Goal: Information Seeking & Learning: Learn about a topic

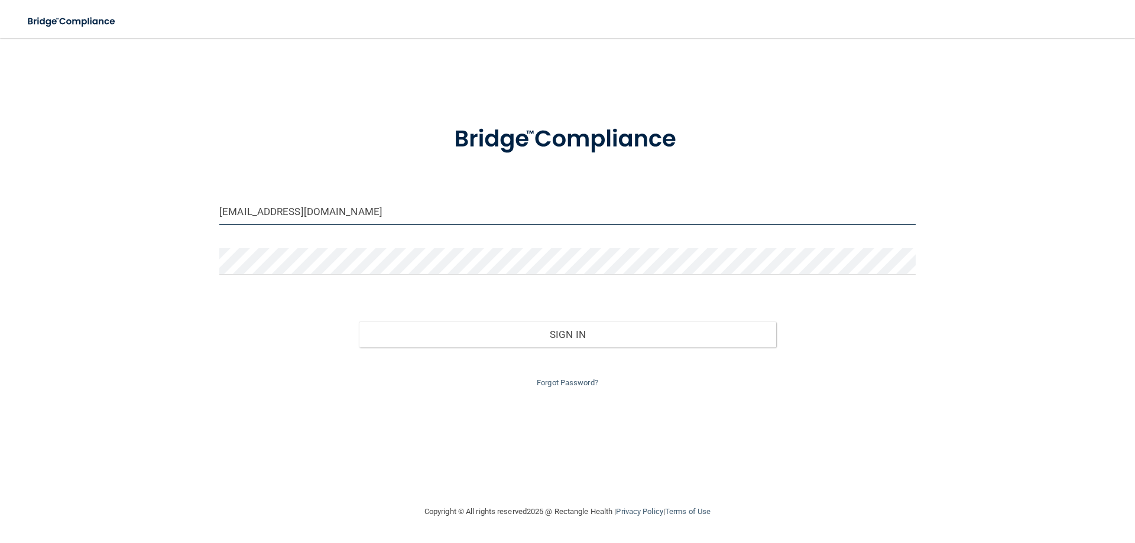
click at [308, 214] on input "[EMAIL_ADDRESS][DOMAIN_NAME]" at bounding box center [567, 212] width 696 height 27
click at [337, 210] on input "[EMAIL_ADDRESS][DOMAIN_NAME]" at bounding box center [567, 212] width 696 height 27
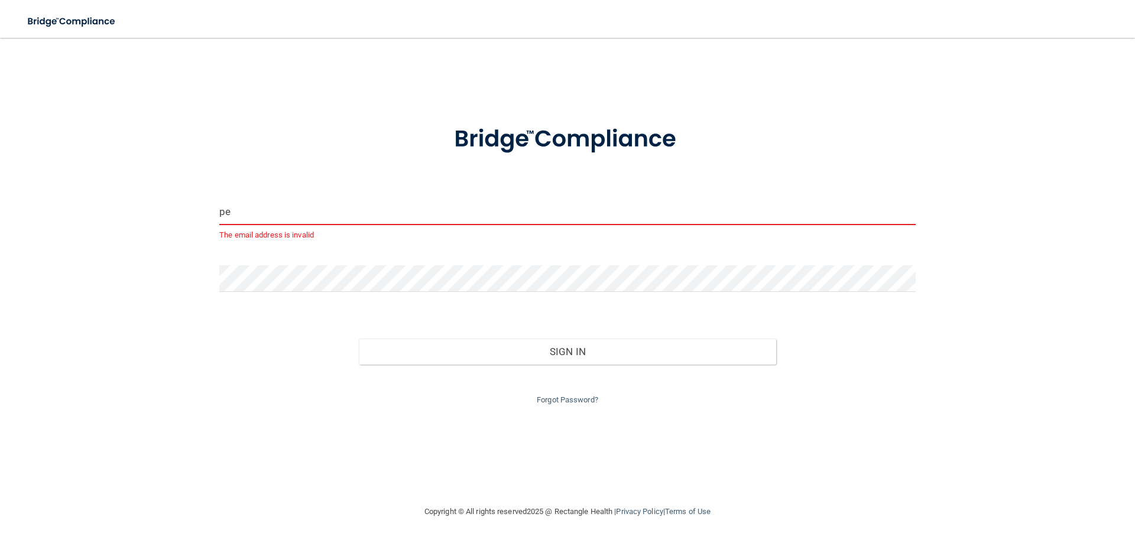
type input "p"
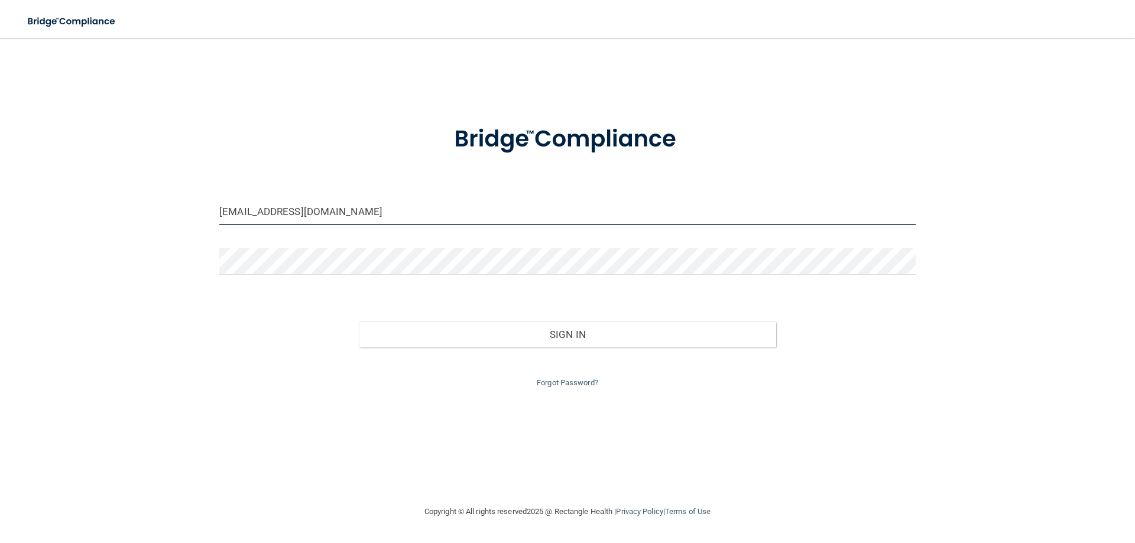
type input "[EMAIL_ADDRESS][DOMAIN_NAME]"
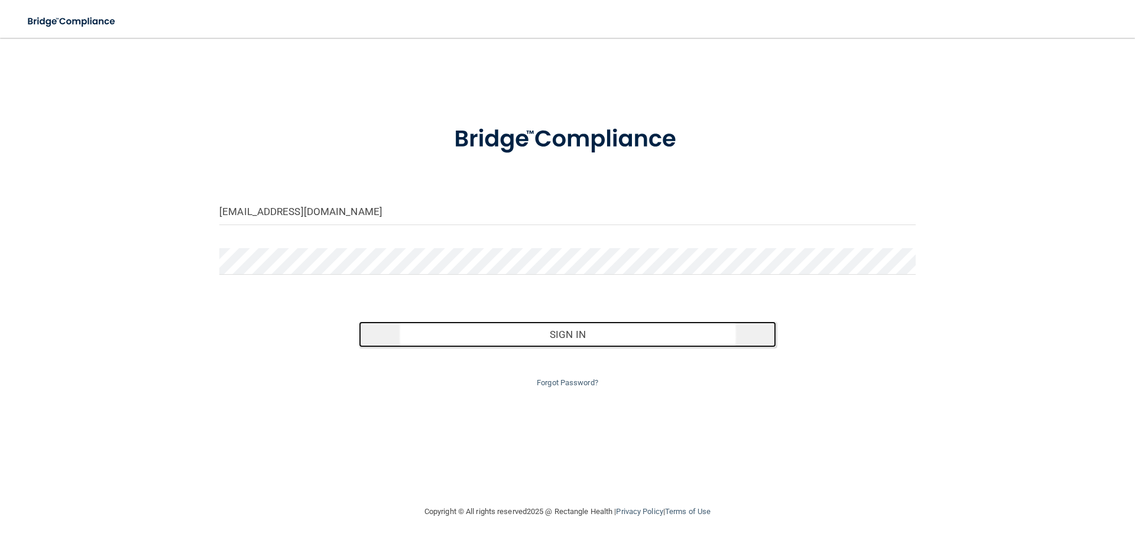
click at [489, 335] on button "Sign In" at bounding box center [568, 334] width 418 height 26
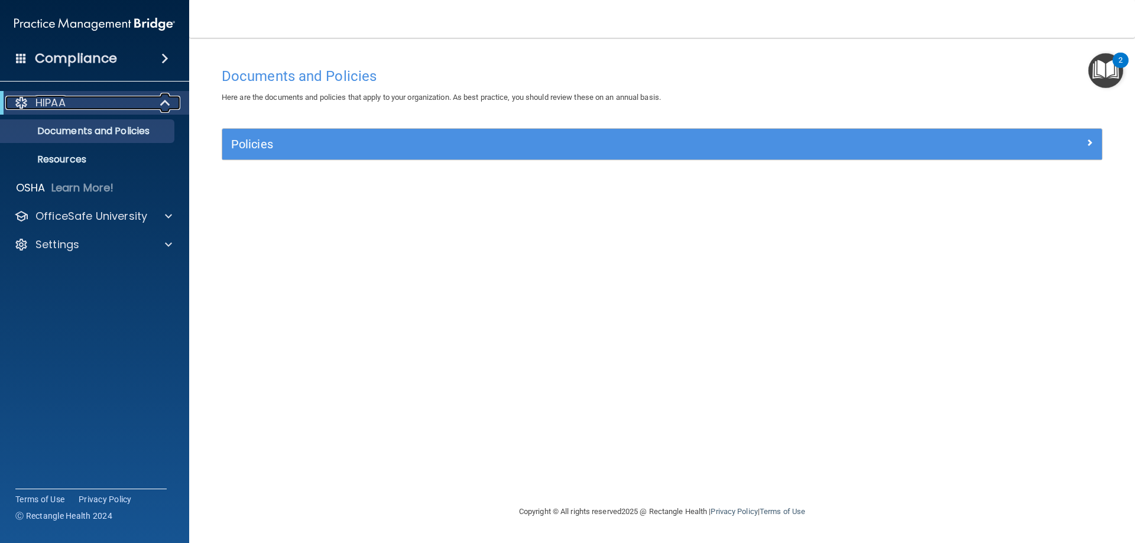
click at [137, 108] on div "HIPAA" at bounding box center [78, 103] width 146 height 14
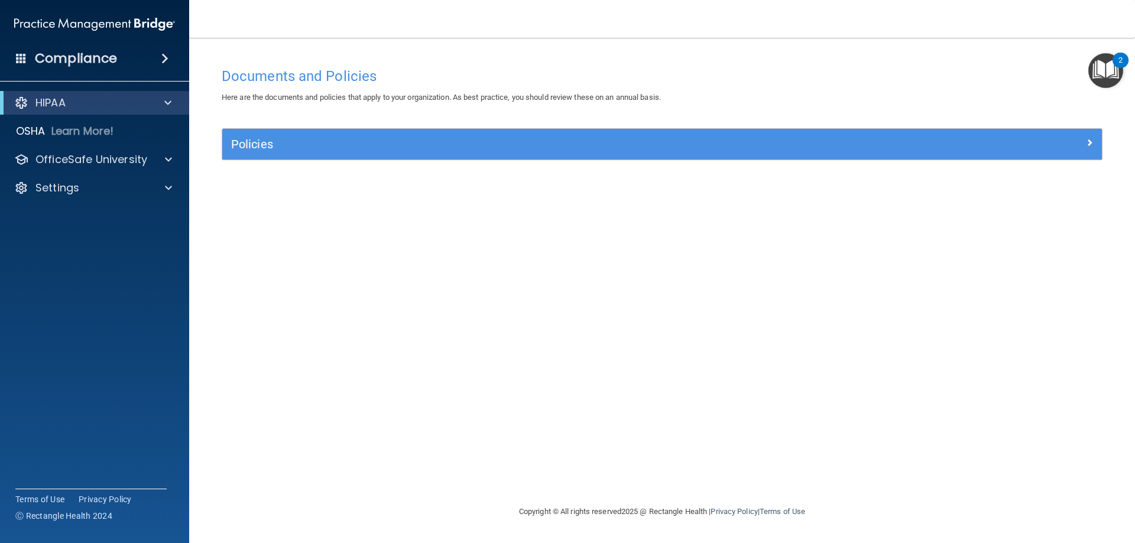
click at [128, 57] on div "Compliance" at bounding box center [94, 59] width 189 height 26
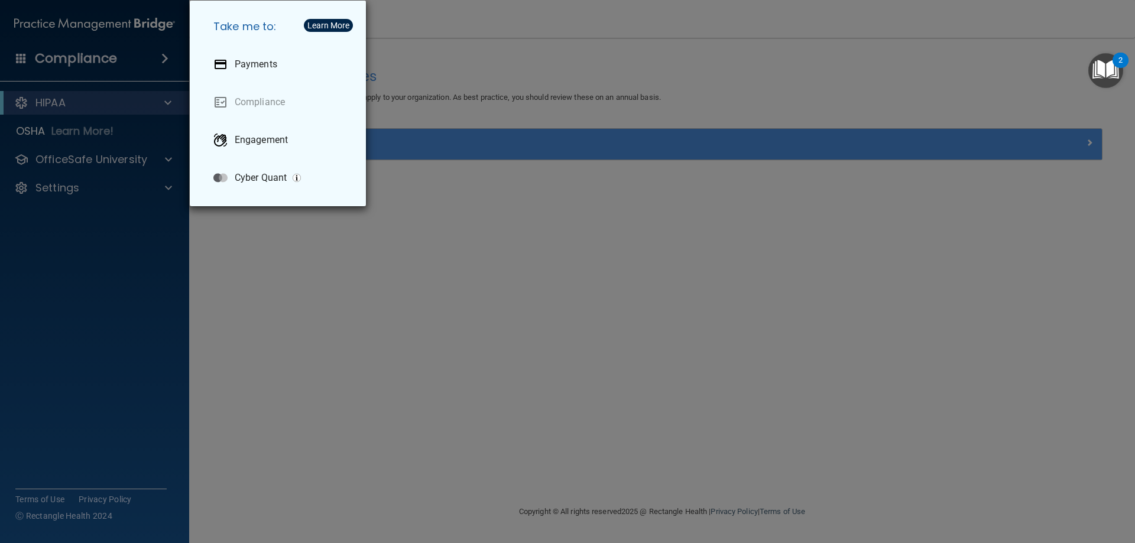
click at [122, 288] on div "Take me to: Payments Compliance Engagement Cyber Quant" at bounding box center [567, 271] width 1135 height 543
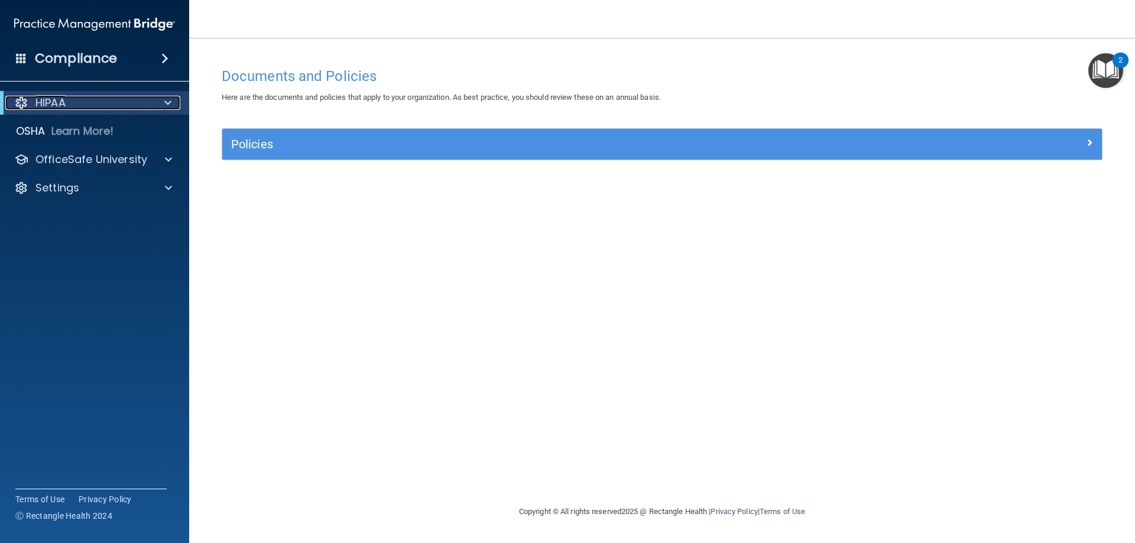
click at [117, 106] on div "HIPAA" at bounding box center [78, 103] width 146 height 14
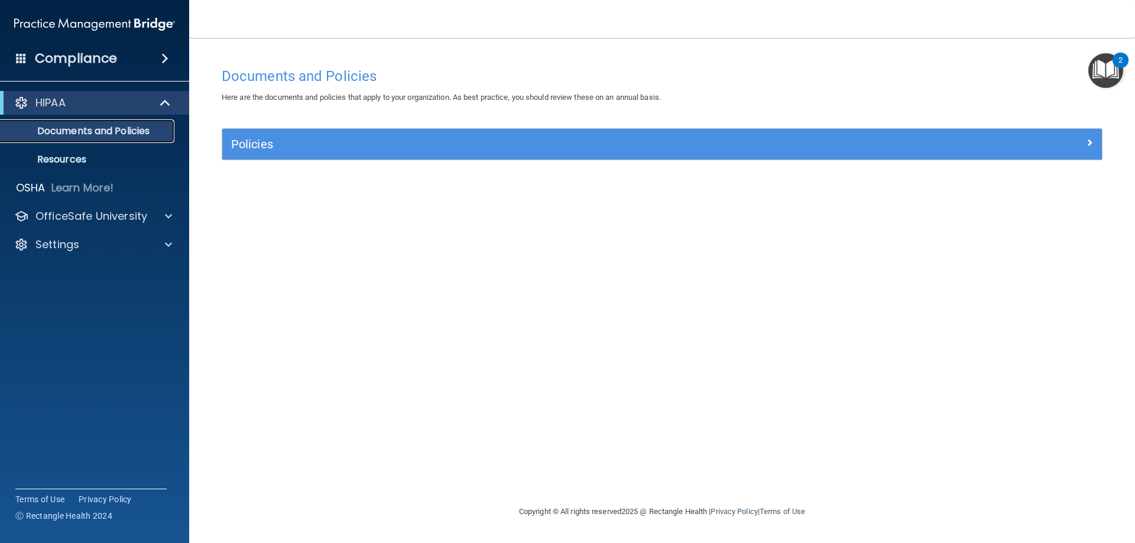
click at [105, 137] on p "Documents and Policies" at bounding box center [88, 131] width 161 height 12
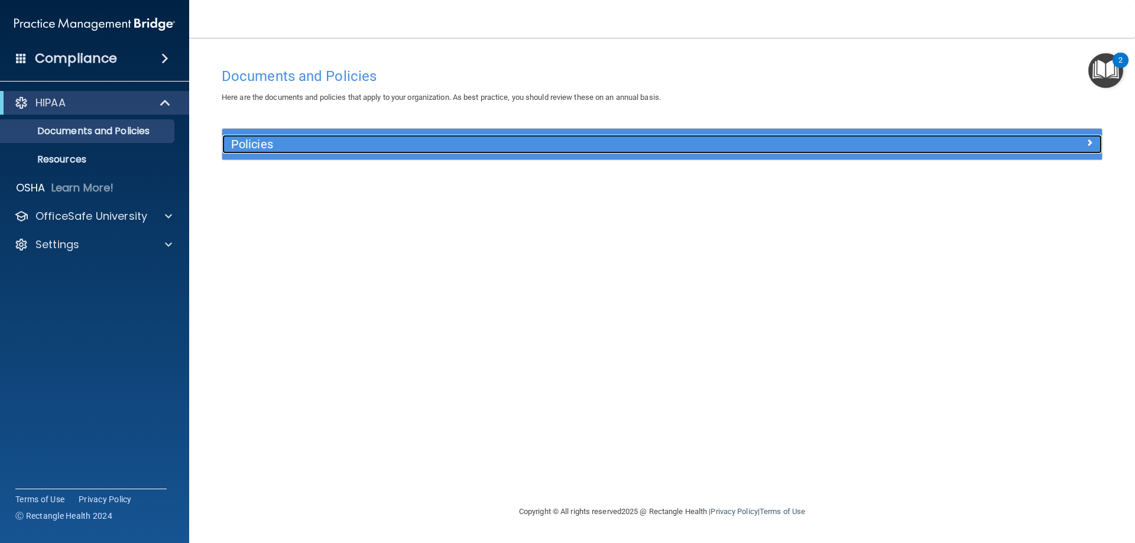
click at [256, 142] on h5 "Policies" at bounding box center [552, 144] width 642 height 13
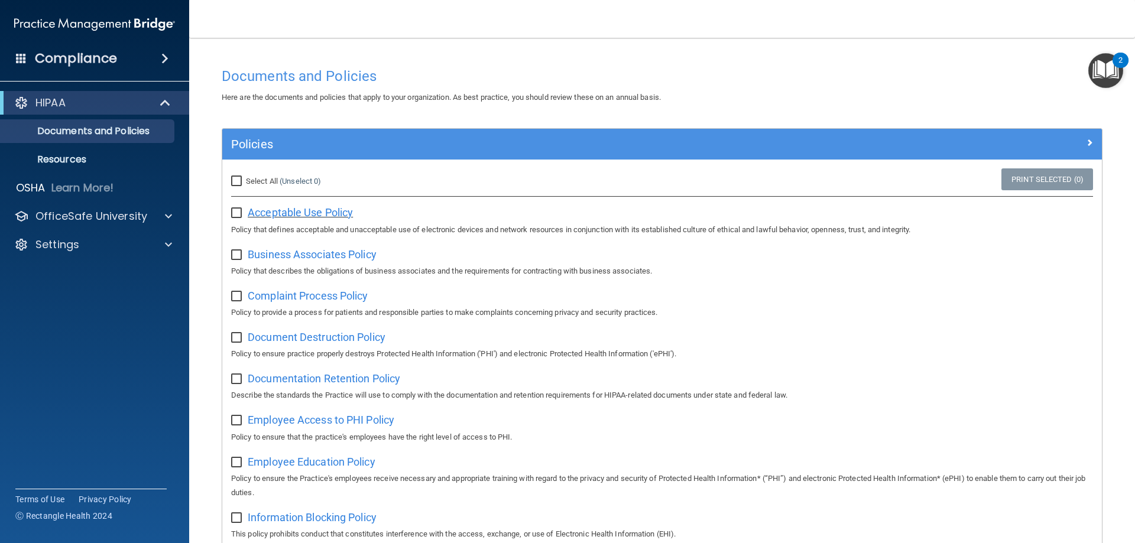
click at [288, 213] on span "Acceptable Use Policy" at bounding box center [300, 212] width 105 height 12
click at [148, 62] on div "Compliance" at bounding box center [94, 59] width 189 height 26
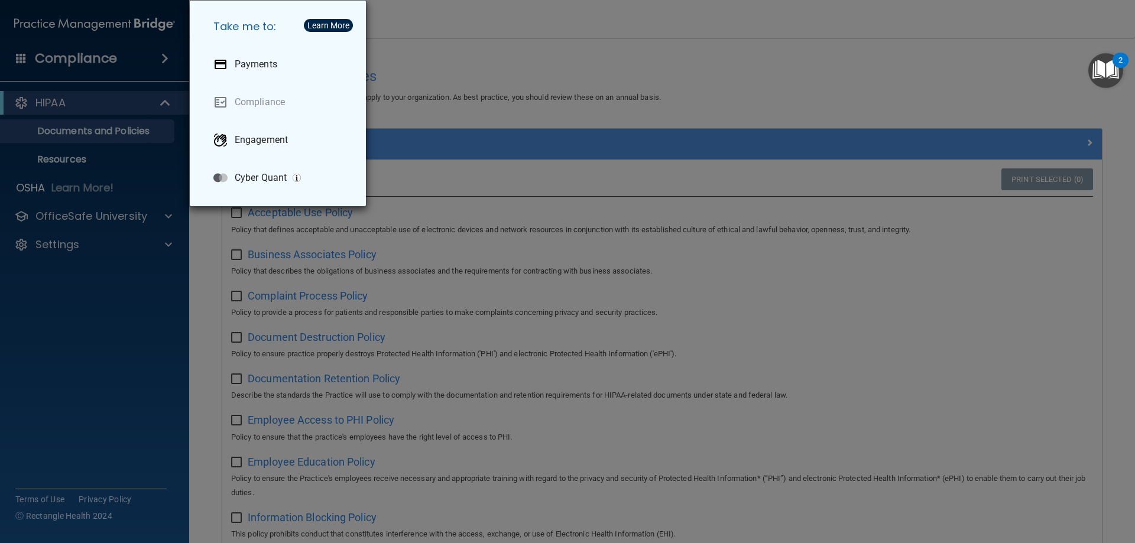
click at [92, 319] on div "Take me to: Payments Compliance Engagement Cyber Quant" at bounding box center [567, 271] width 1135 height 543
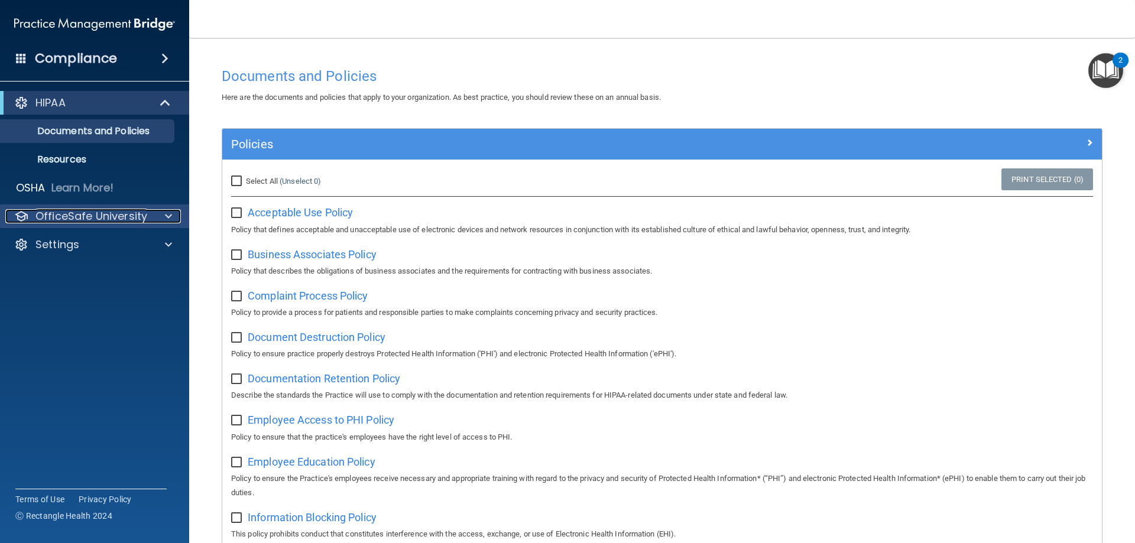
click at [108, 218] on p "OfficeSafe University" at bounding box center [91, 216] width 112 height 14
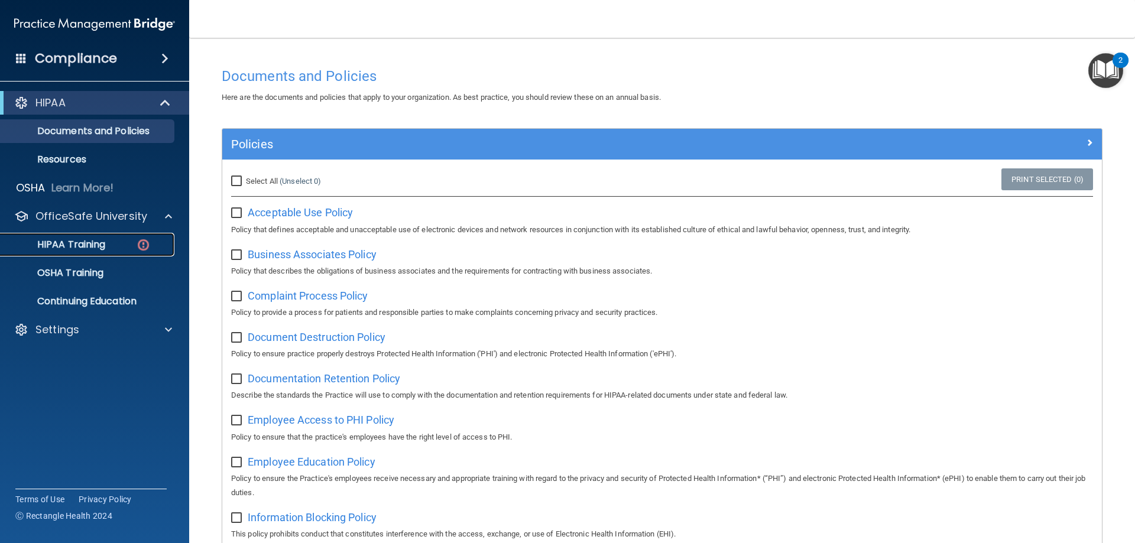
click at [90, 241] on p "HIPAA Training" at bounding box center [57, 245] width 98 height 12
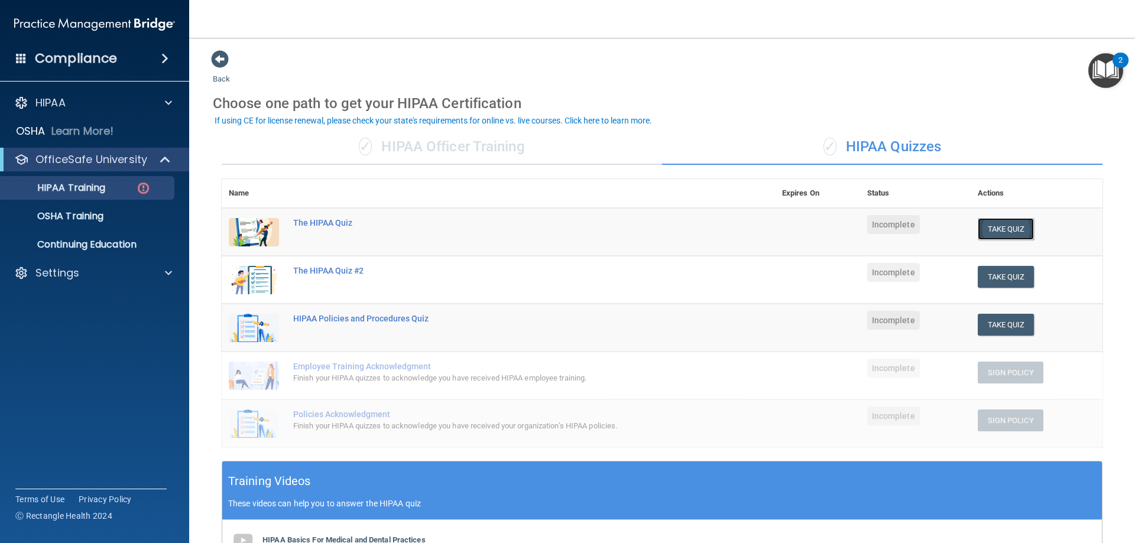
click at [989, 228] on button "Take Quiz" at bounding box center [1005, 229] width 57 height 22
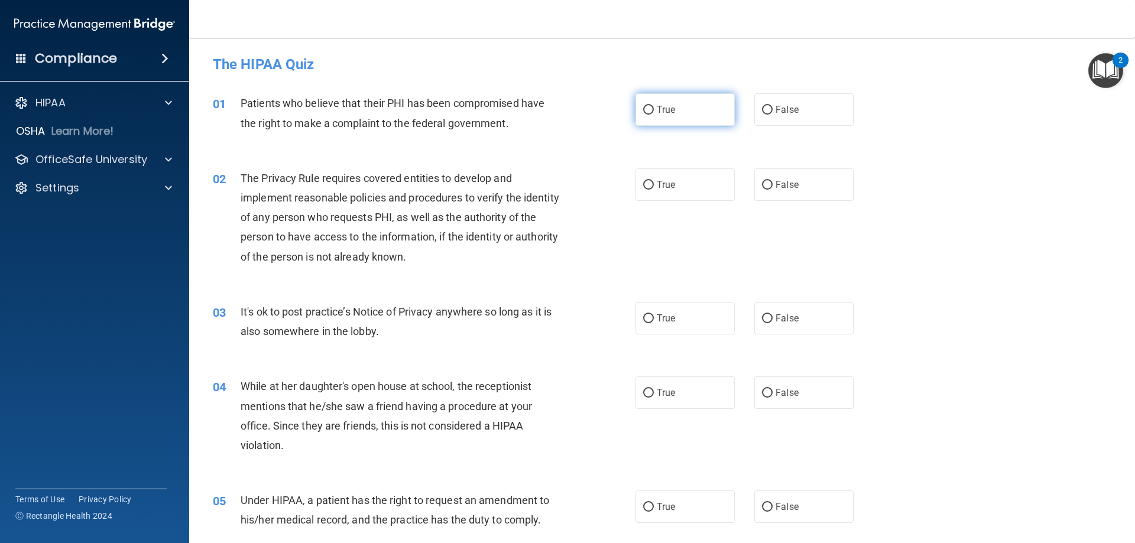
click at [643, 113] on input "True" at bounding box center [648, 110] width 11 height 9
radio input "true"
click at [645, 184] on input "True" at bounding box center [648, 185] width 11 height 9
radio input "true"
click at [762, 317] on input "False" at bounding box center [767, 318] width 11 height 9
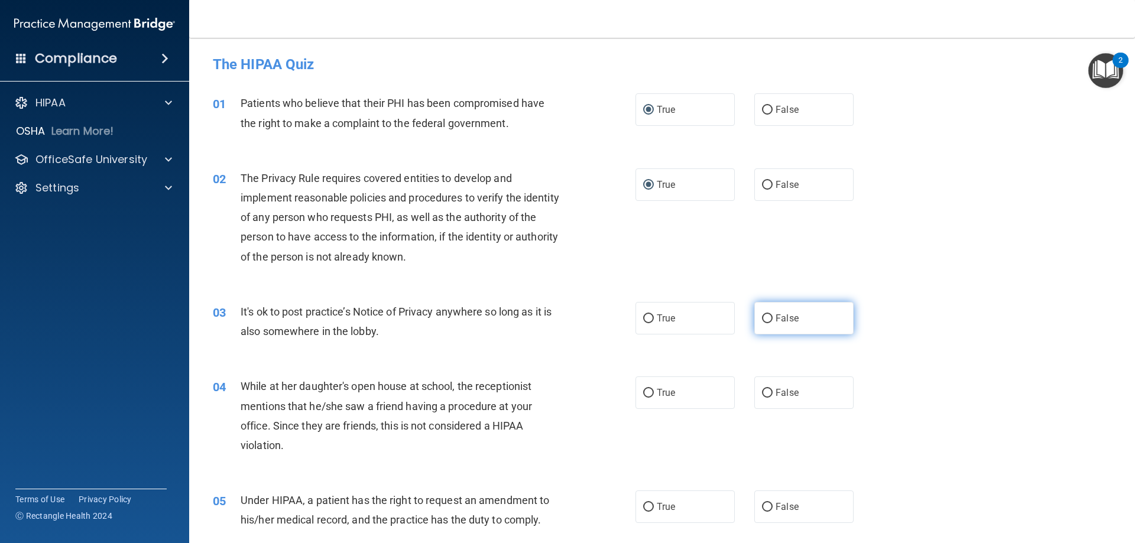
radio input "true"
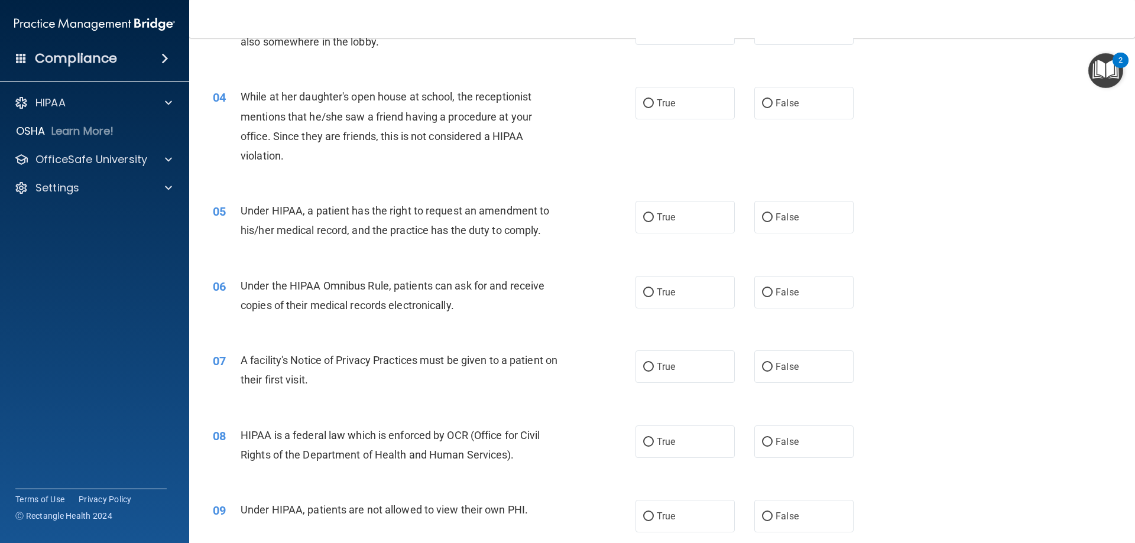
scroll to position [307, 0]
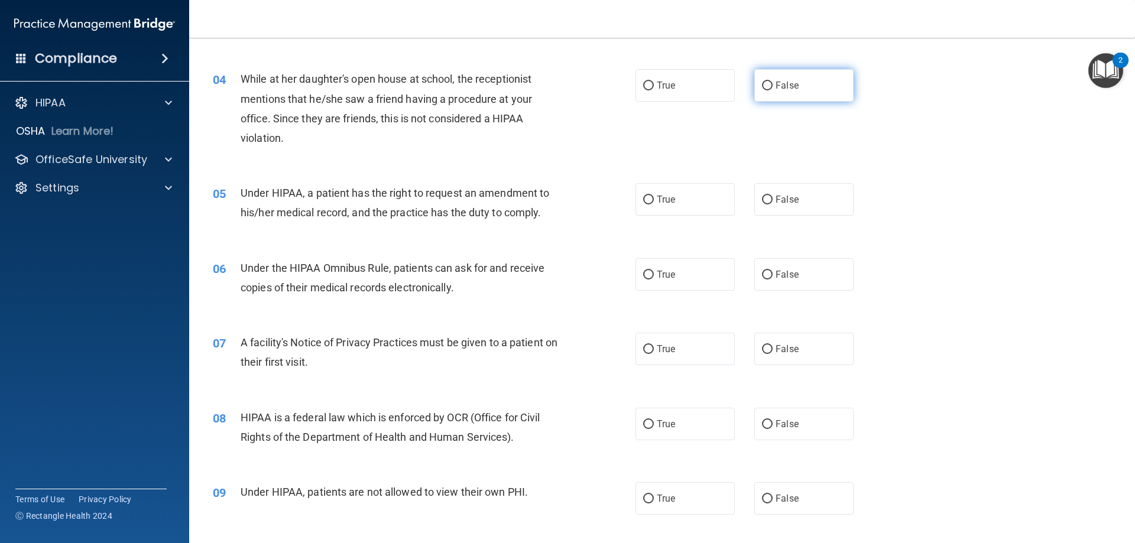
click at [762, 87] on input "False" at bounding box center [767, 86] width 11 height 9
radio input "true"
click at [643, 198] on input "True" at bounding box center [648, 200] width 11 height 9
radio input "true"
click at [643, 275] on input "True" at bounding box center [648, 275] width 11 height 9
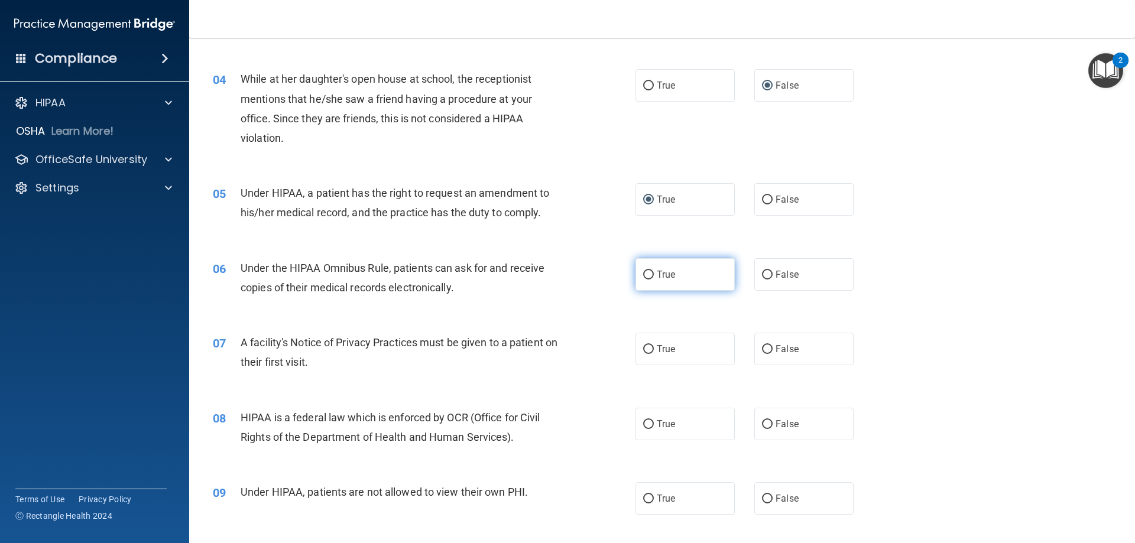
radio input "true"
click at [645, 349] on input "True" at bounding box center [648, 349] width 11 height 9
radio input "true"
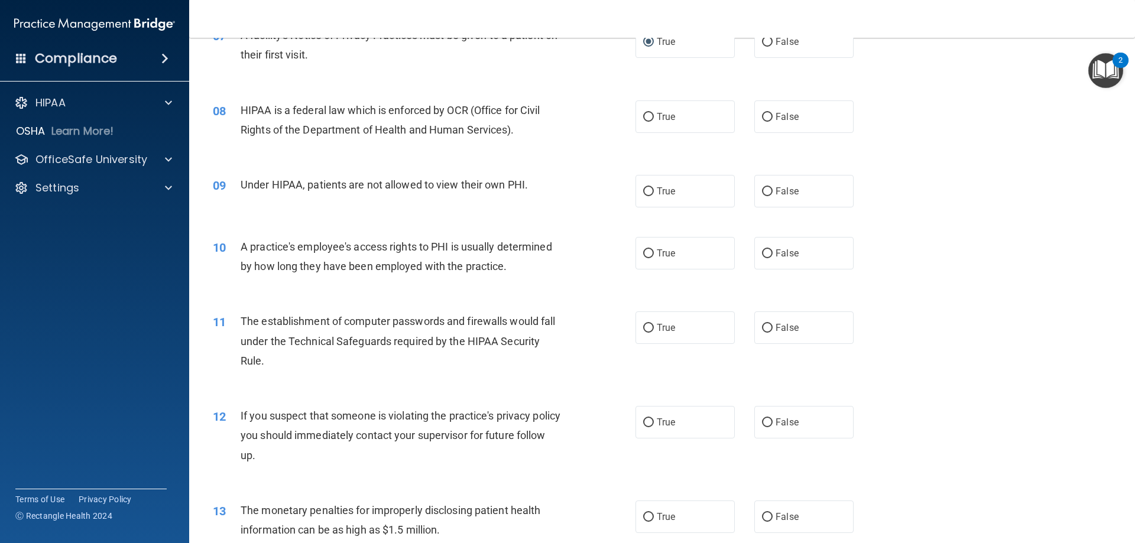
scroll to position [638, 0]
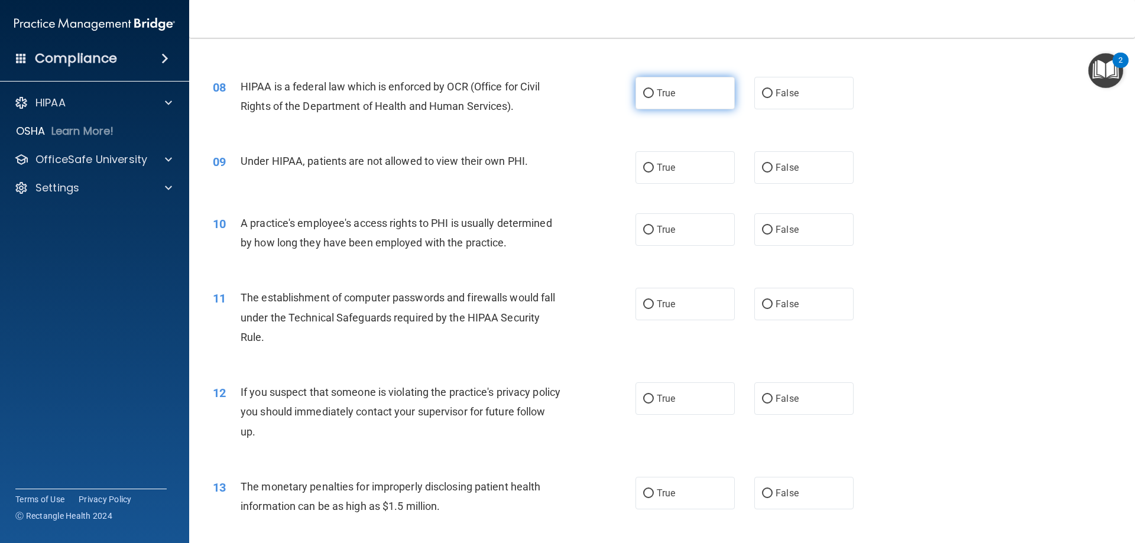
click at [644, 95] on input "True" at bounding box center [648, 93] width 11 height 9
radio input "true"
click at [763, 166] on input "False" at bounding box center [767, 168] width 11 height 9
radio input "true"
click at [763, 226] on input "False" at bounding box center [767, 230] width 11 height 9
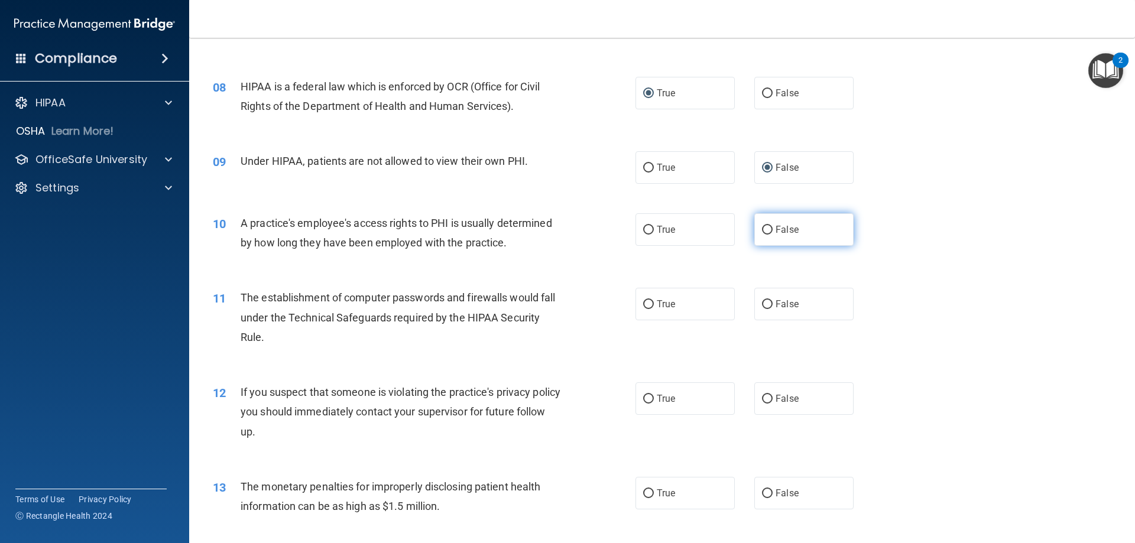
radio input "true"
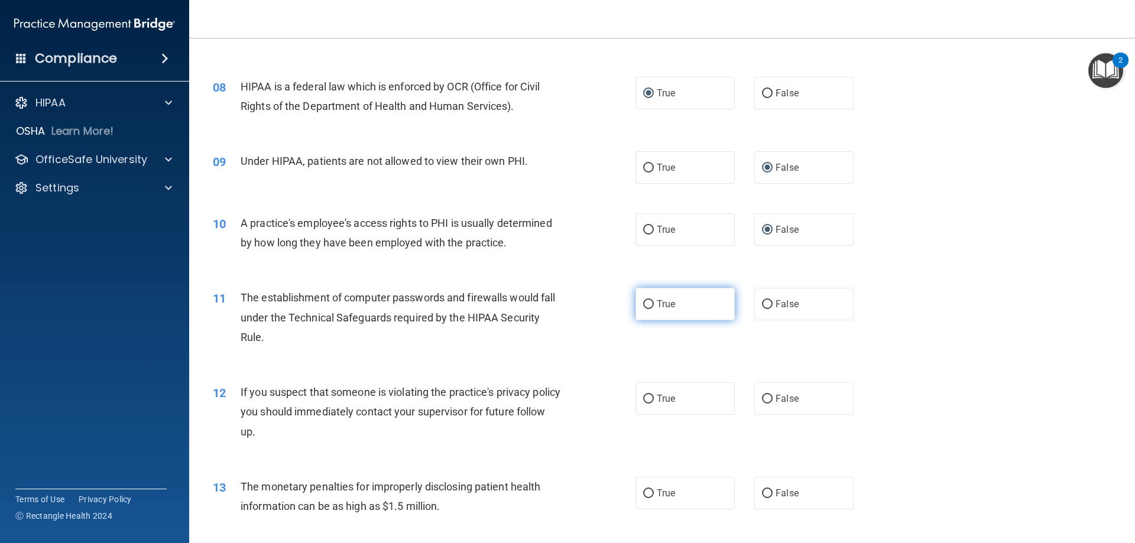
click at [648, 308] on input "True" at bounding box center [648, 304] width 11 height 9
radio input "true"
click at [644, 402] on input "True" at bounding box center [648, 399] width 11 height 9
radio input "true"
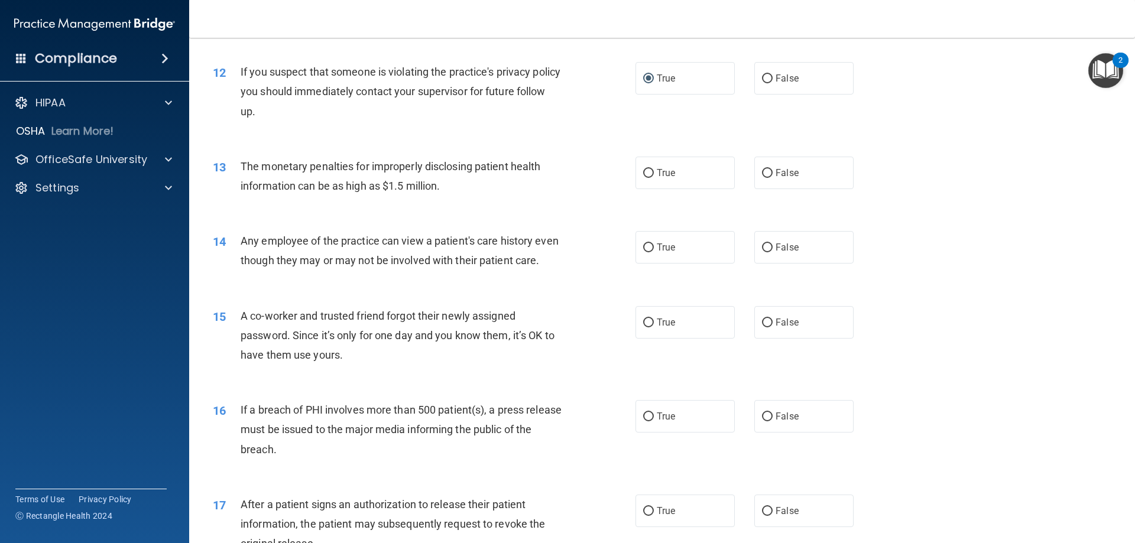
scroll to position [969, 0]
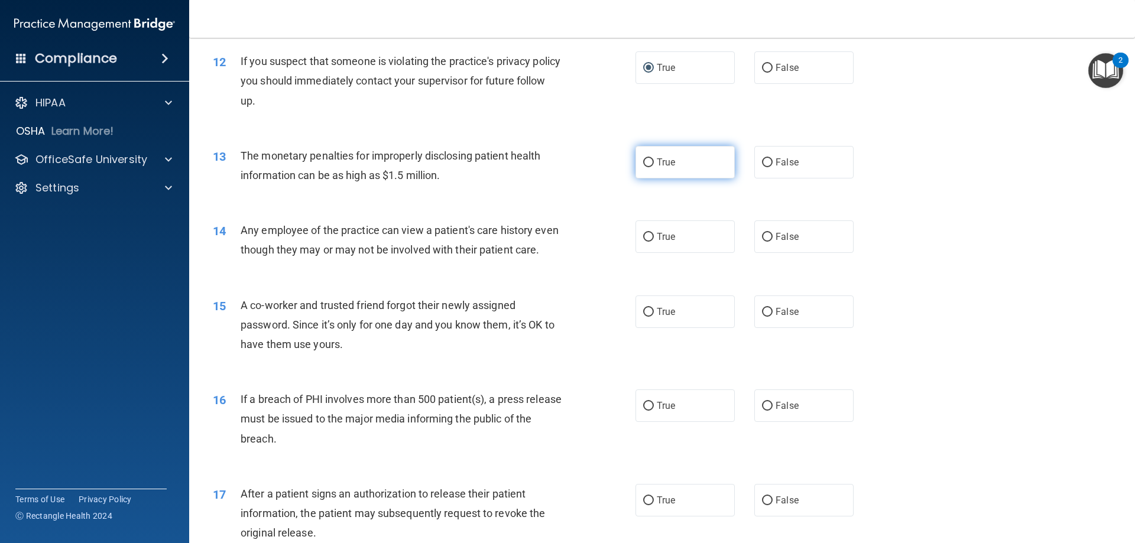
click at [647, 163] on input "True" at bounding box center [648, 162] width 11 height 9
radio input "true"
click at [762, 237] on input "False" at bounding box center [767, 237] width 11 height 9
radio input "true"
click at [637, 236] on label "True" at bounding box center [684, 236] width 99 height 33
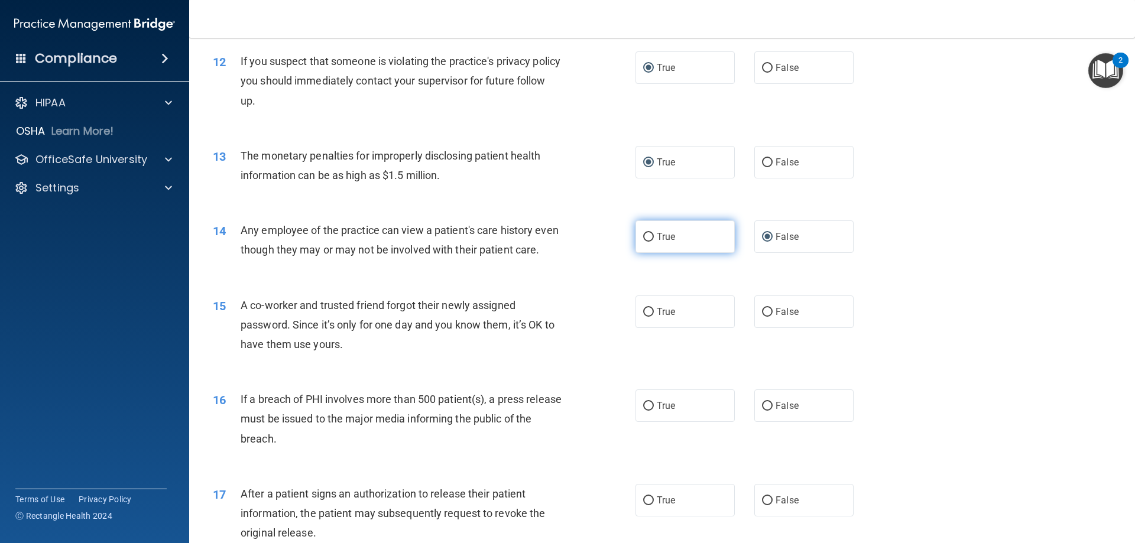
click at [643, 236] on input "True" at bounding box center [648, 237] width 11 height 9
radio input "true"
radio input "false"
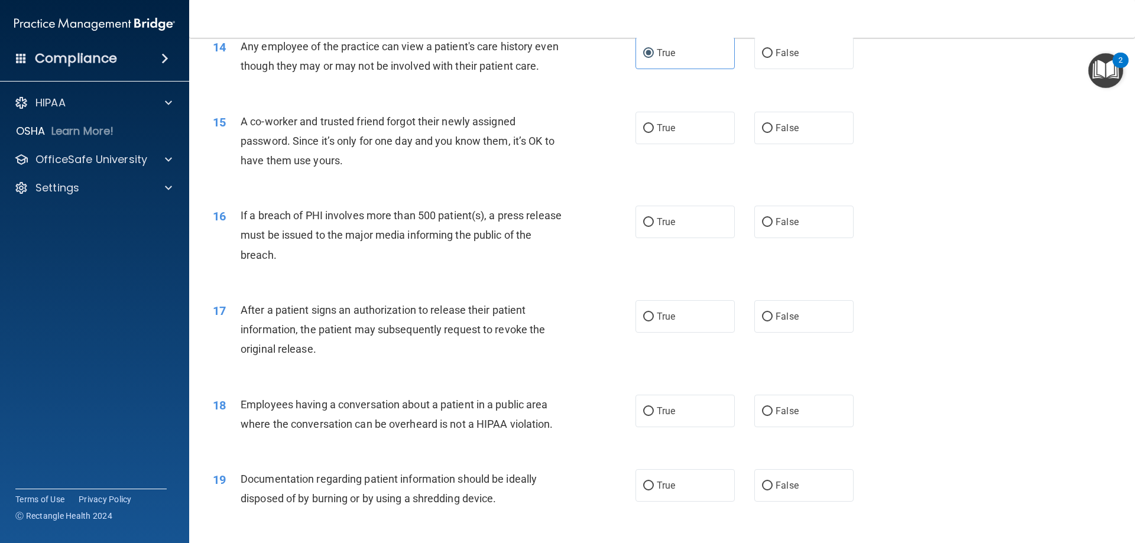
scroll to position [1158, 0]
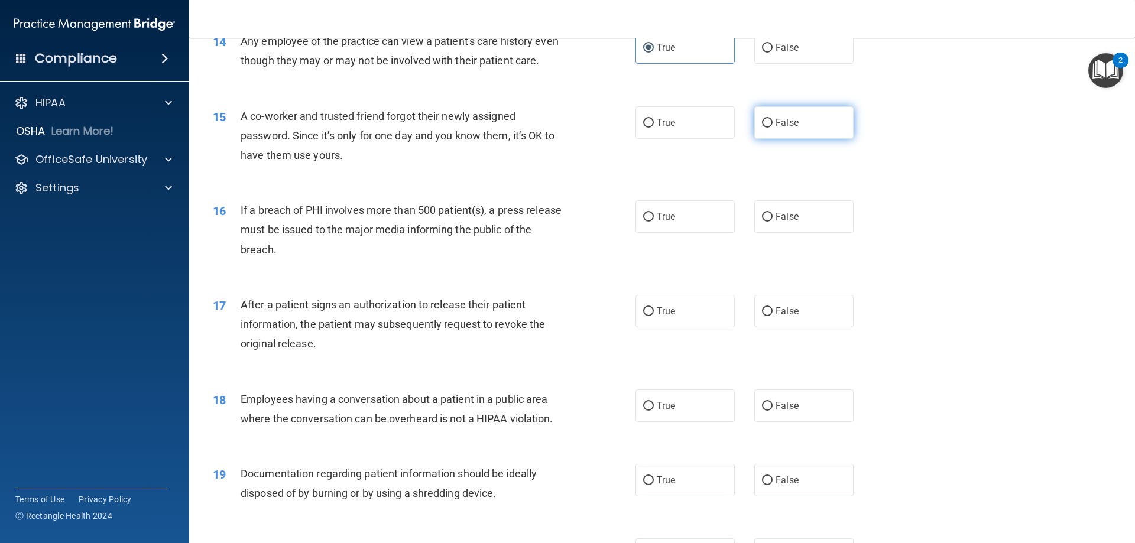
click at [762, 128] on input "False" at bounding box center [767, 123] width 11 height 9
radio input "true"
click at [643, 222] on input "True" at bounding box center [648, 217] width 11 height 9
radio input "true"
click at [645, 316] on input "True" at bounding box center [648, 311] width 11 height 9
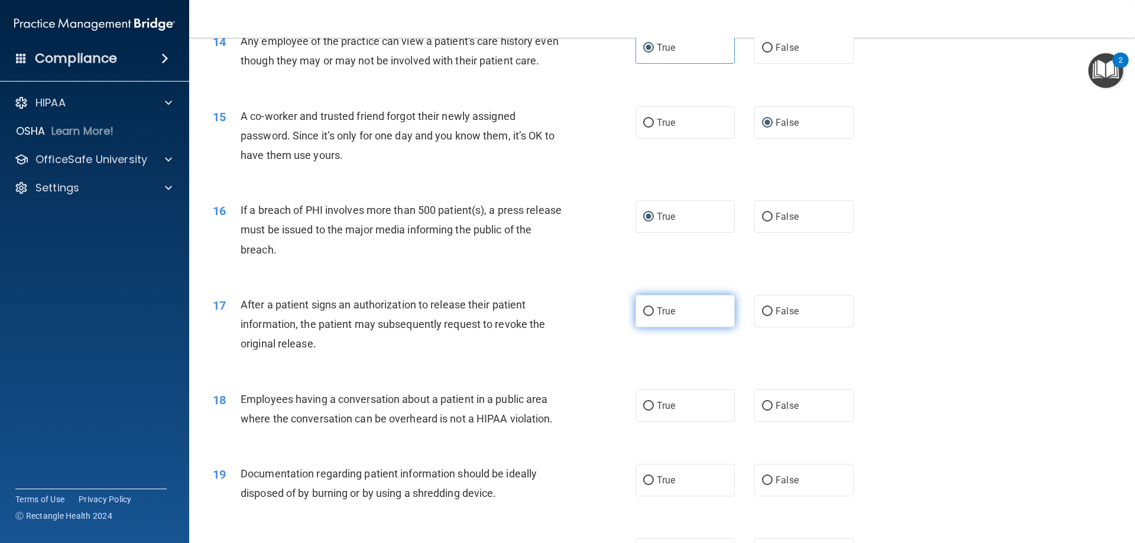
radio input "true"
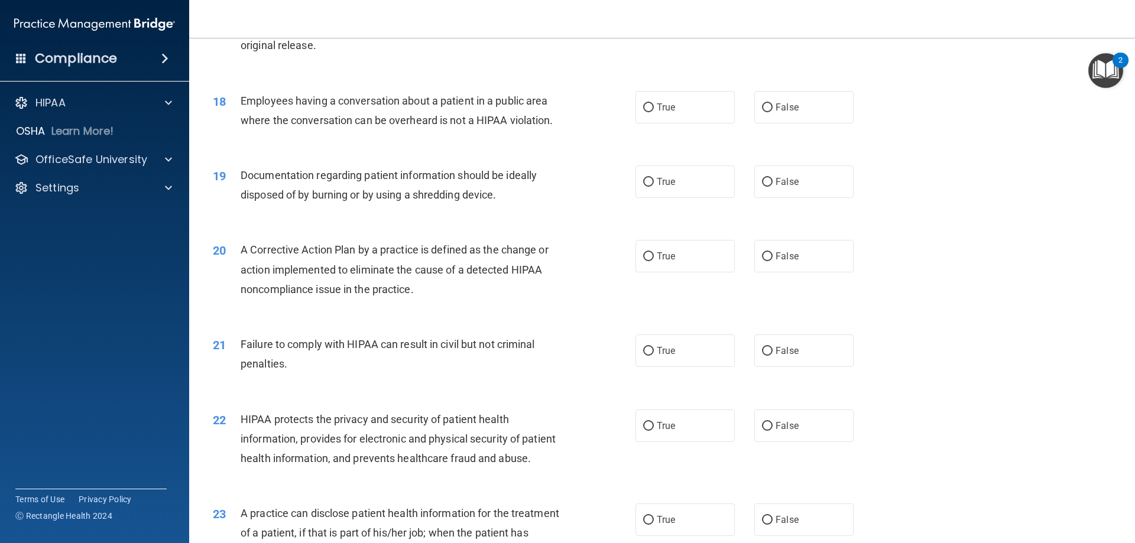
scroll to position [1466, 0]
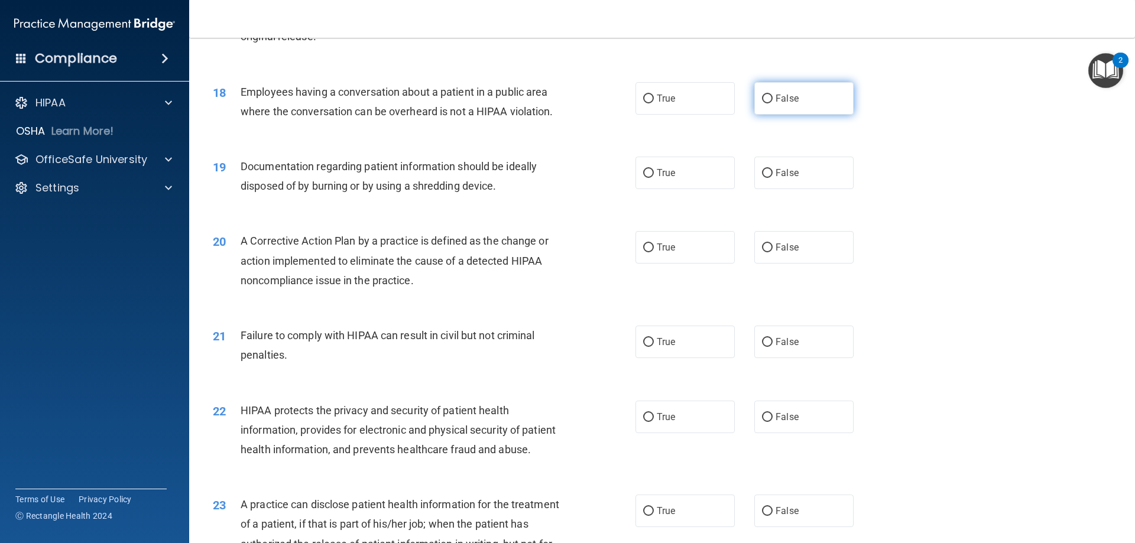
click at [762, 103] on input "False" at bounding box center [767, 99] width 11 height 9
radio input "true"
click at [643, 178] on input "True" at bounding box center [648, 173] width 11 height 9
radio input "true"
click at [643, 252] on input "True" at bounding box center [648, 247] width 11 height 9
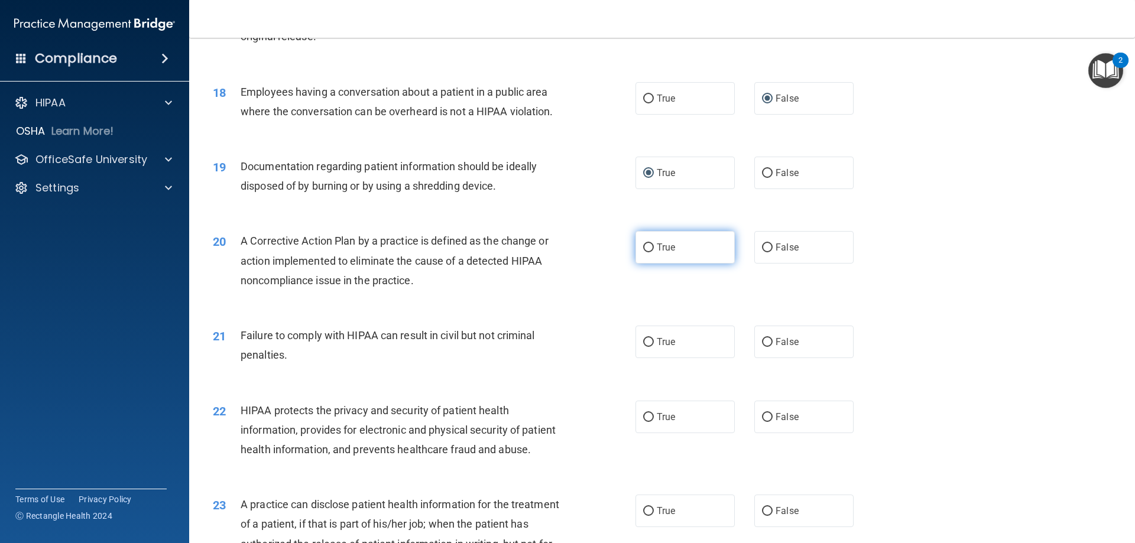
radio input "true"
click at [643, 347] on input "True" at bounding box center [648, 342] width 11 height 9
radio input "true"
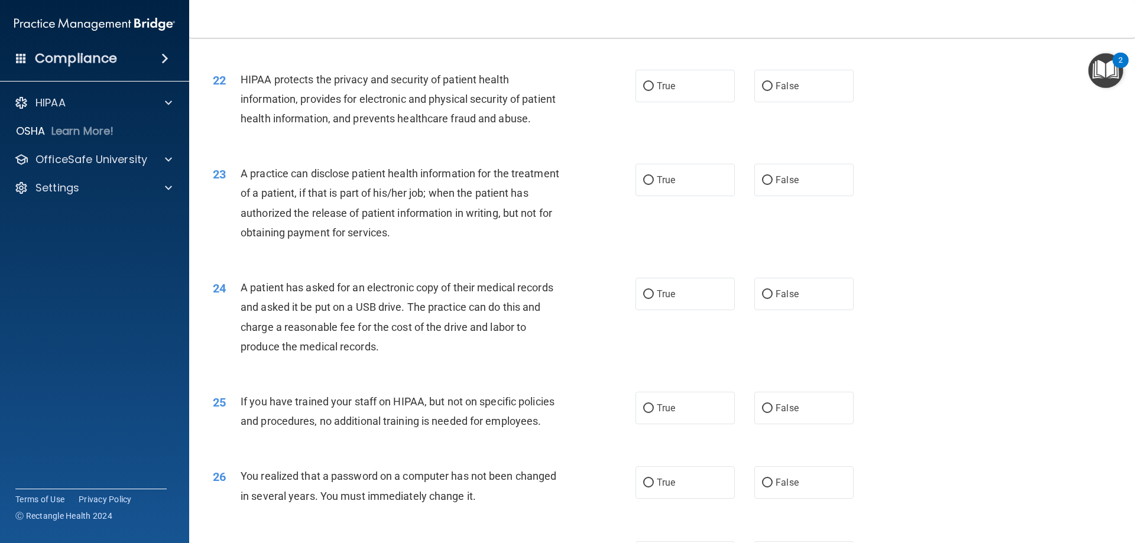
scroll to position [1820, 0]
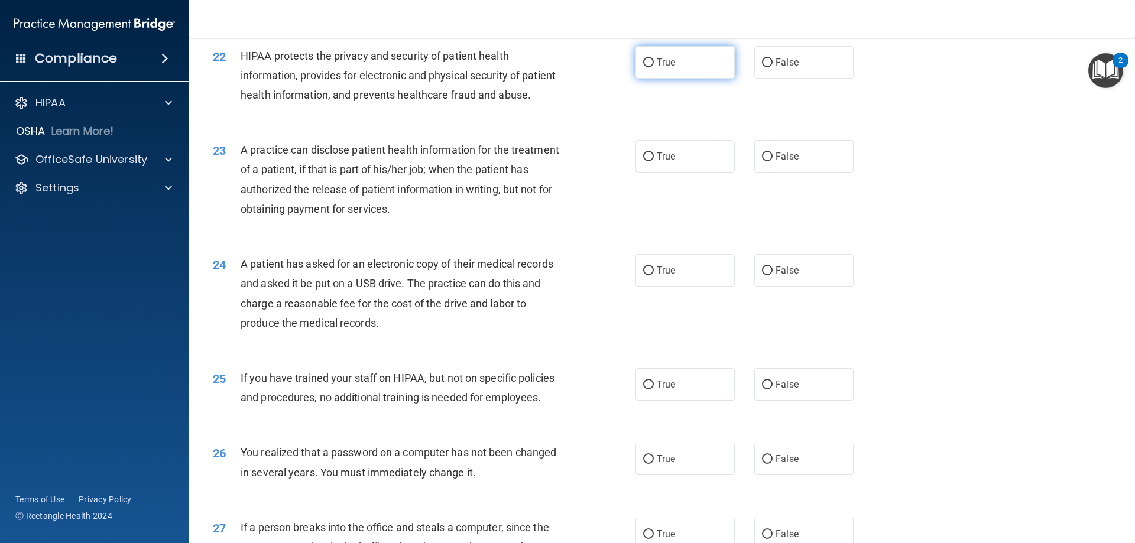
click at [646, 67] on input "True" at bounding box center [648, 63] width 11 height 9
radio input "true"
click at [645, 161] on input "True" at bounding box center [648, 156] width 11 height 9
radio input "true"
click at [762, 275] on input "False" at bounding box center [767, 271] width 11 height 9
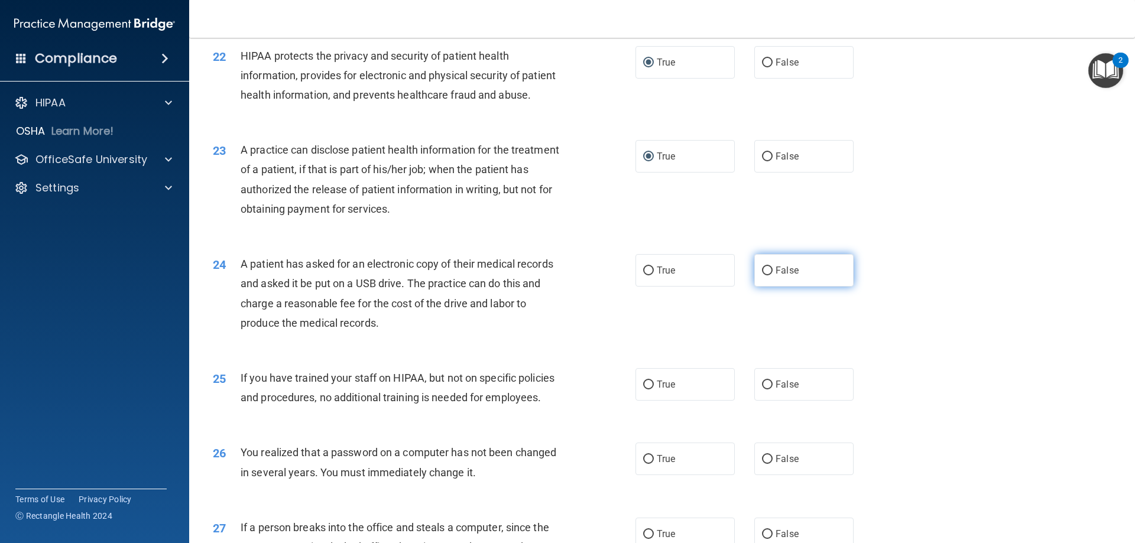
radio input "true"
click at [762, 389] on input "False" at bounding box center [767, 385] width 11 height 9
radio input "true"
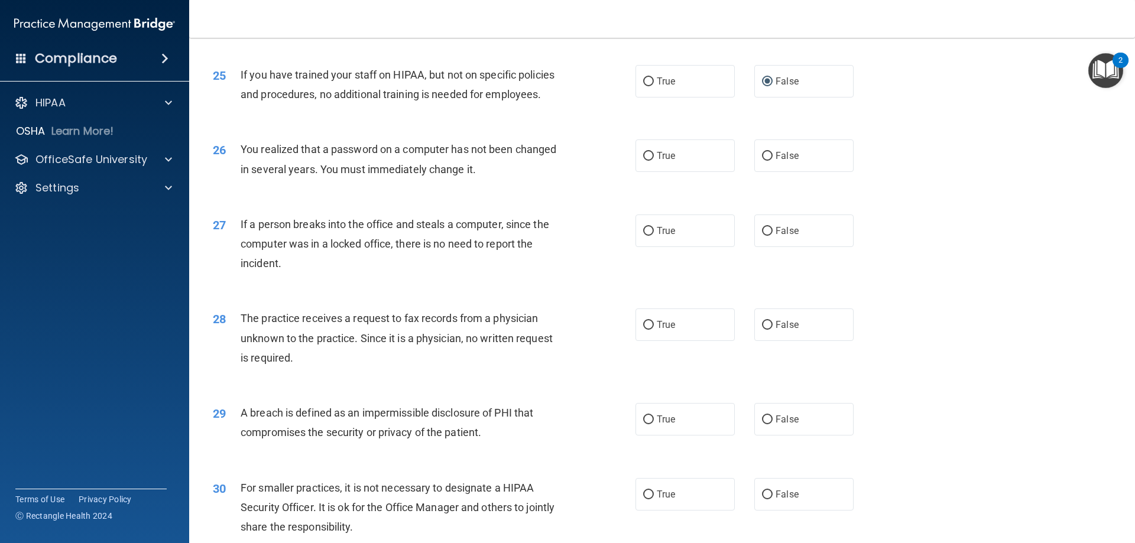
scroll to position [2128, 0]
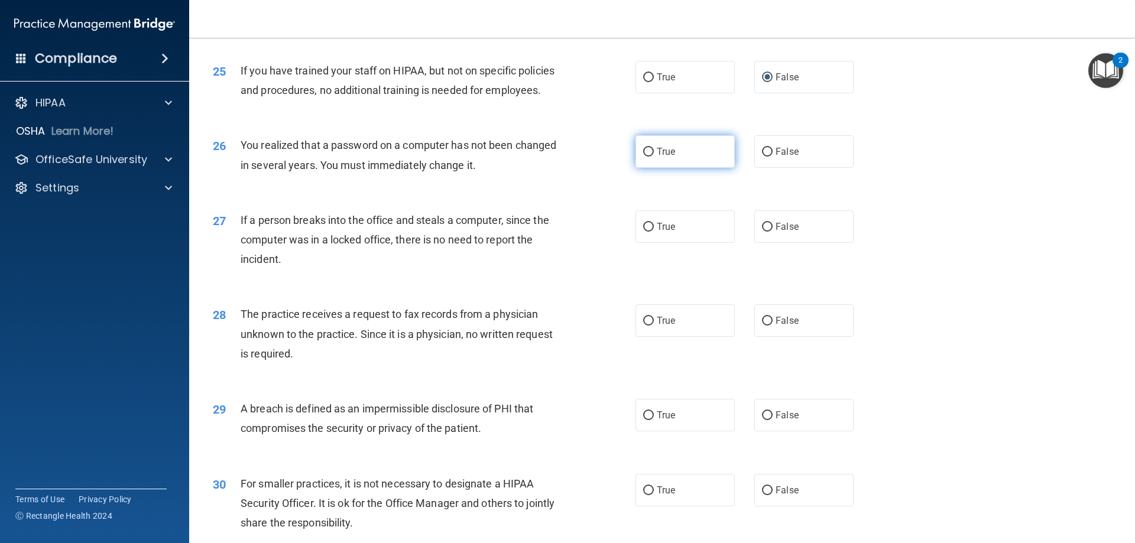
click at [643, 157] on input "True" at bounding box center [648, 152] width 11 height 9
radio input "true"
click at [762, 232] on input "False" at bounding box center [767, 227] width 11 height 9
radio input "true"
click at [762, 326] on input "False" at bounding box center [767, 321] width 11 height 9
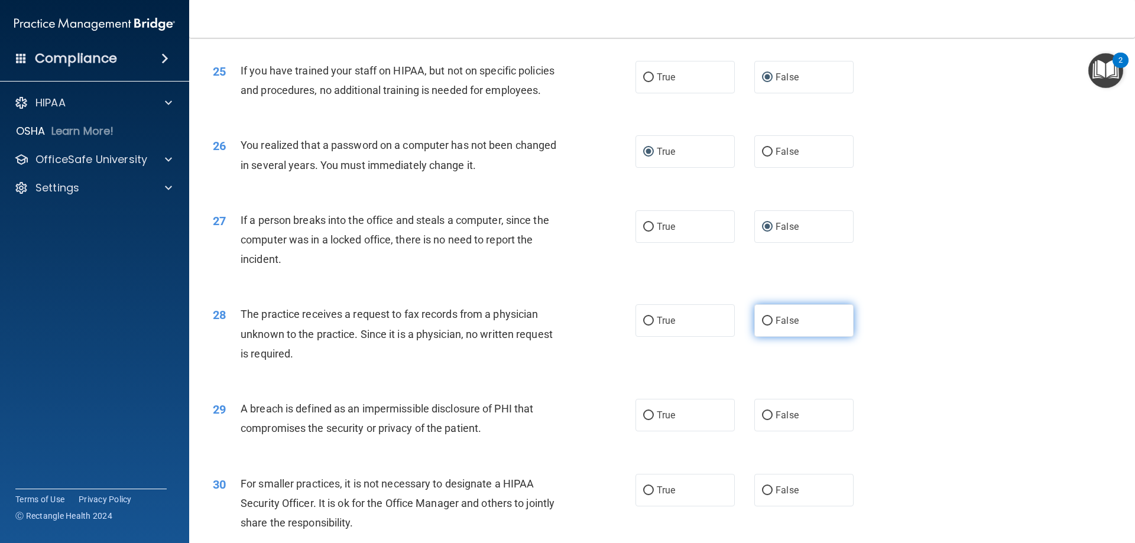
radio input "true"
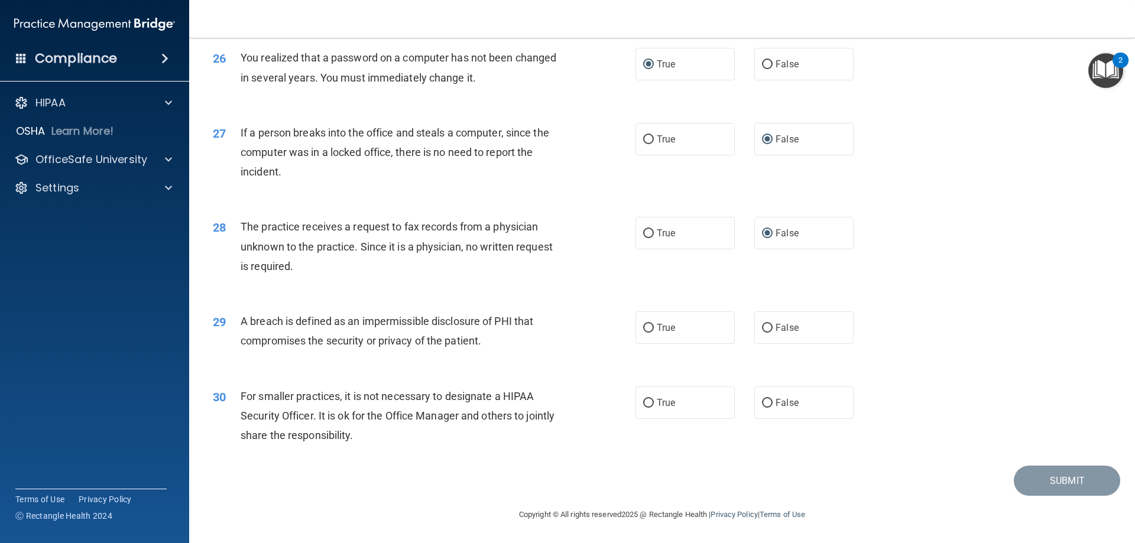
scroll to position [2254, 0]
click at [643, 329] on input "True" at bounding box center [648, 328] width 11 height 9
radio input "true"
click at [762, 402] on input "False" at bounding box center [767, 403] width 11 height 9
radio input "true"
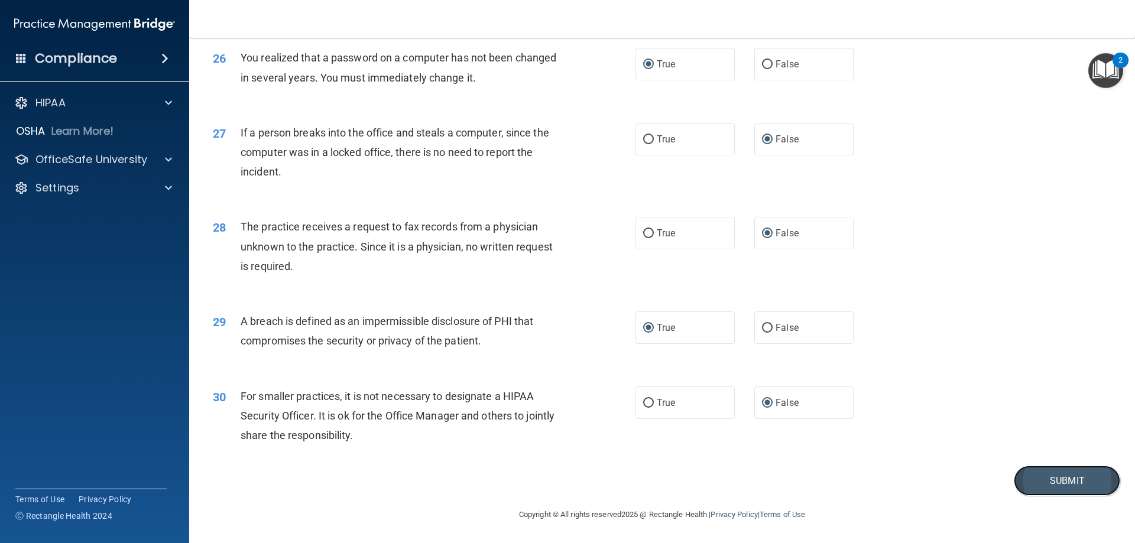
click at [1027, 485] on button "Submit" at bounding box center [1067, 481] width 106 height 30
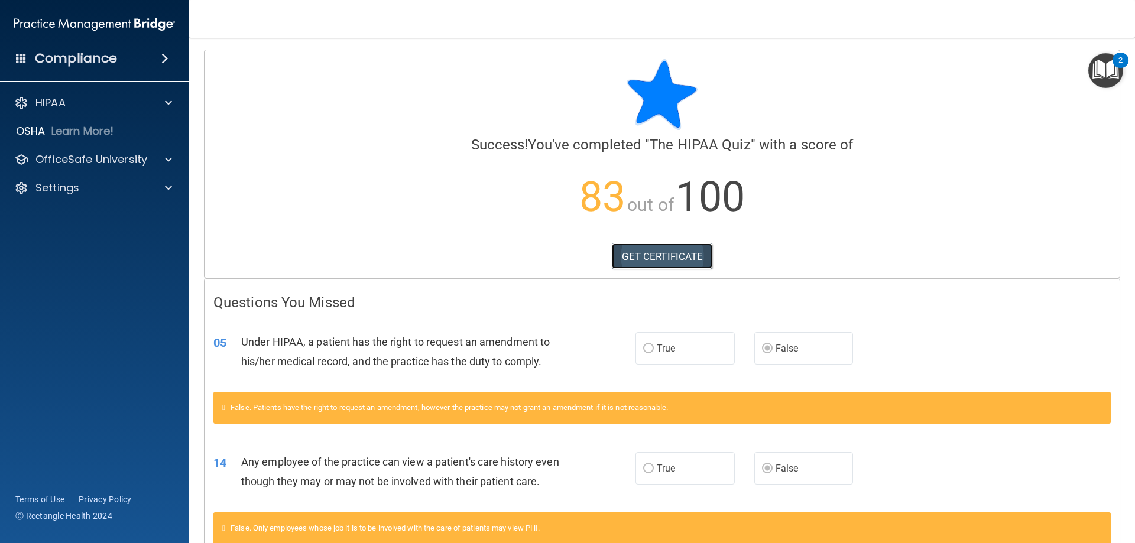
click at [670, 261] on link "GET CERTIFICATE" at bounding box center [662, 256] width 101 height 26
click at [108, 128] on p "Learn More!" at bounding box center [82, 131] width 63 height 14
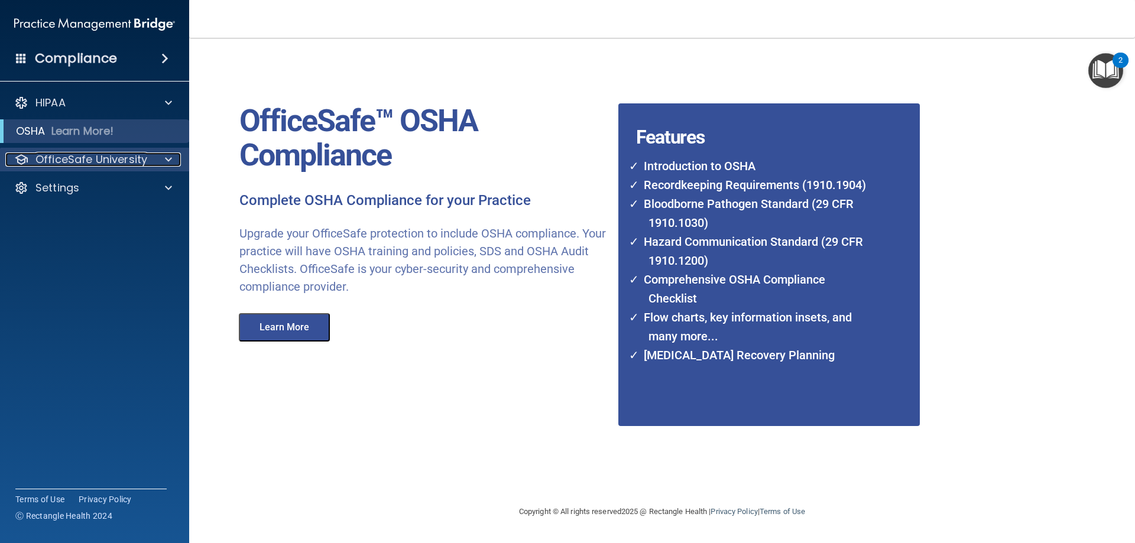
click at [96, 159] on p "OfficeSafe University" at bounding box center [91, 159] width 112 height 14
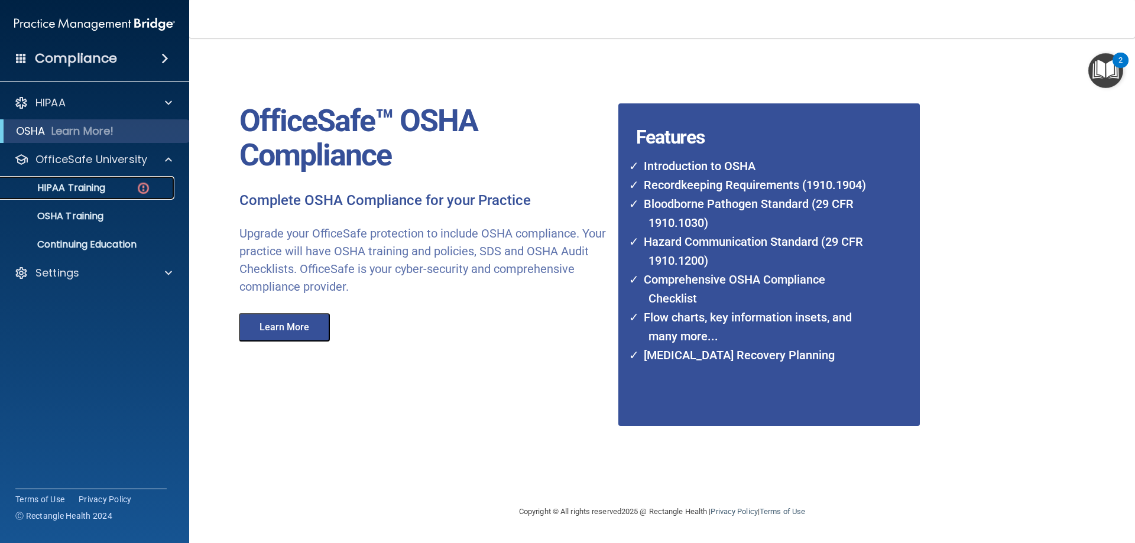
click at [89, 187] on p "HIPAA Training" at bounding box center [57, 188] width 98 height 12
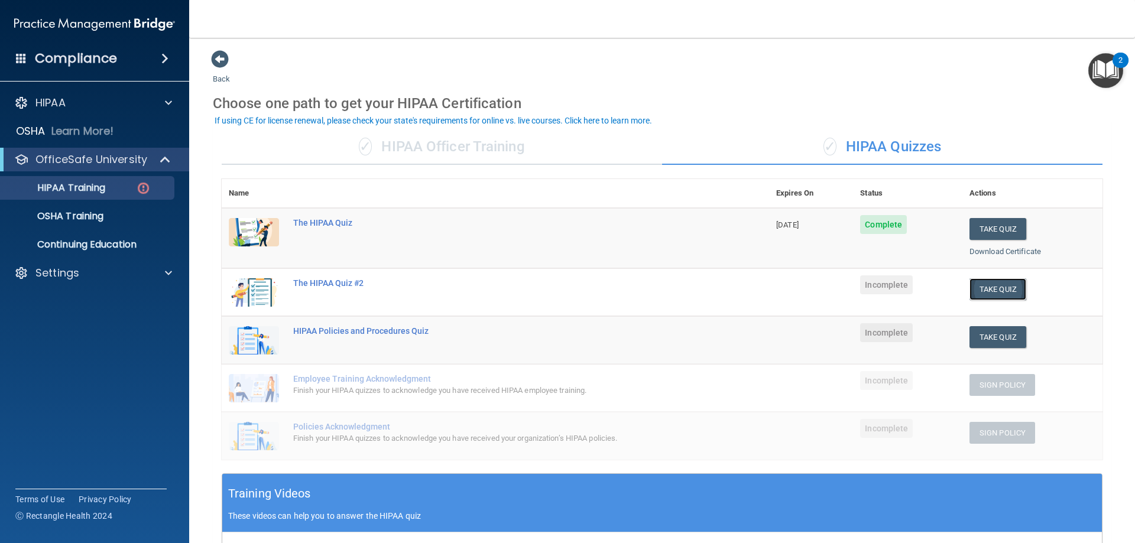
click at [1005, 284] on button "Take Quiz" at bounding box center [997, 289] width 57 height 22
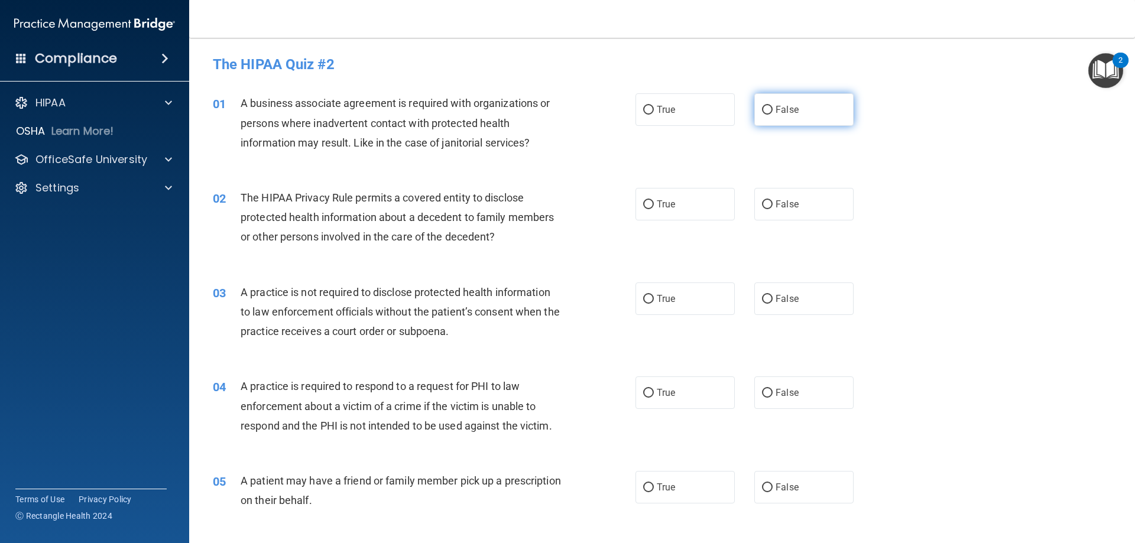
click at [764, 109] on input "False" at bounding box center [767, 110] width 11 height 9
radio input "true"
click at [643, 206] on input "True" at bounding box center [648, 204] width 11 height 9
radio input "true"
click at [758, 293] on label "False" at bounding box center [803, 298] width 99 height 33
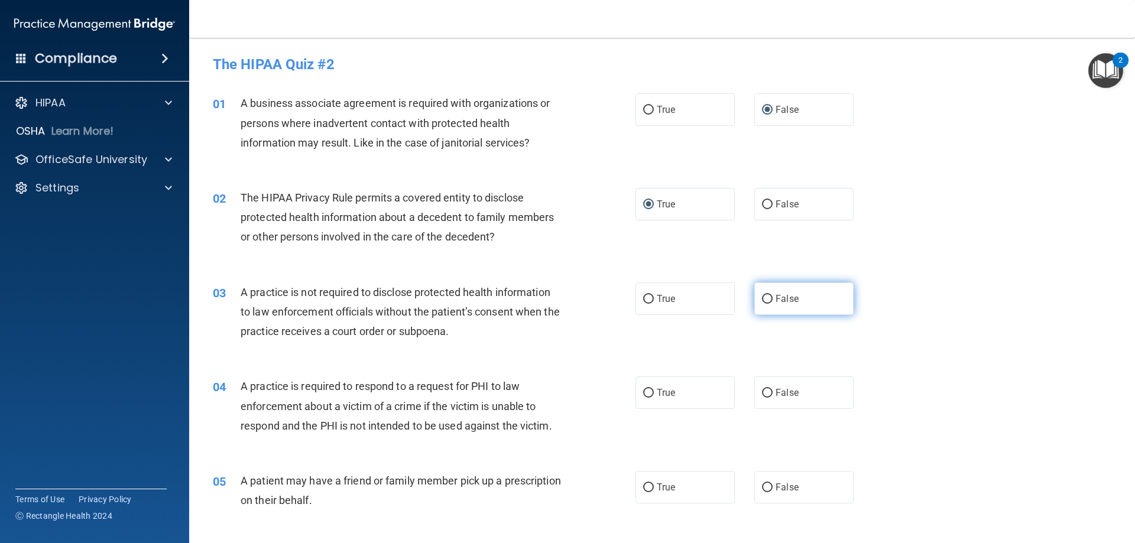
click at [762, 295] on input "False" at bounding box center [767, 299] width 11 height 9
radio input "true"
click at [643, 395] on input "True" at bounding box center [648, 393] width 11 height 9
radio input "true"
click at [762, 488] on input "False" at bounding box center [767, 487] width 11 height 9
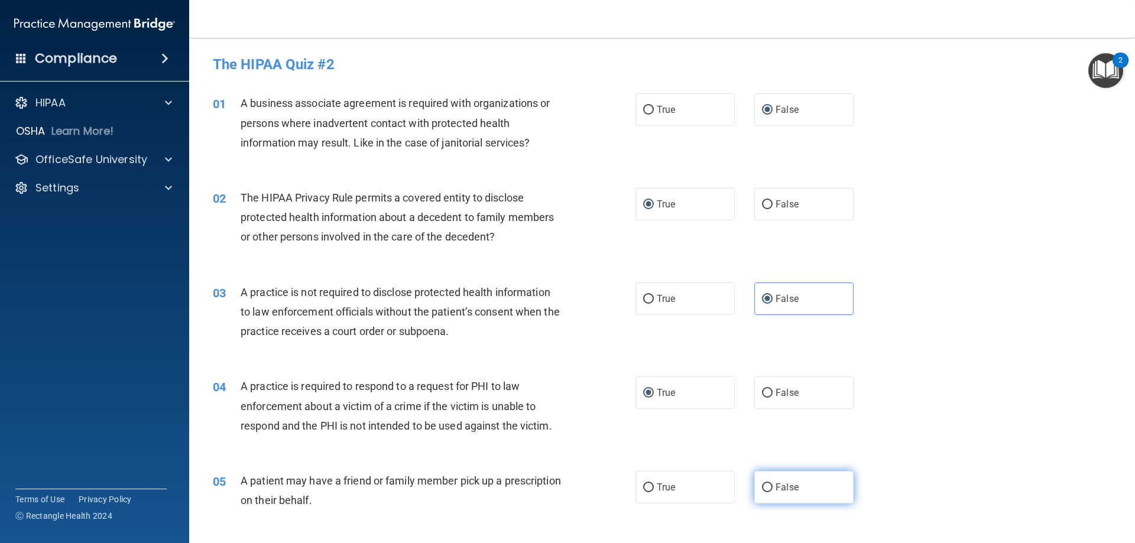
radio input "true"
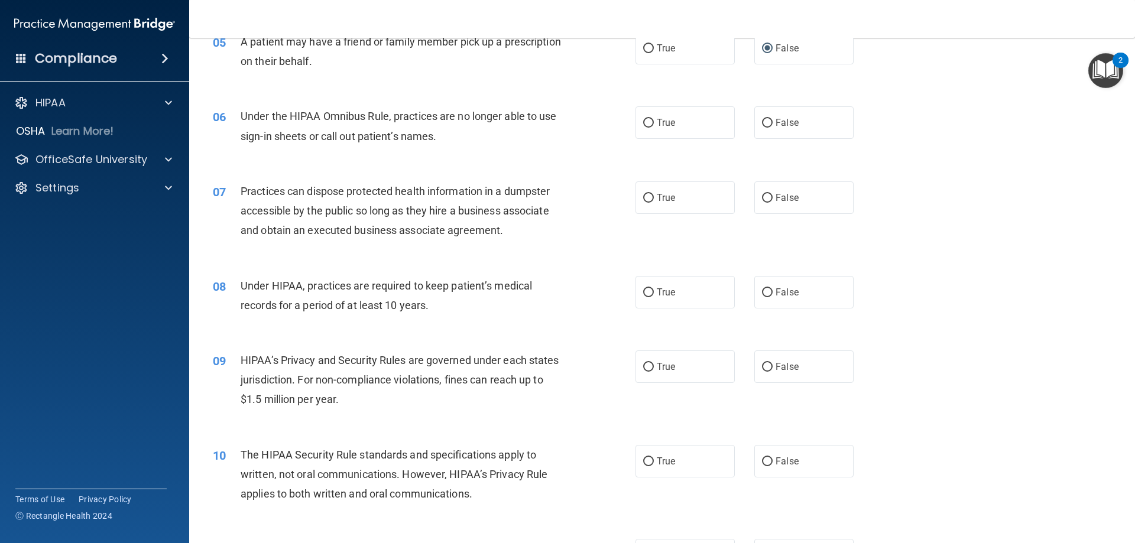
scroll to position [449, 0]
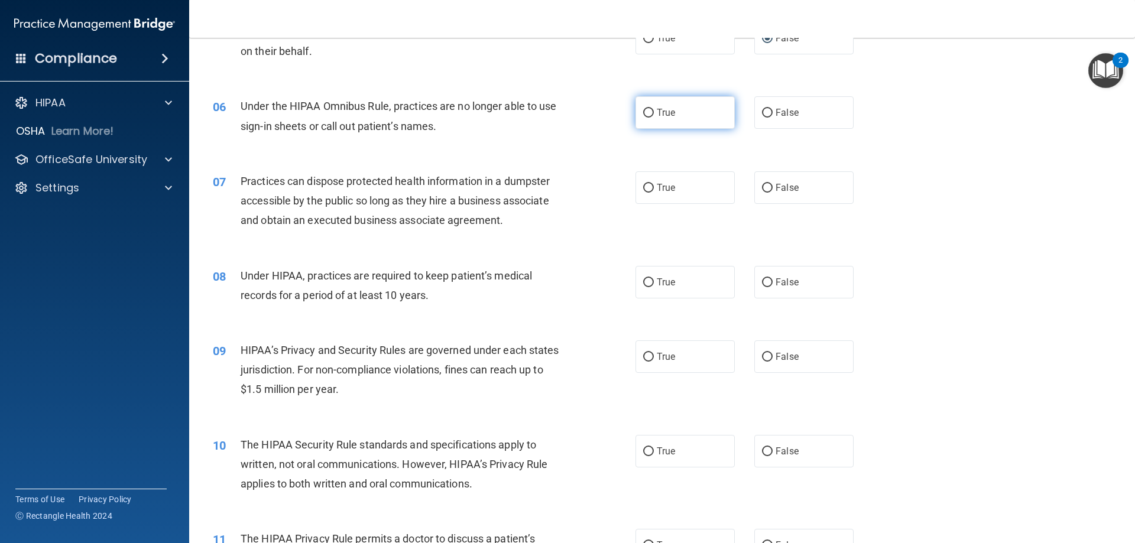
click at [645, 116] on input "True" at bounding box center [648, 113] width 11 height 9
radio input "true"
click at [764, 190] on input "False" at bounding box center [767, 188] width 11 height 9
radio input "true"
click at [645, 281] on input "True" at bounding box center [648, 282] width 11 height 9
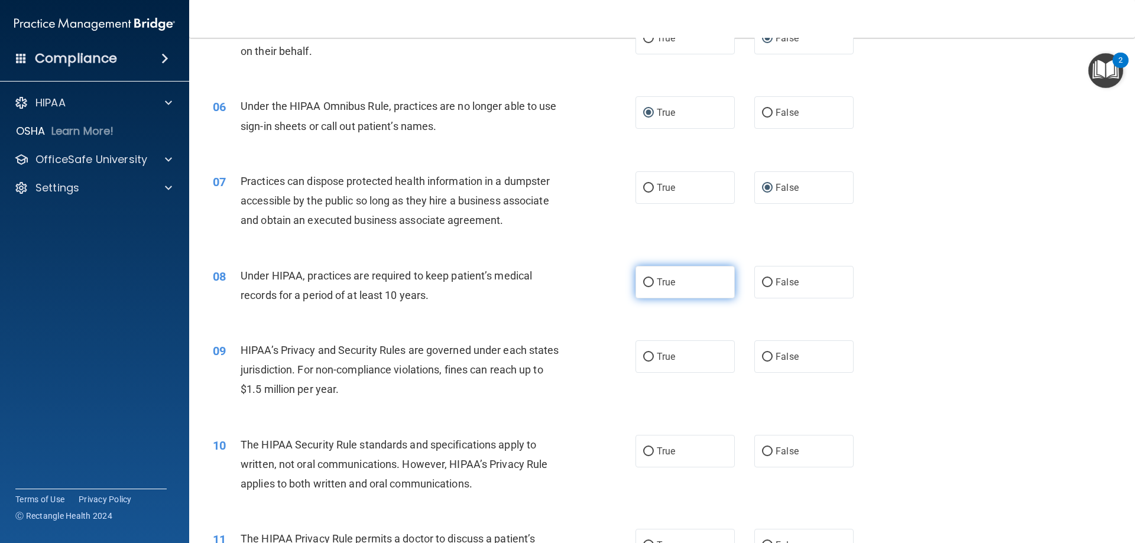
radio input "true"
click at [646, 356] on input "True" at bounding box center [648, 357] width 11 height 9
radio input "true"
click at [647, 450] on input "True" at bounding box center [648, 451] width 11 height 9
radio input "true"
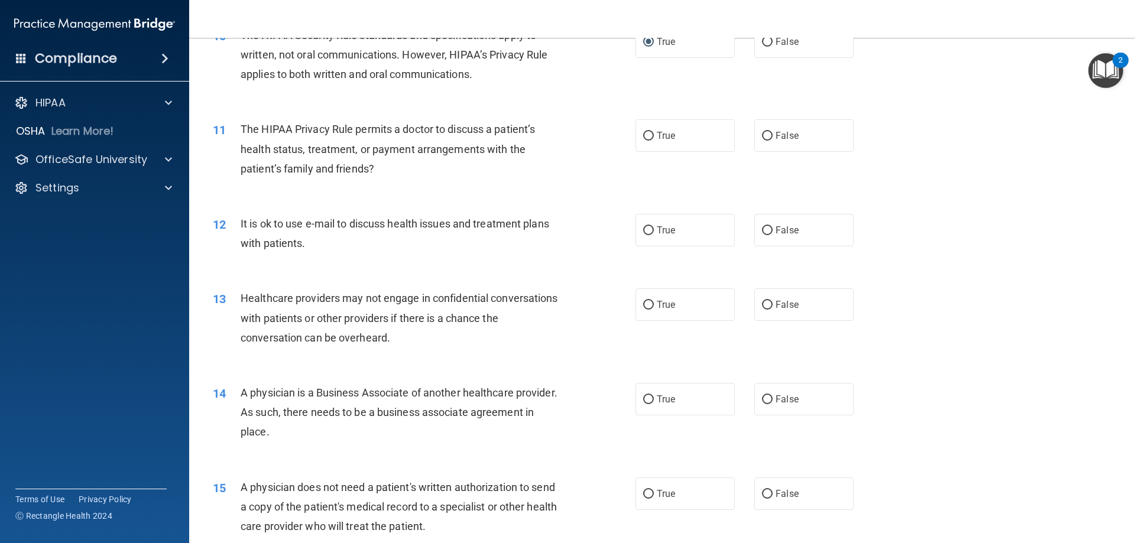
scroll to position [882, 0]
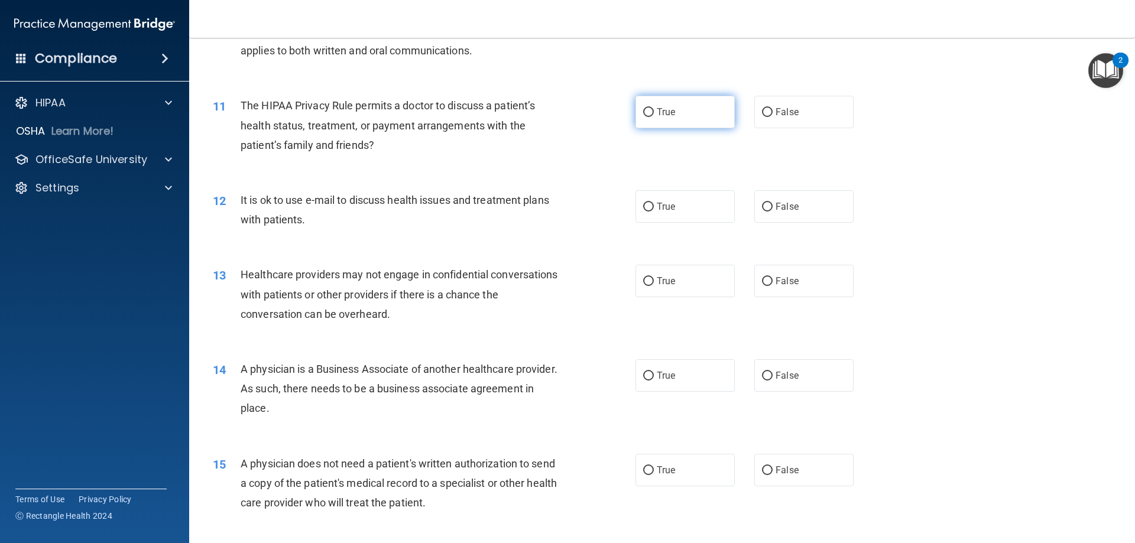
click at [643, 109] on input "True" at bounding box center [648, 112] width 11 height 9
radio input "true"
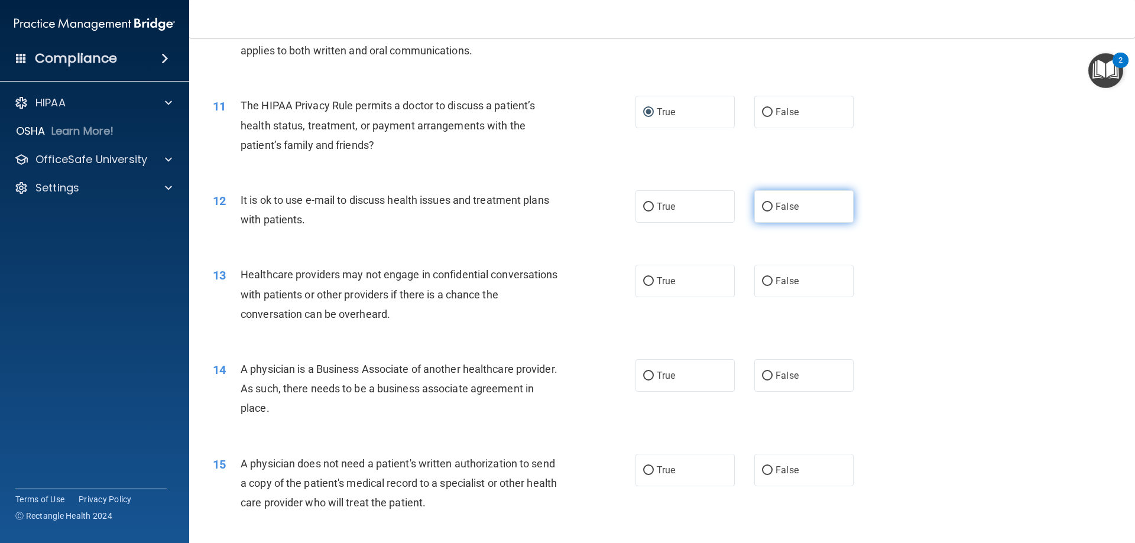
click at [766, 209] on input "False" at bounding box center [767, 207] width 11 height 9
radio input "true"
click at [643, 286] on input "True" at bounding box center [648, 281] width 11 height 9
radio input "true"
click at [643, 373] on input "True" at bounding box center [648, 376] width 11 height 9
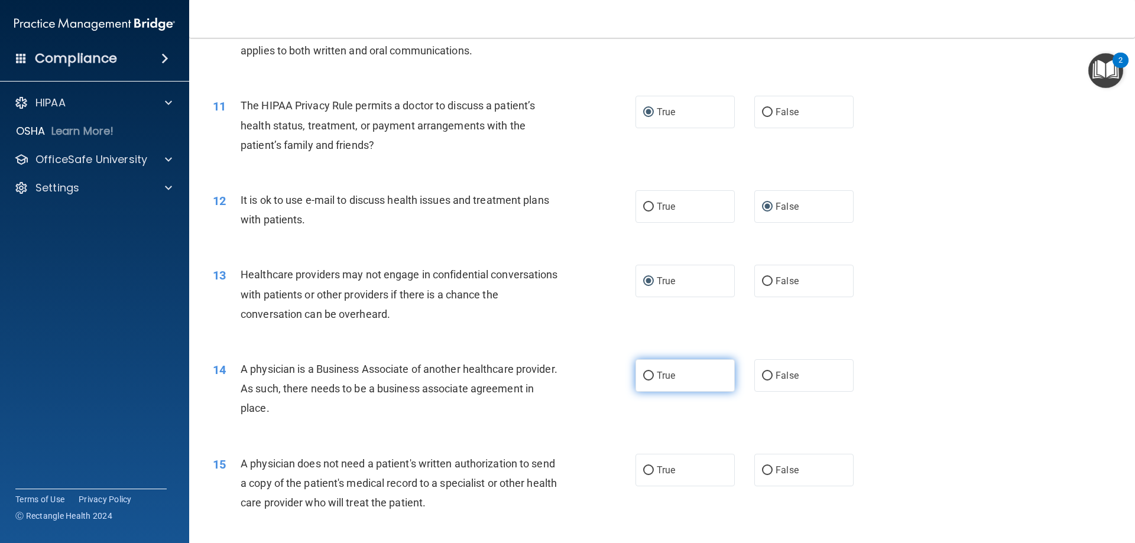
radio input "true"
click at [764, 471] on input "False" at bounding box center [767, 470] width 11 height 9
radio input "true"
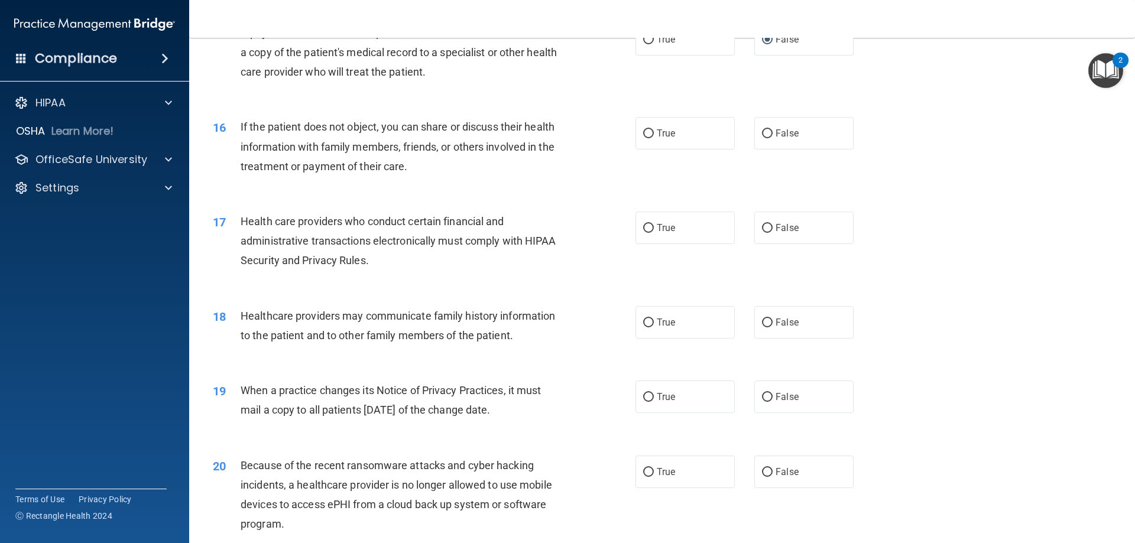
scroll to position [1323, 0]
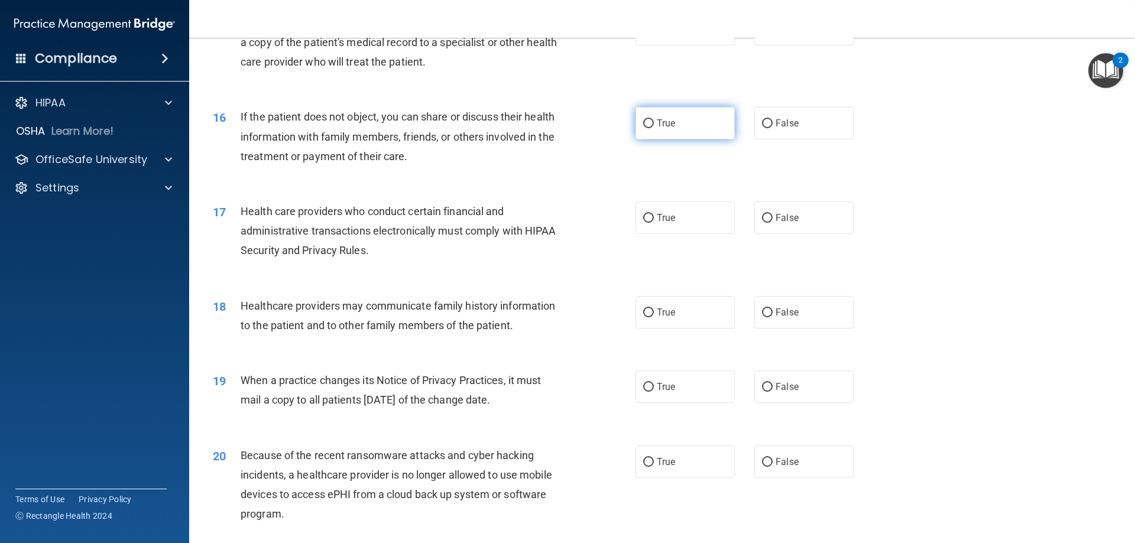
click at [643, 119] on input "True" at bounding box center [648, 123] width 11 height 9
radio input "true"
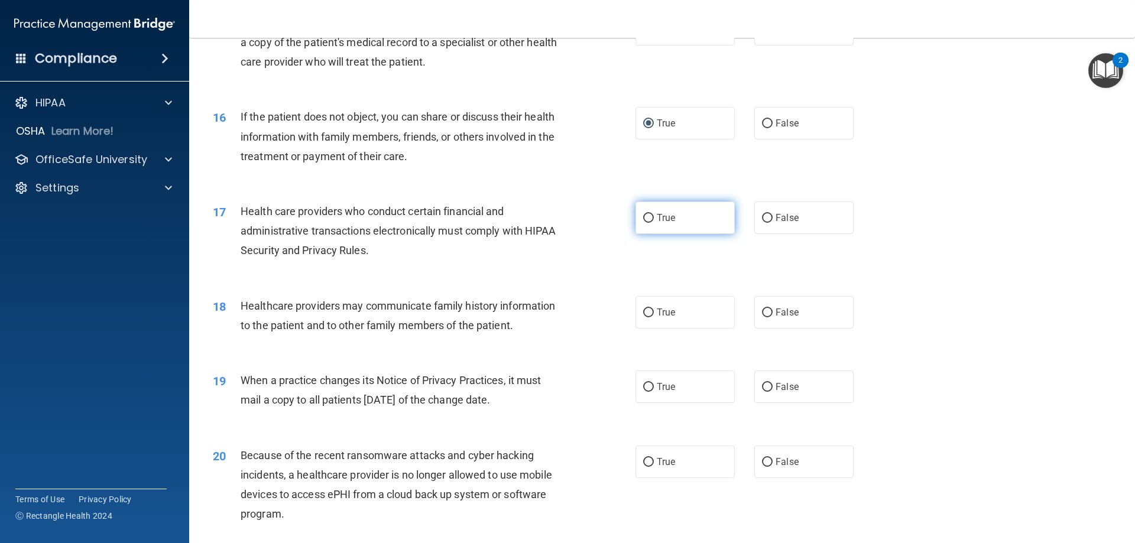
click at [643, 222] on input "True" at bounding box center [648, 218] width 11 height 9
radio input "true"
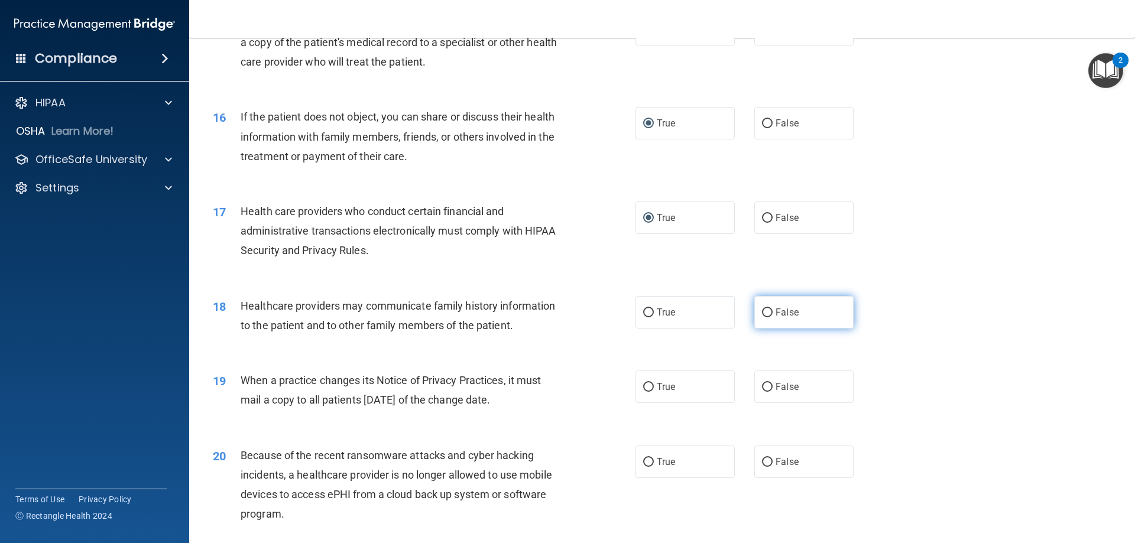
click at [762, 310] on input "False" at bounding box center [767, 312] width 11 height 9
radio input "true"
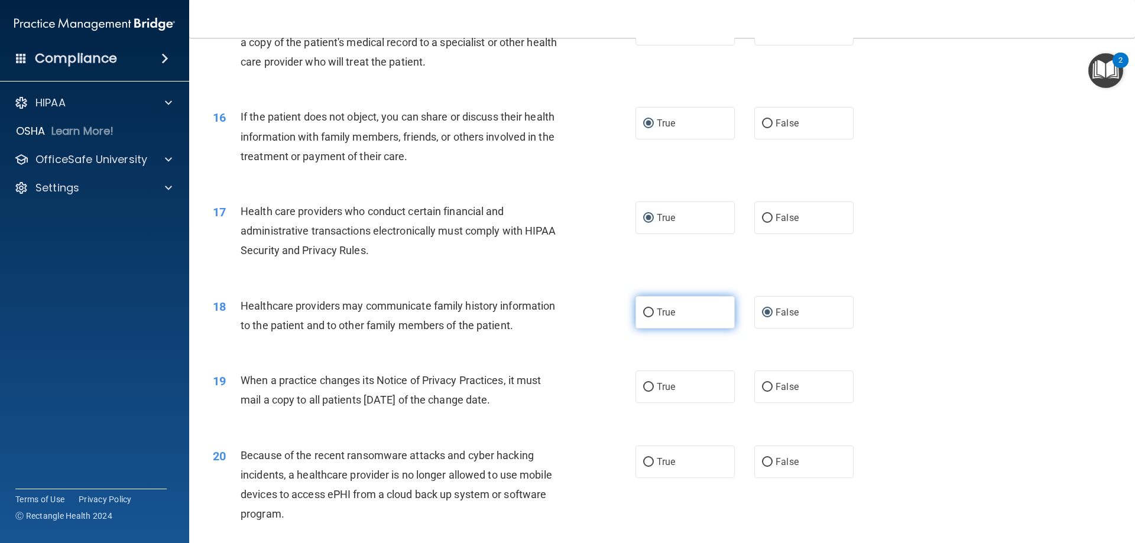
click at [645, 313] on input "True" at bounding box center [648, 312] width 11 height 9
radio input "true"
radio input "false"
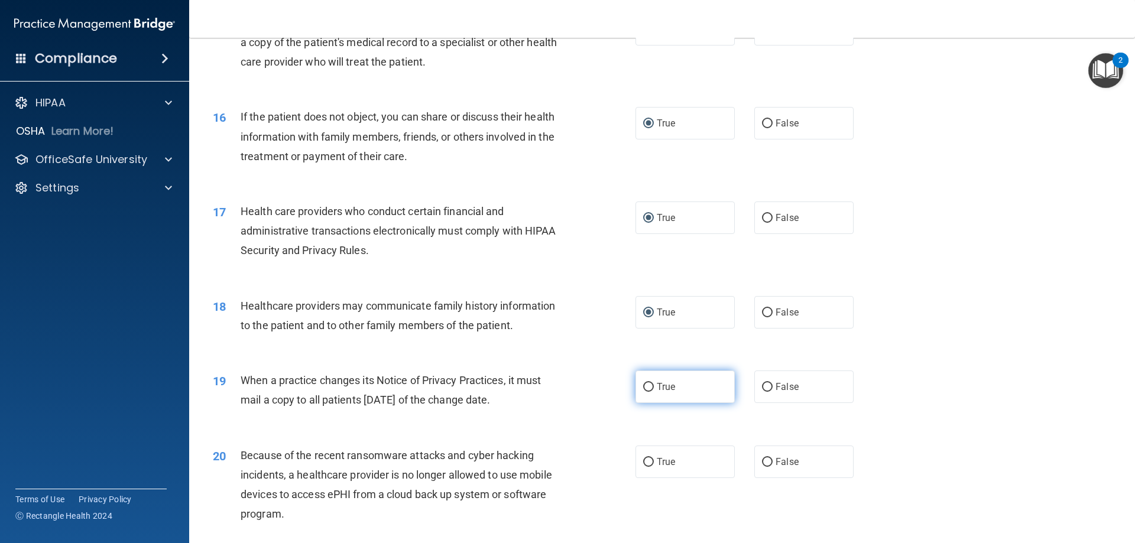
click at [643, 391] on input "True" at bounding box center [648, 387] width 11 height 9
radio input "true"
click at [645, 462] on input "True" at bounding box center [648, 462] width 11 height 9
radio input "true"
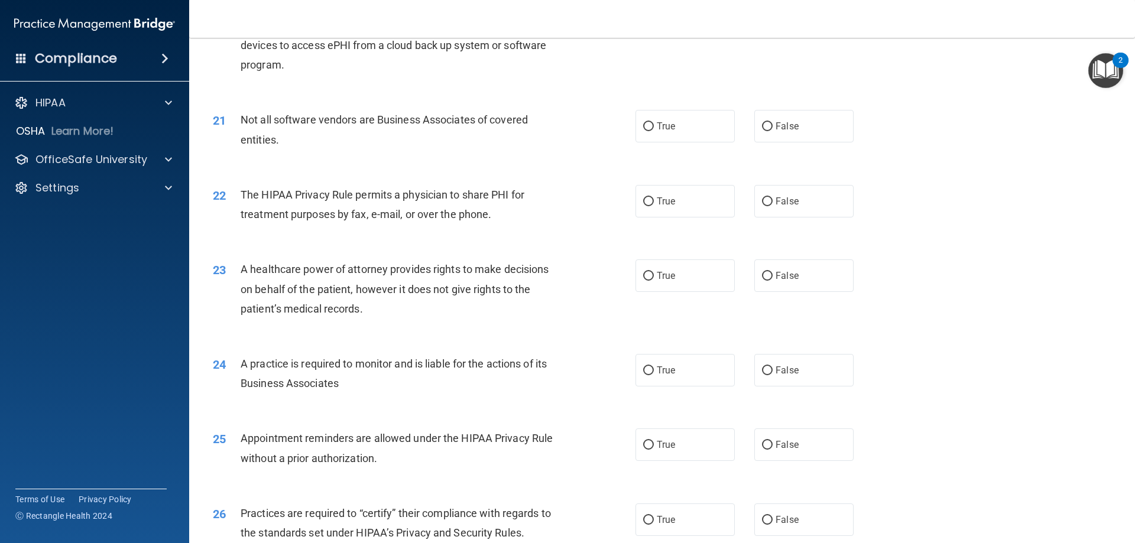
scroll to position [1796, 0]
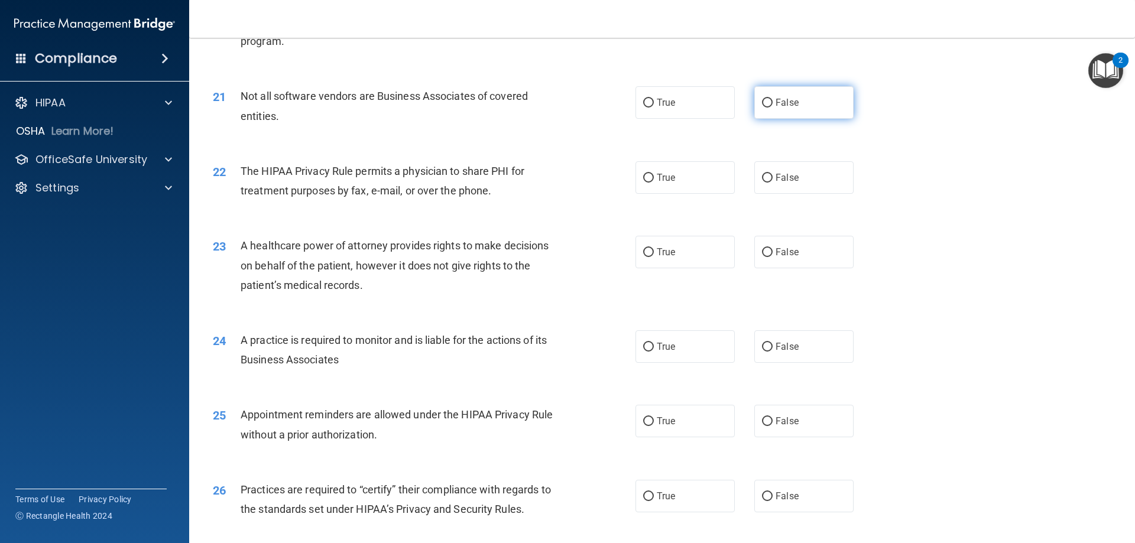
click at [762, 104] on input "False" at bounding box center [767, 103] width 11 height 9
radio input "true"
click at [762, 180] on input "False" at bounding box center [767, 178] width 11 height 9
radio input "true"
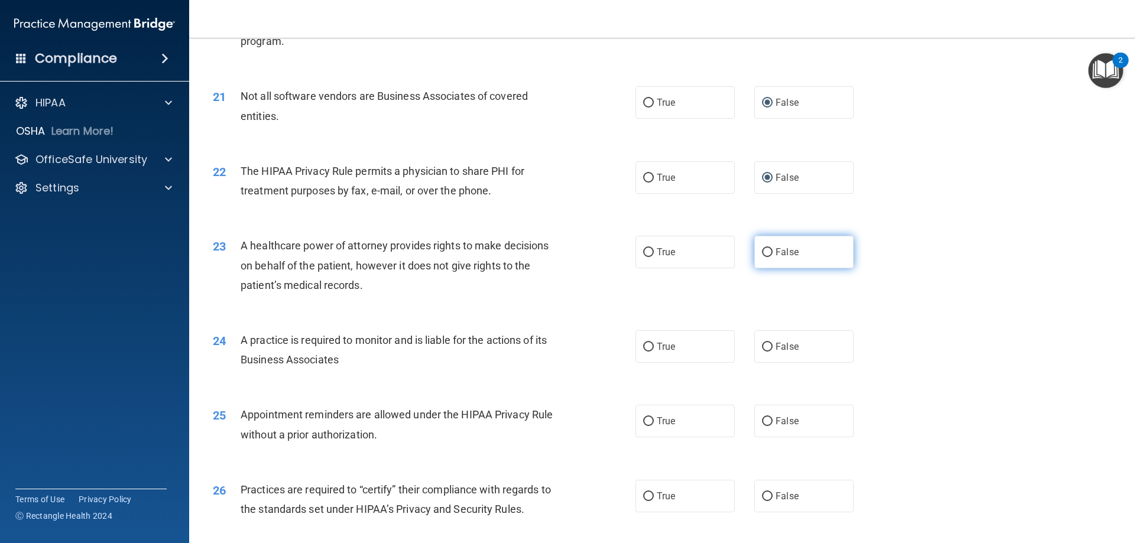
click at [762, 252] on input "False" at bounding box center [767, 252] width 11 height 9
radio input "true"
click at [645, 343] on input "True" at bounding box center [648, 347] width 11 height 9
radio input "true"
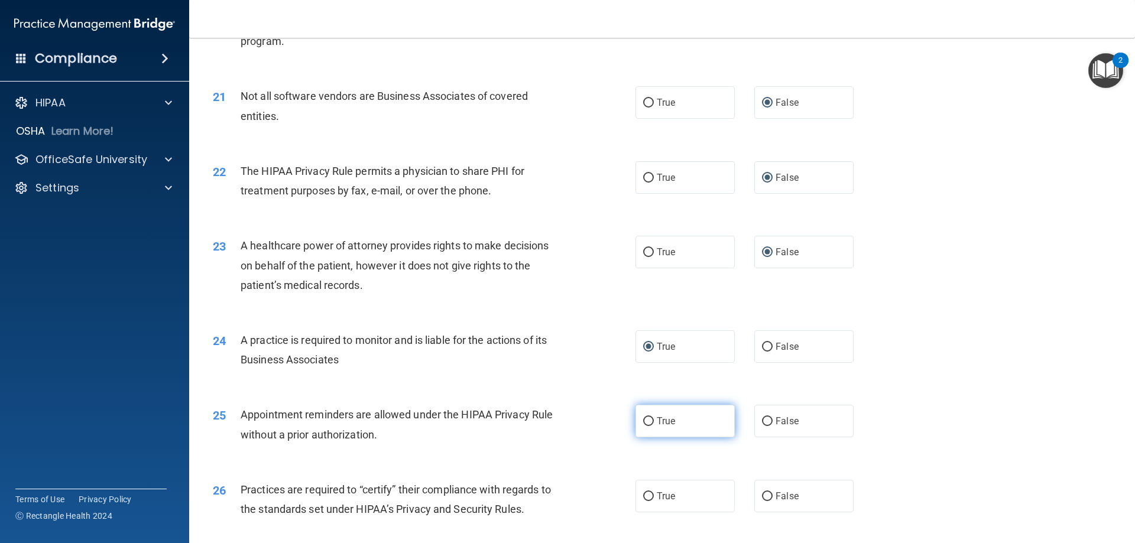
click at [643, 420] on input "True" at bounding box center [648, 421] width 11 height 9
radio input "true"
click at [645, 495] on input "True" at bounding box center [648, 496] width 11 height 9
radio input "true"
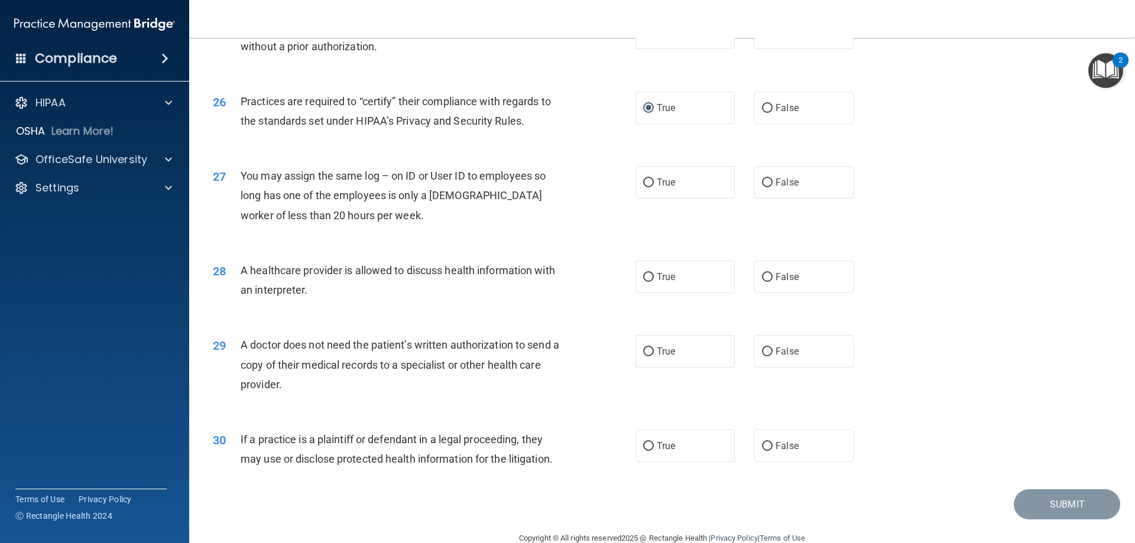
scroll to position [2198, 0]
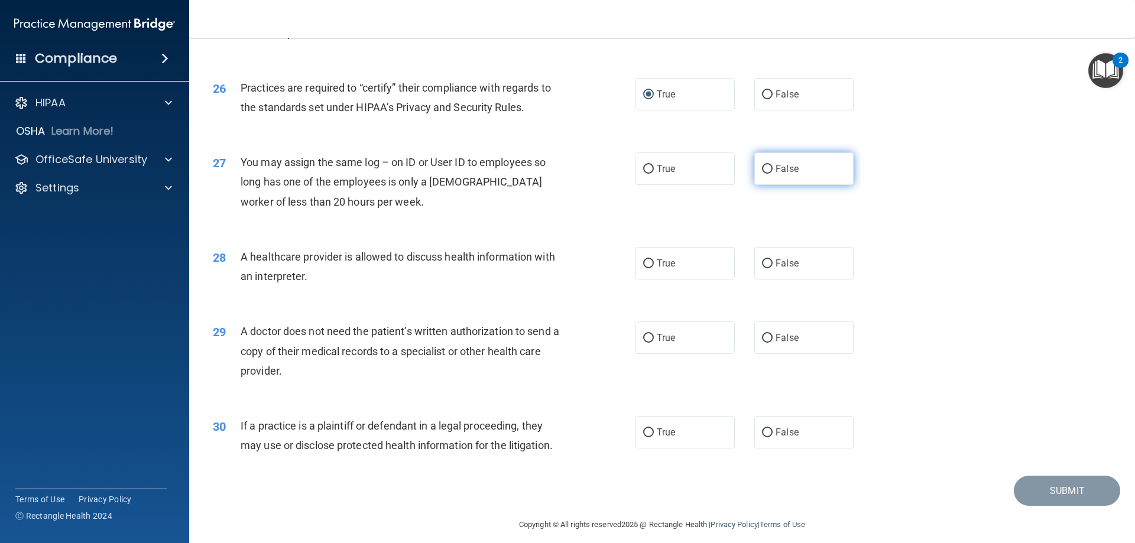
click at [762, 166] on input "False" at bounding box center [767, 169] width 11 height 9
radio input "true"
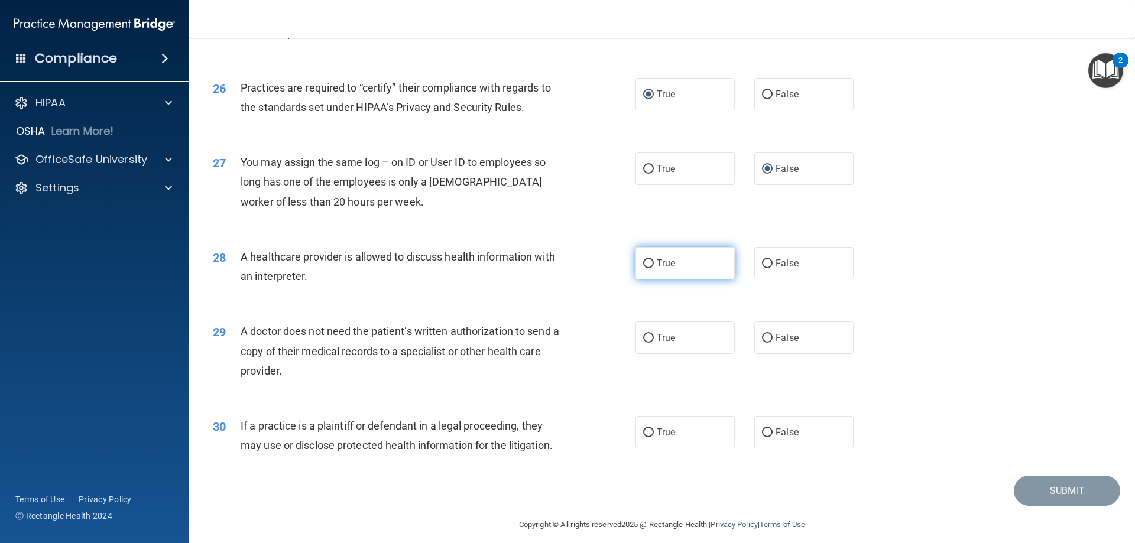
click at [643, 264] on input "True" at bounding box center [648, 263] width 11 height 9
radio input "true"
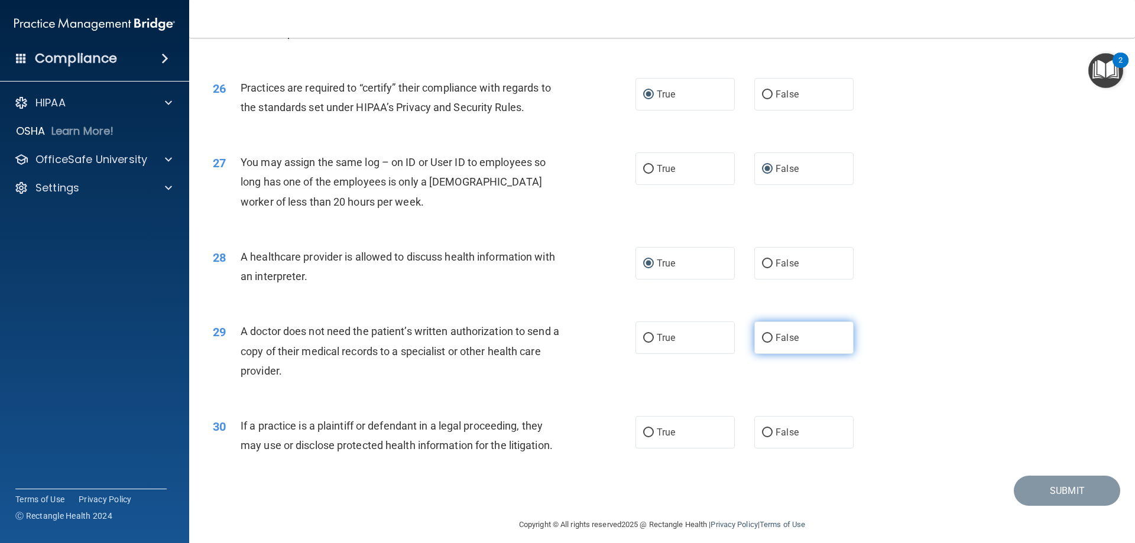
click at [764, 334] on input "False" at bounding box center [767, 338] width 11 height 9
radio input "true"
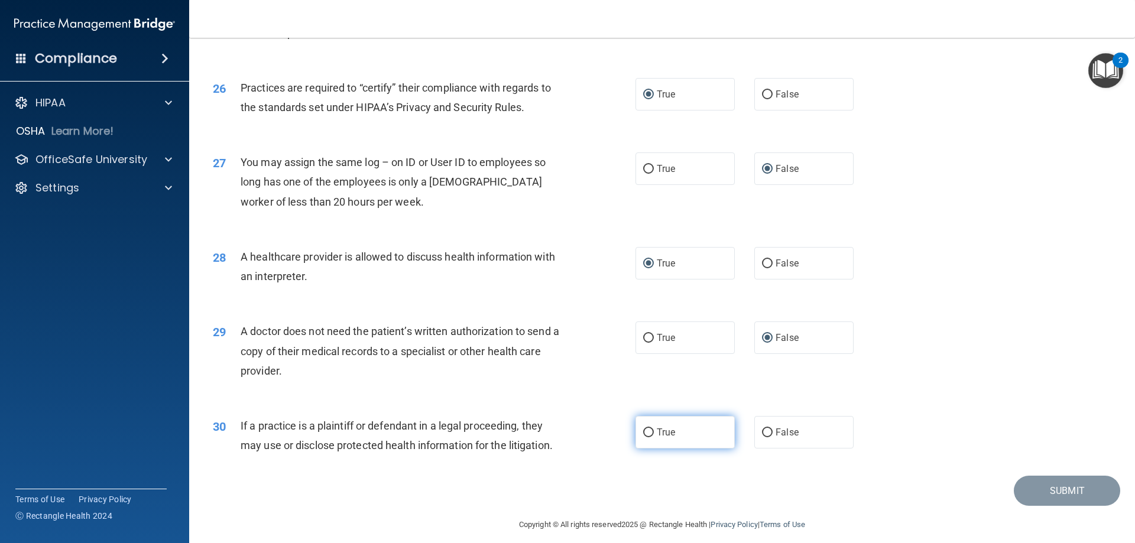
click at [643, 431] on input "True" at bounding box center [648, 432] width 11 height 9
radio input "true"
click at [1032, 485] on button "Submit" at bounding box center [1067, 491] width 106 height 30
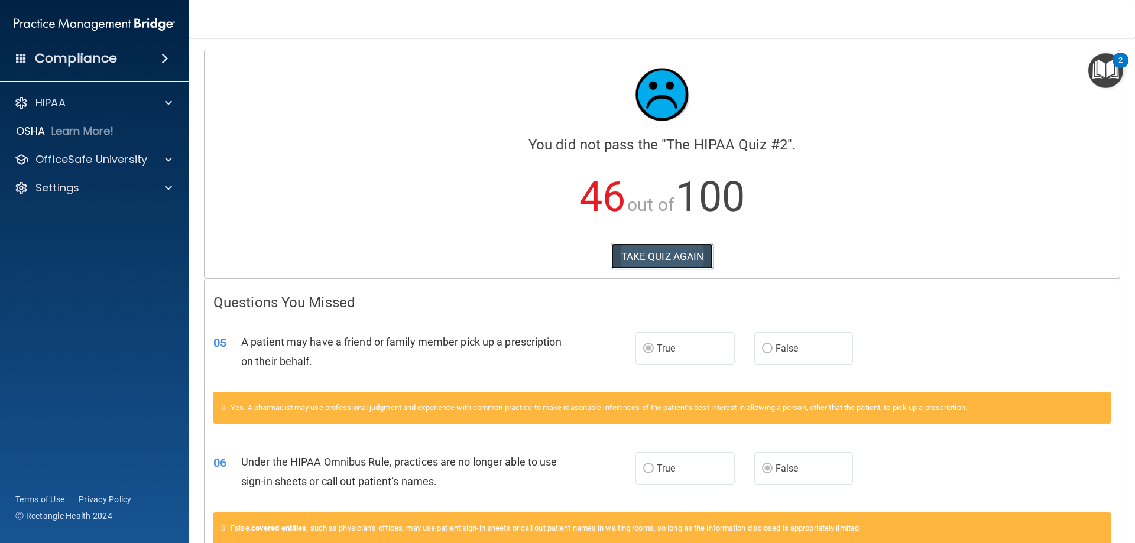
click at [665, 262] on button "TAKE QUIZ AGAIN" at bounding box center [662, 256] width 102 height 26
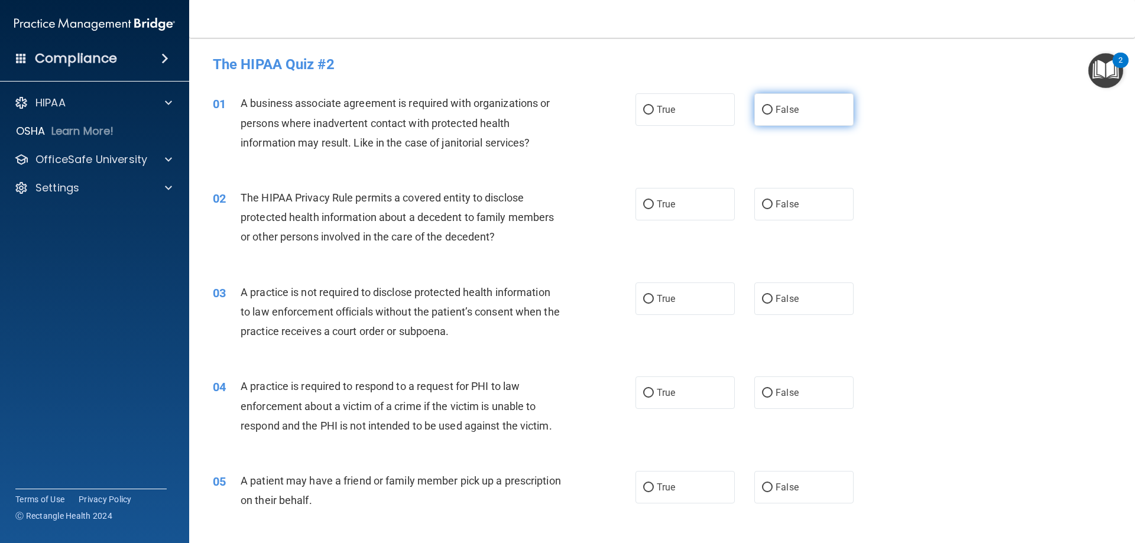
click at [762, 109] on input "False" at bounding box center [767, 110] width 11 height 9
radio input "true"
click at [643, 204] on input "True" at bounding box center [648, 204] width 11 height 9
radio input "true"
click at [763, 299] on input "False" at bounding box center [767, 299] width 11 height 9
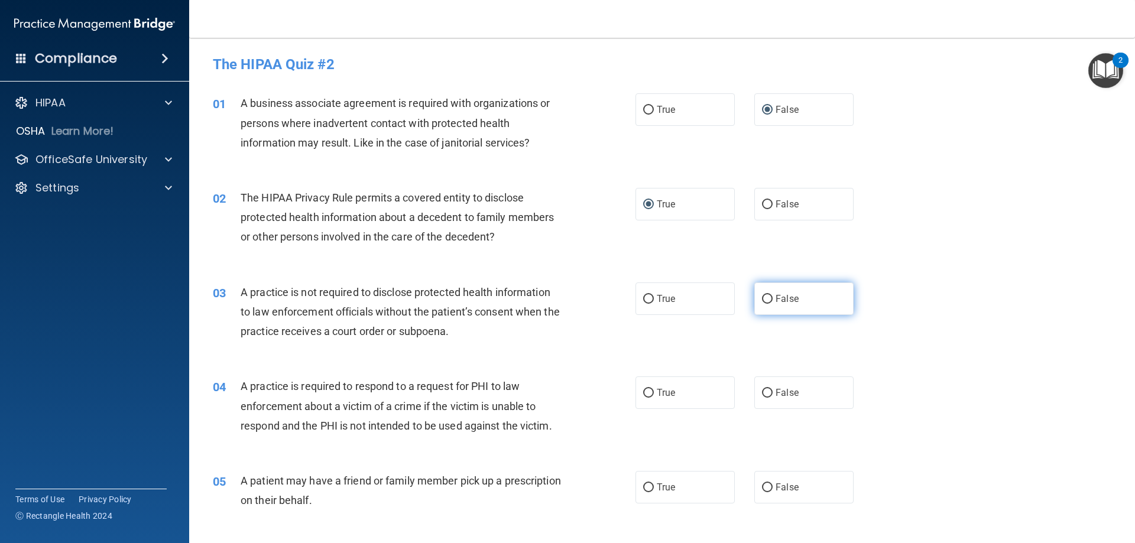
radio input "true"
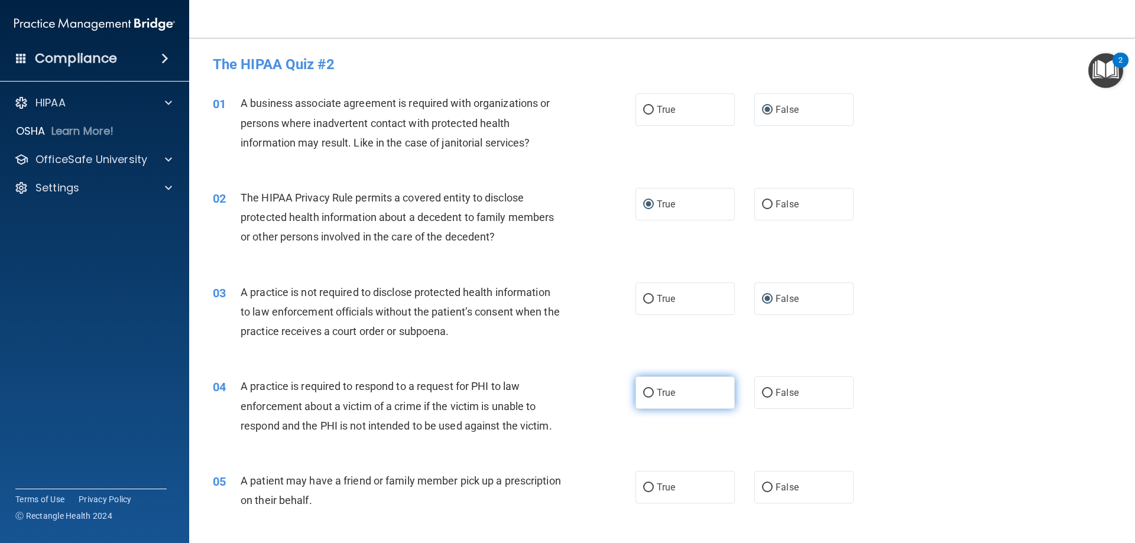
click at [645, 397] on input "True" at bounding box center [648, 393] width 11 height 9
radio input "true"
click at [643, 491] on input "True" at bounding box center [648, 487] width 11 height 9
radio input "true"
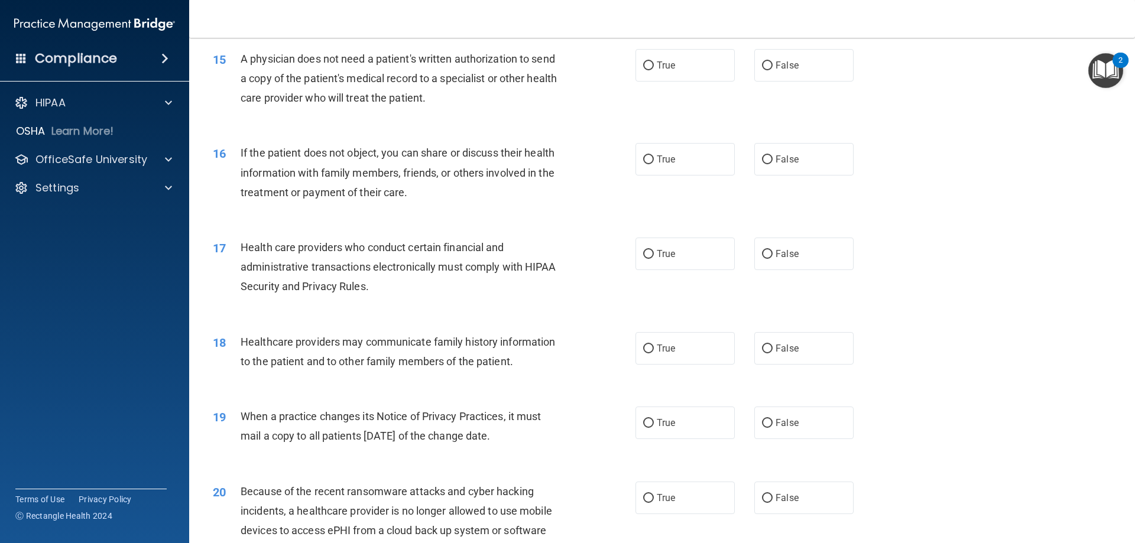
scroll to position [1286, 0]
click at [1129, 56] on body "Compliance HIPAA Documents and Policies Report an Incident Business Associates …" at bounding box center [567, 271] width 1135 height 543
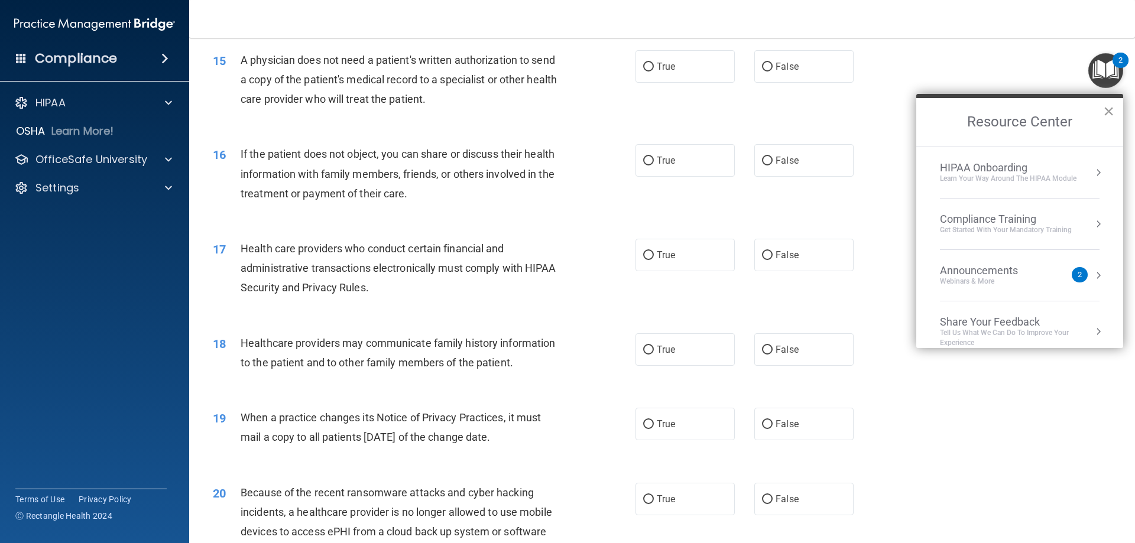
click at [1109, 109] on button "×" at bounding box center [1108, 111] width 11 height 19
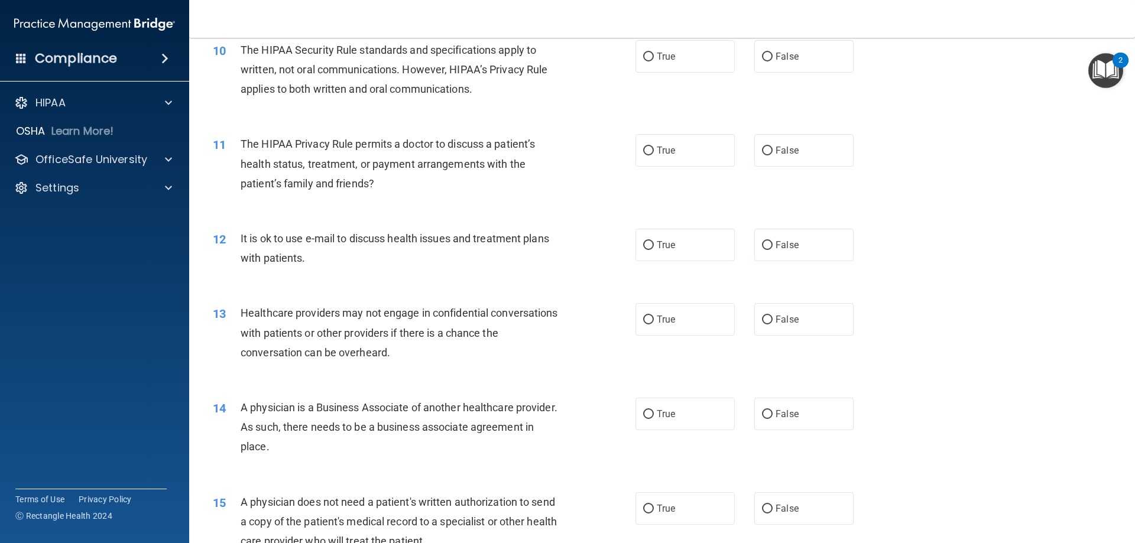
scroll to position [402, 0]
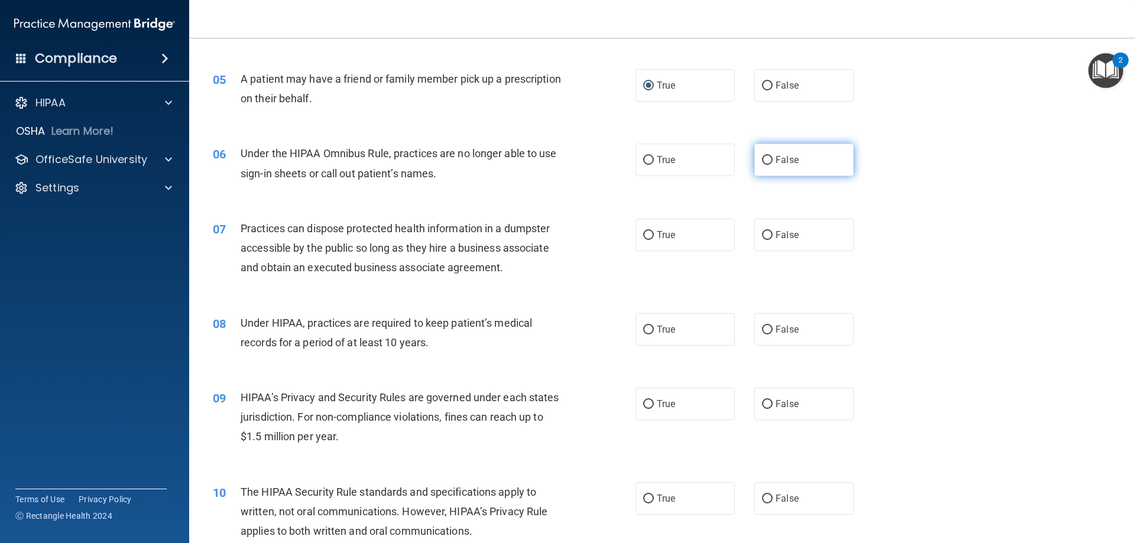
click at [762, 160] on input "False" at bounding box center [767, 160] width 11 height 9
radio input "true"
click at [762, 237] on input "False" at bounding box center [767, 235] width 11 height 9
radio input "true"
click at [762, 326] on input "False" at bounding box center [767, 330] width 11 height 9
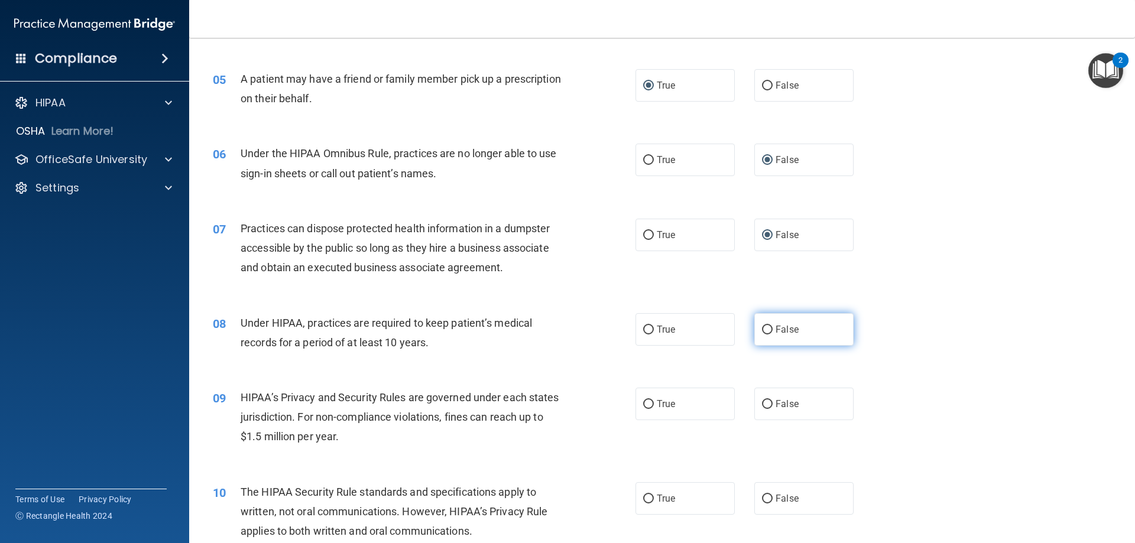
radio input "true"
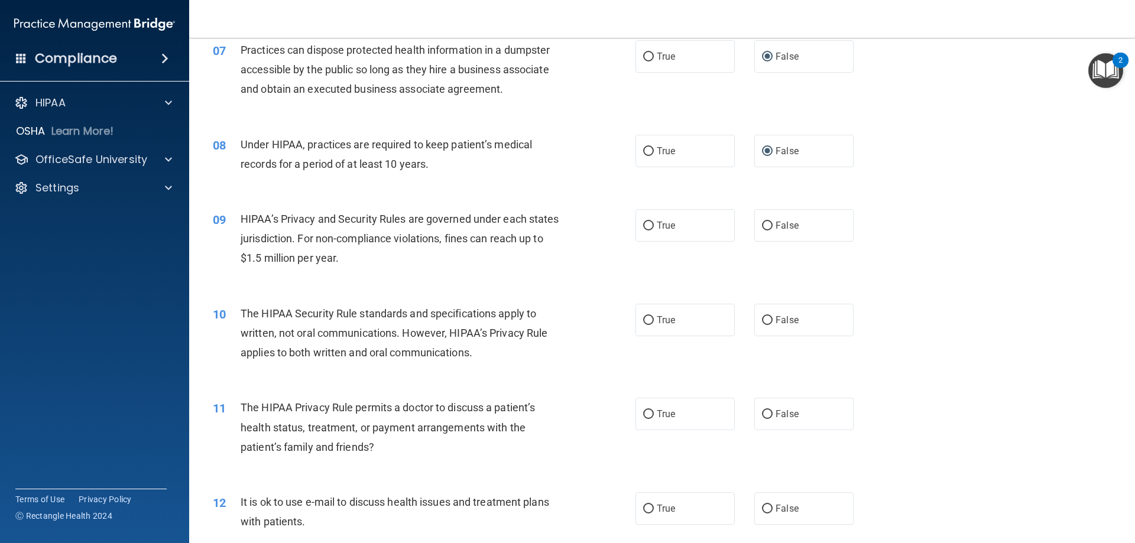
scroll to position [591, 0]
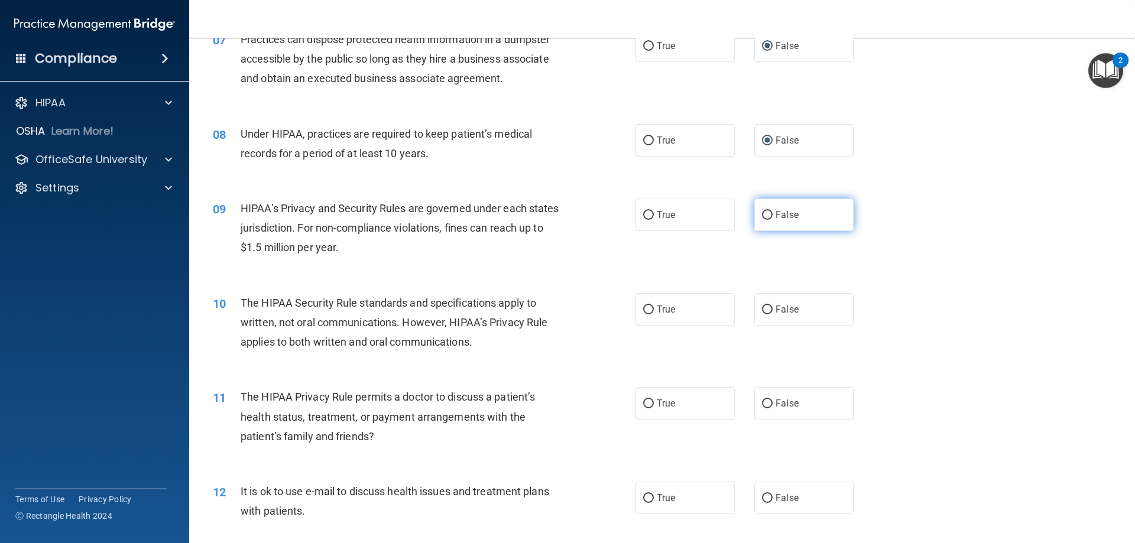
click at [764, 211] on input "False" at bounding box center [767, 215] width 11 height 9
radio input "true"
click at [762, 311] on input "False" at bounding box center [767, 310] width 11 height 9
radio input "true"
click at [645, 400] on input "True" at bounding box center [648, 404] width 11 height 9
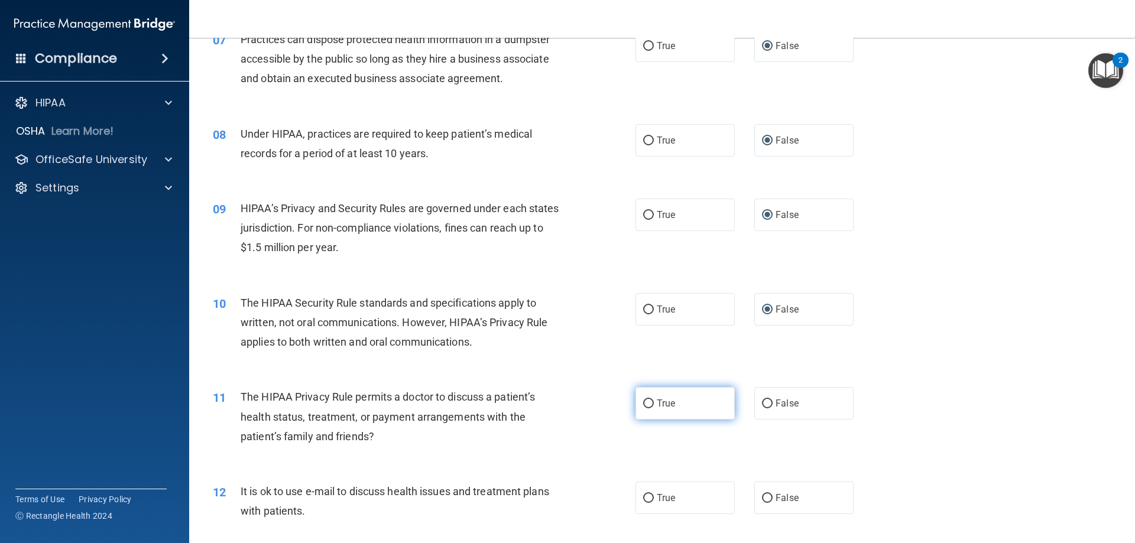
radio input "true"
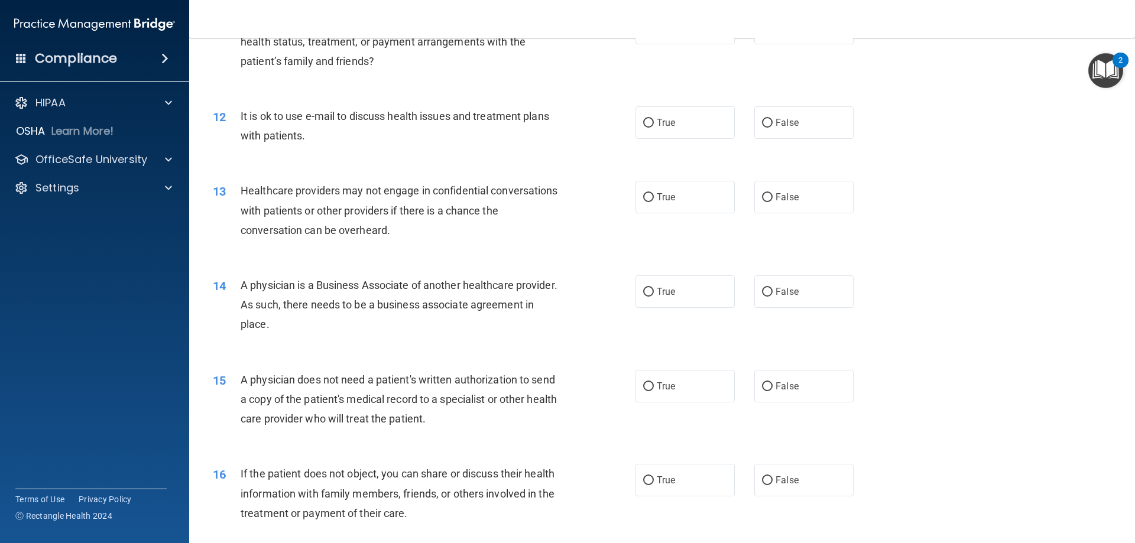
scroll to position [977, 0]
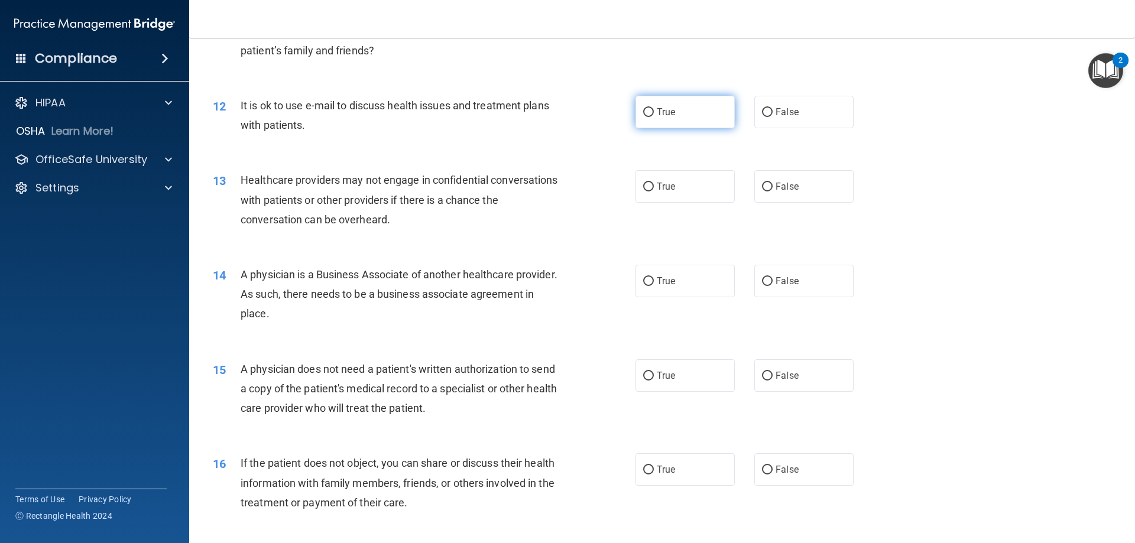
click at [648, 111] on input "True" at bounding box center [648, 112] width 11 height 9
radio input "true"
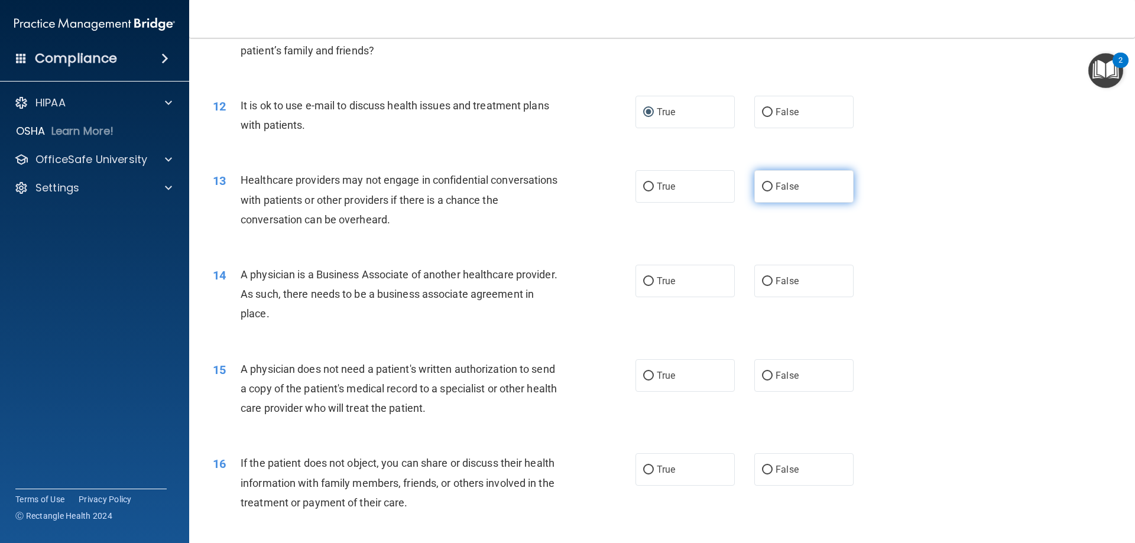
click at [764, 183] on input "False" at bounding box center [767, 187] width 11 height 9
radio input "true"
click at [763, 282] on input "False" at bounding box center [767, 281] width 11 height 9
radio input "true"
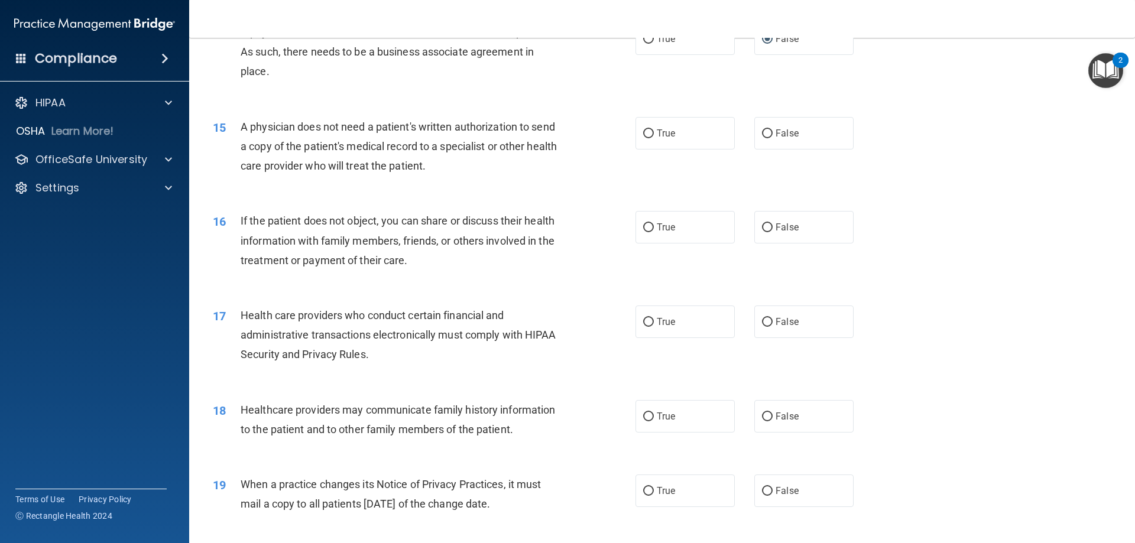
scroll to position [1229, 0]
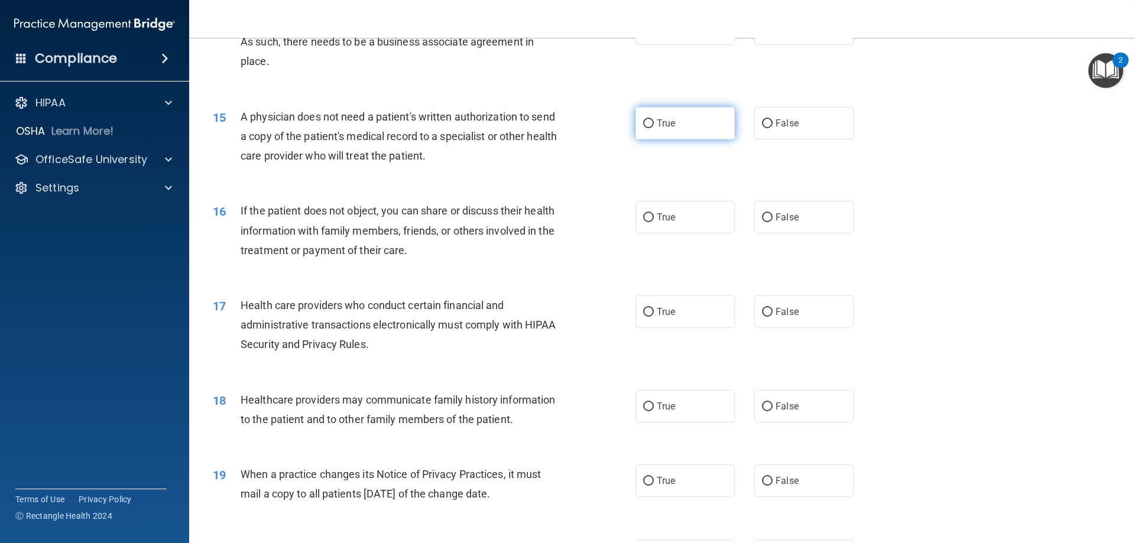
click at [643, 125] on input "True" at bounding box center [648, 123] width 11 height 9
radio input "true"
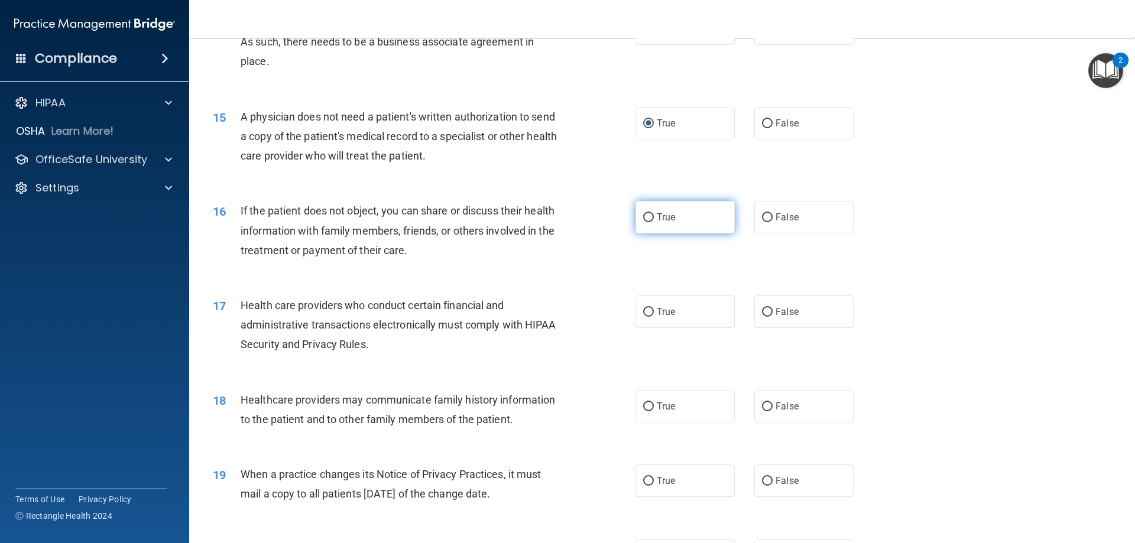
click at [643, 219] on input "True" at bounding box center [648, 217] width 11 height 9
radio input "true"
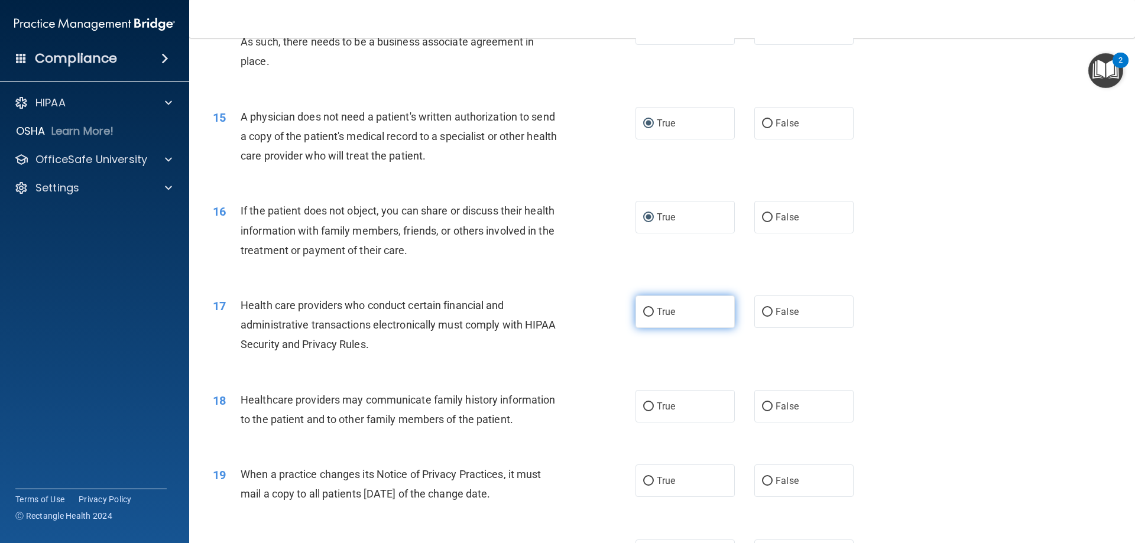
click at [643, 313] on input "True" at bounding box center [648, 312] width 11 height 9
radio input "true"
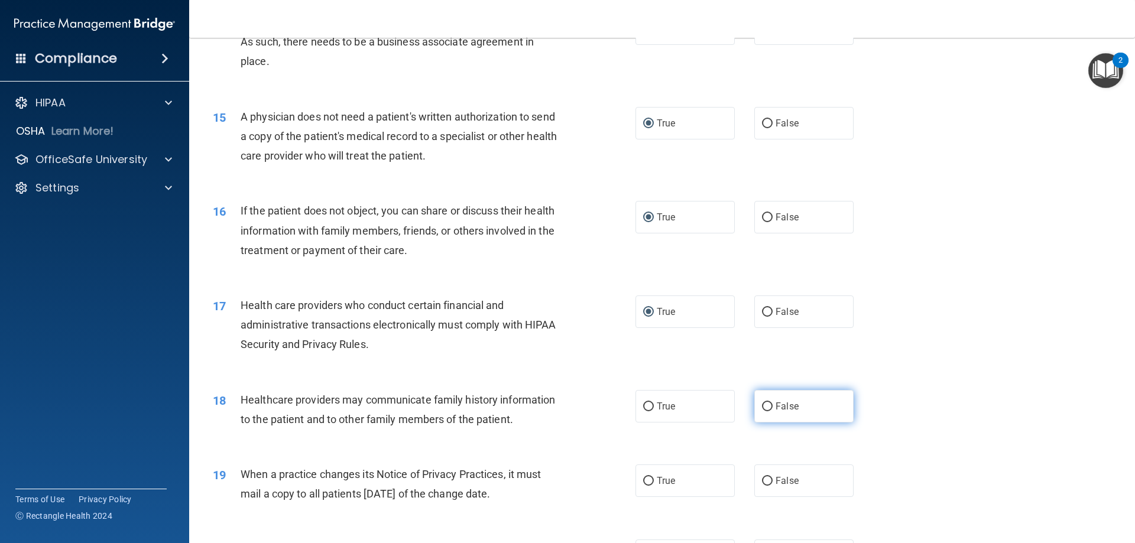
click at [764, 405] on input "False" at bounding box center [767, 406] width 11 height 9
radio input "true"
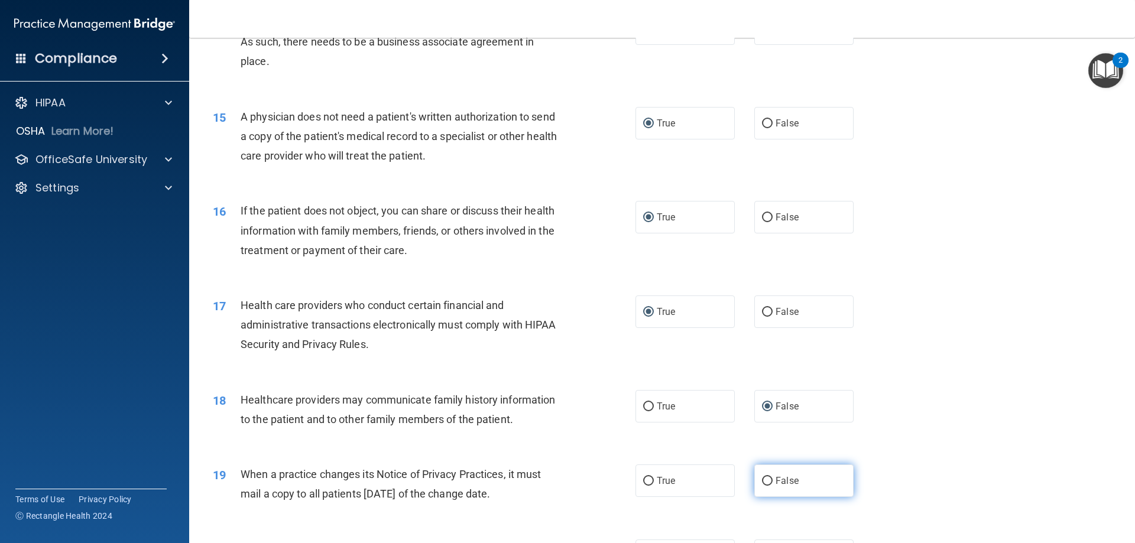
click at [762, 482] on input "False" at bounding box center [767, 481] width 11 height 9
radio input "true"
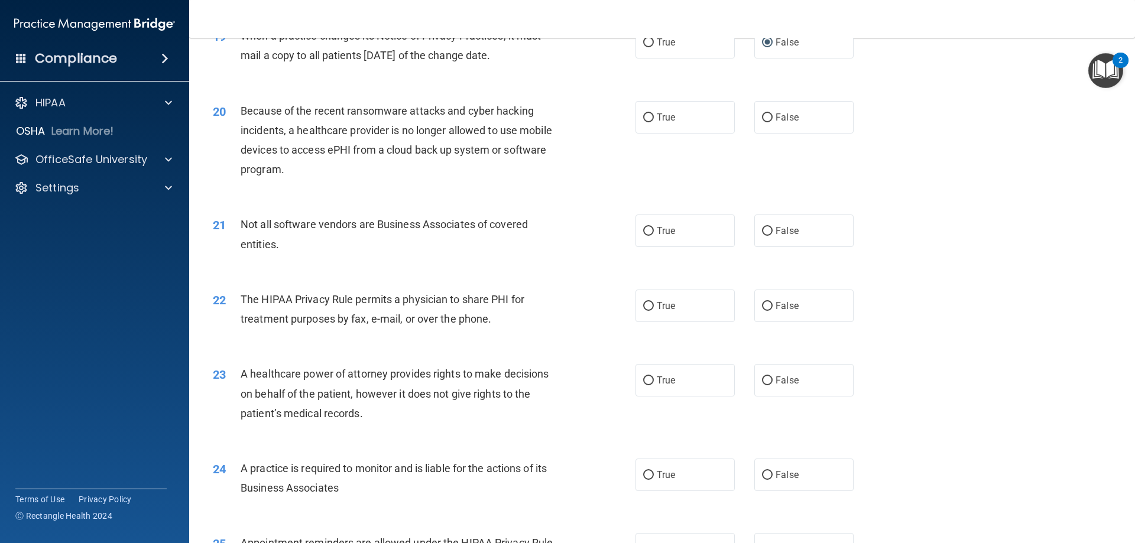
scroll to position [1678, 0]
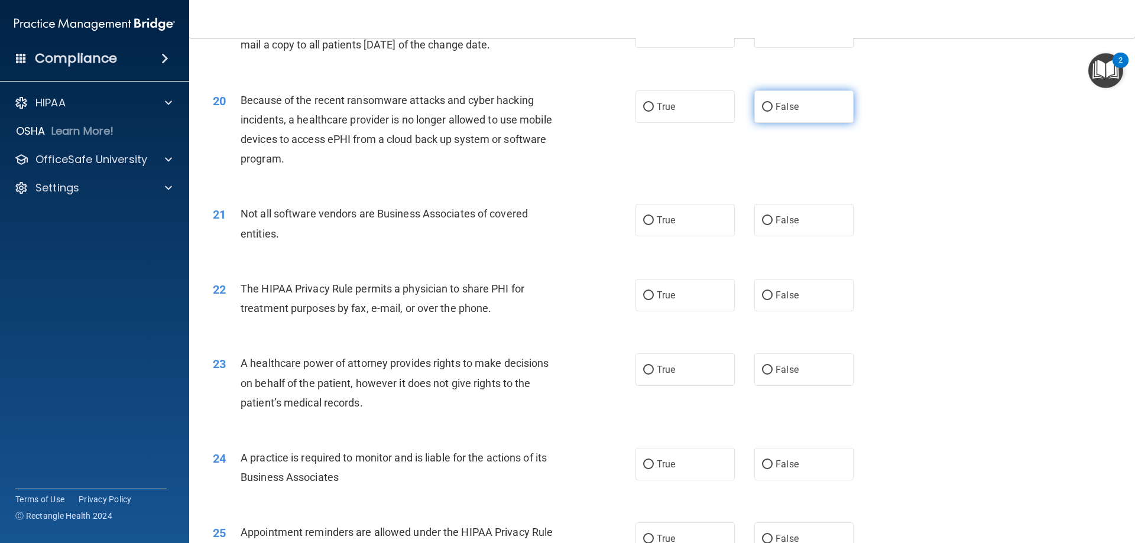
click at [762, 111] on input "False" at bounding box center [767, 107] width 11 height 9
radio input "true"
click at [643, 225] on input "True" at bounding box center [648, 220] width 11 height 9
radio input "true"
click at [300, 317] on div "The HIPAA Privacy Rule permits a physician to share PHI for treatment purposes …" at bounding box center [406, 298] width 330 height 39
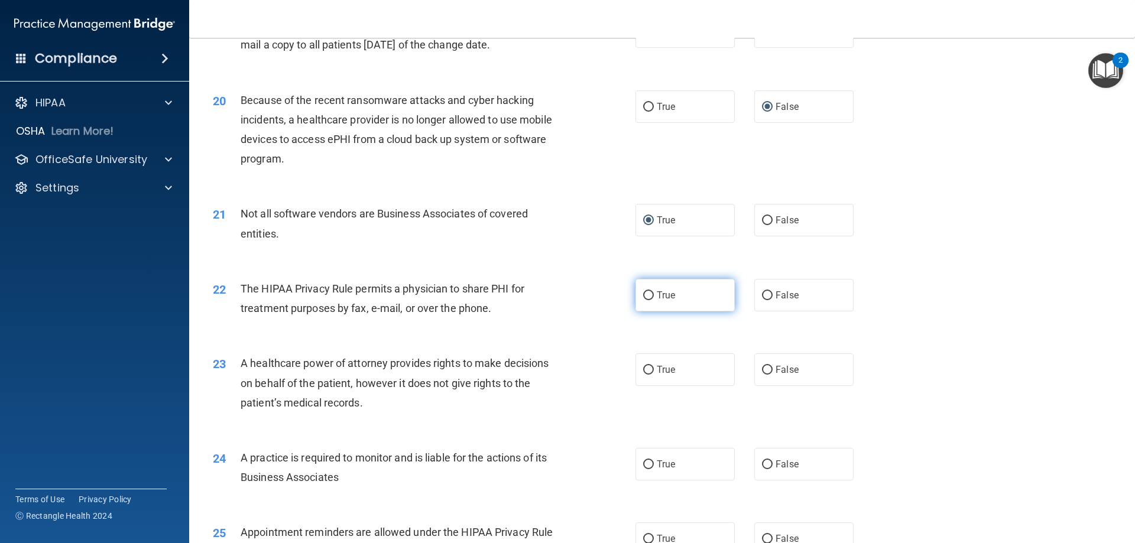
click at [643, 295] on input "True" at bounding box center [648, 295] width 11 height 9
radio input "true"
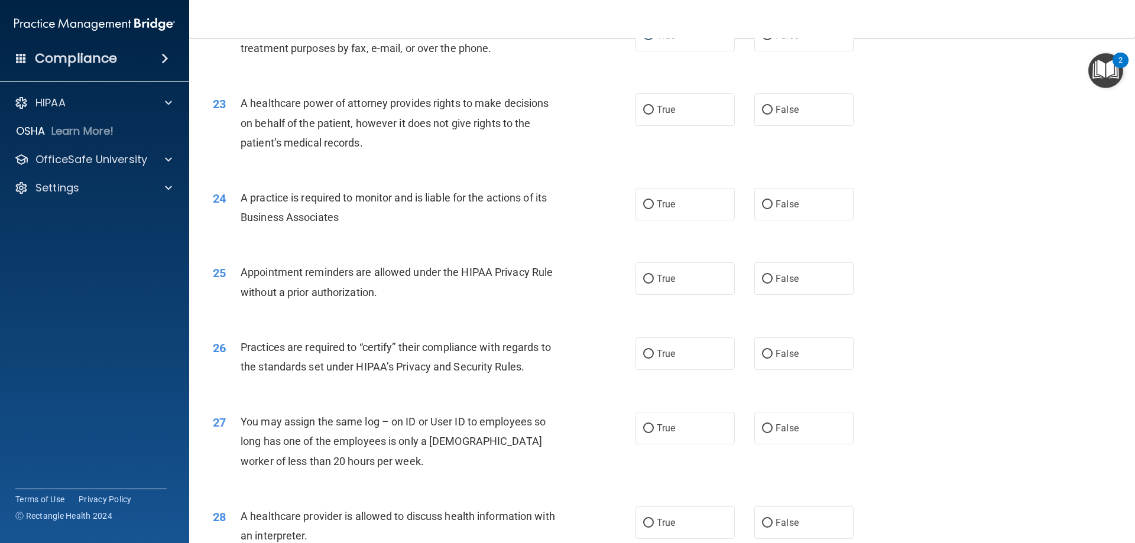
scroll to position [1962, 0]
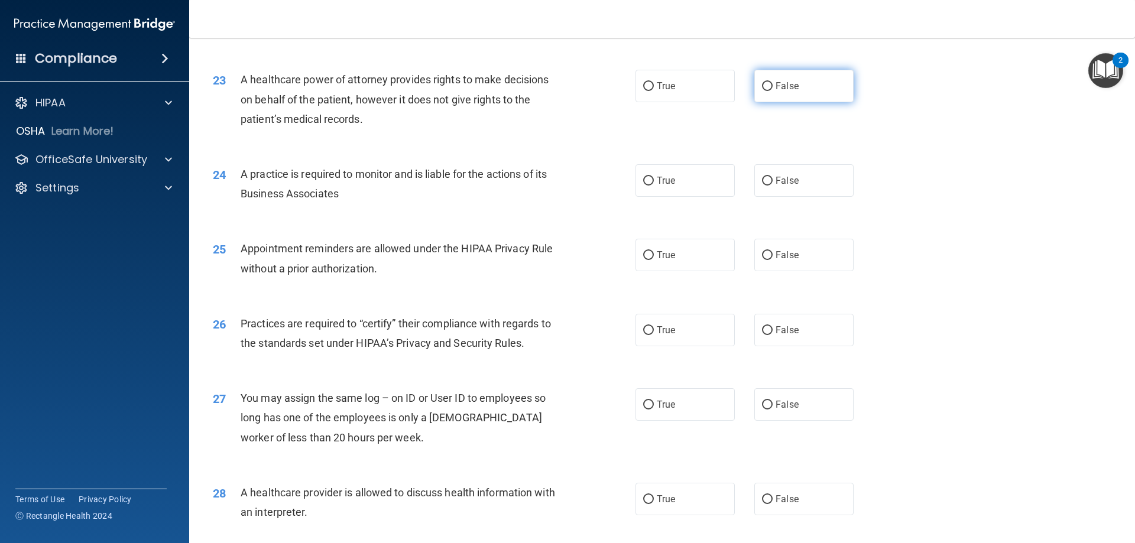
click at [762, 86] on input "False" at bounding box center [767, 86] width 11 height 9
radio input "true"
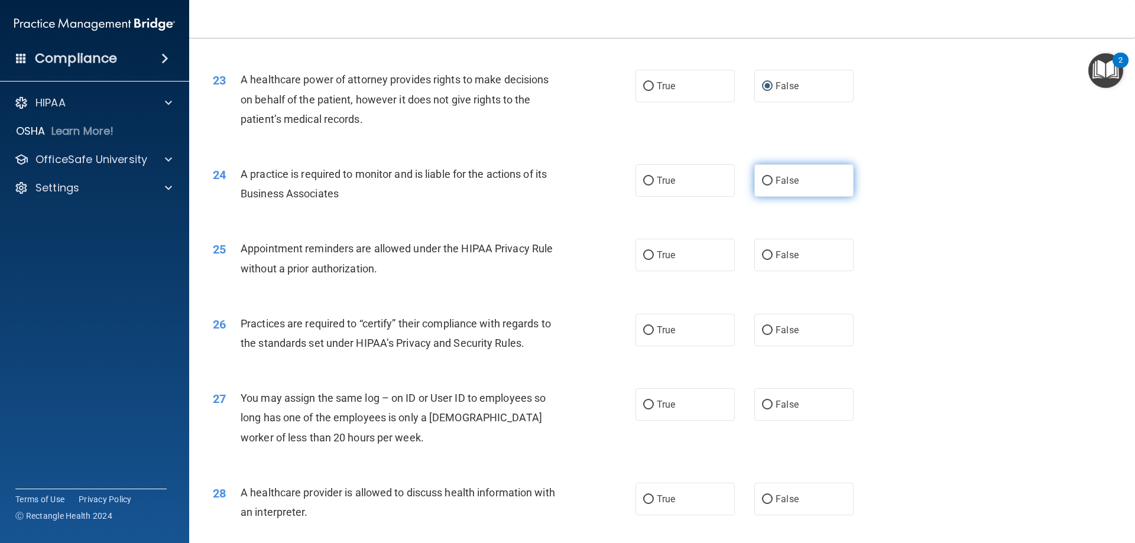
click at [762, 178] on input "False" at bounding box center [767, 181] width 11 height 9
radio input "true"
click at [643, 257] on input "True" at bounding box center [648, 255] width 11 height 9
radio input "true"
click at [762, 328] on input "False" at bounding box center [767, 330] width 11 height 9
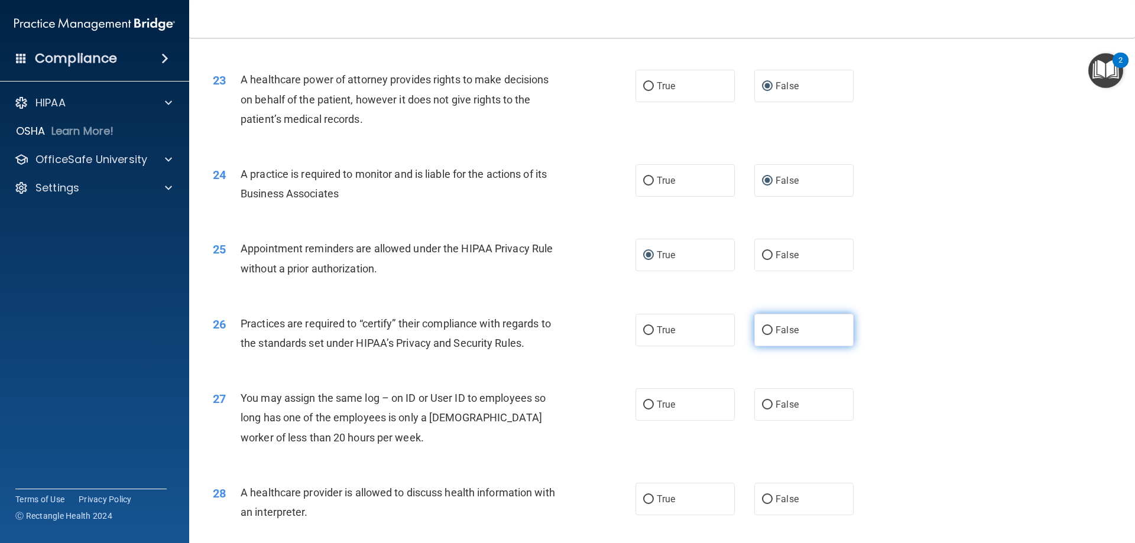
radio input "true"
click at [762, 402] on input "False" at bounding box center [767, 405] width 11 height 9
radio input "true"
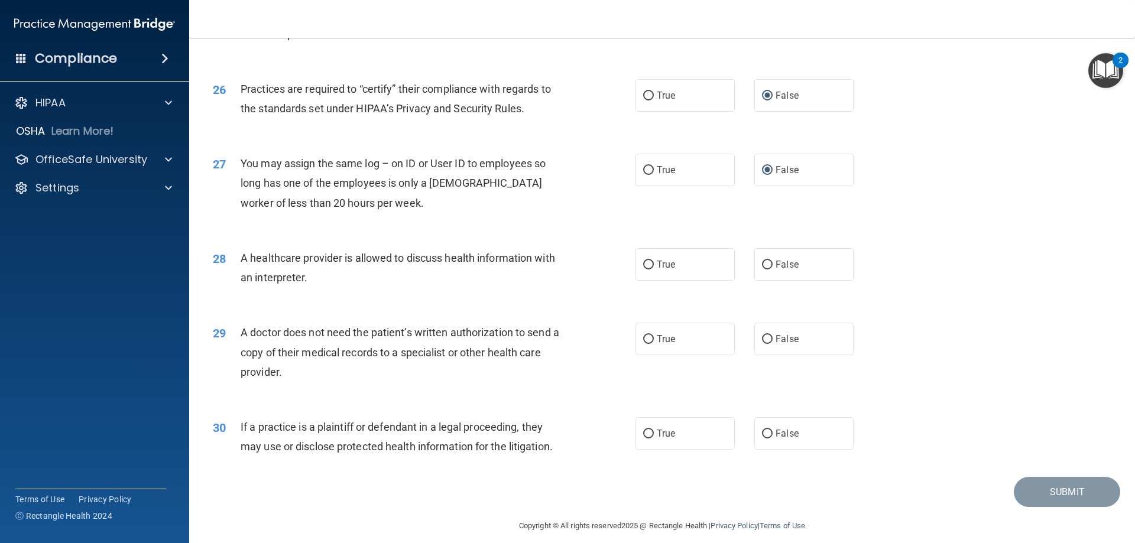
scroll to position [2208, 0]
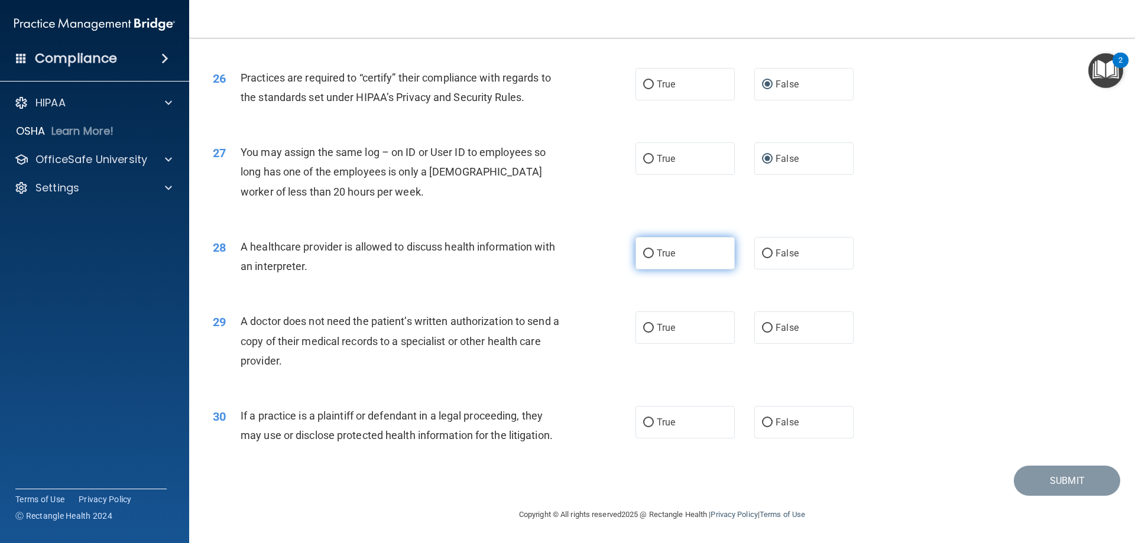
click at [643, 254] on input "True" at bounding box center [648, 253] width 11 height 9
radio input "true"
click at [643, 326] on input "True" at bounding box center [648, 328] width 11 height 9
radio input "true"
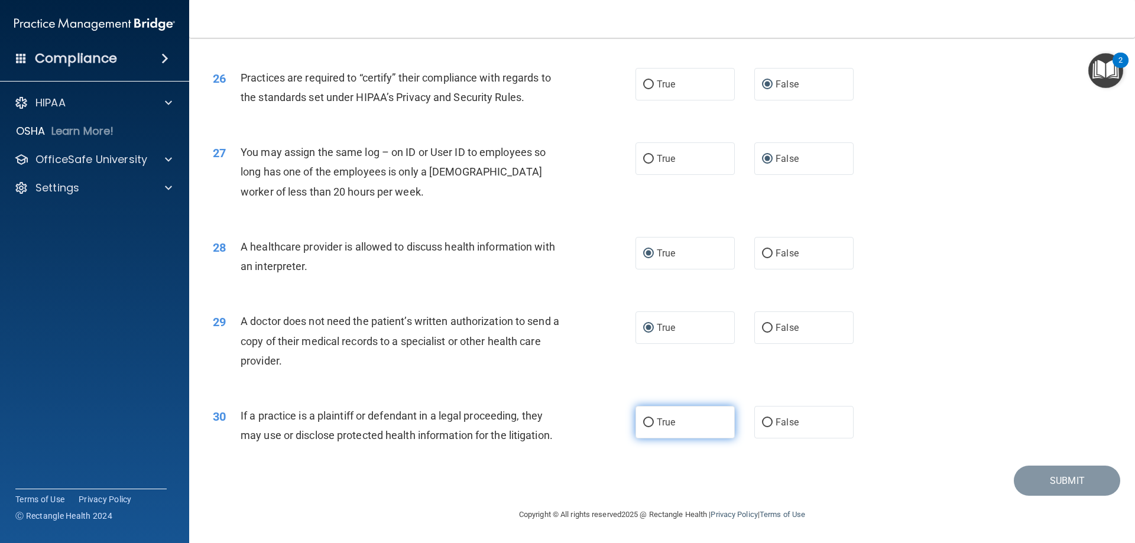
click at [643, 423] on input "True" at bounding box center [648, 422] width 11 height 9
radio input "true"
click at [1023, 476] on button "Submit" at bounding box center [1067, 481] width 106 height 30
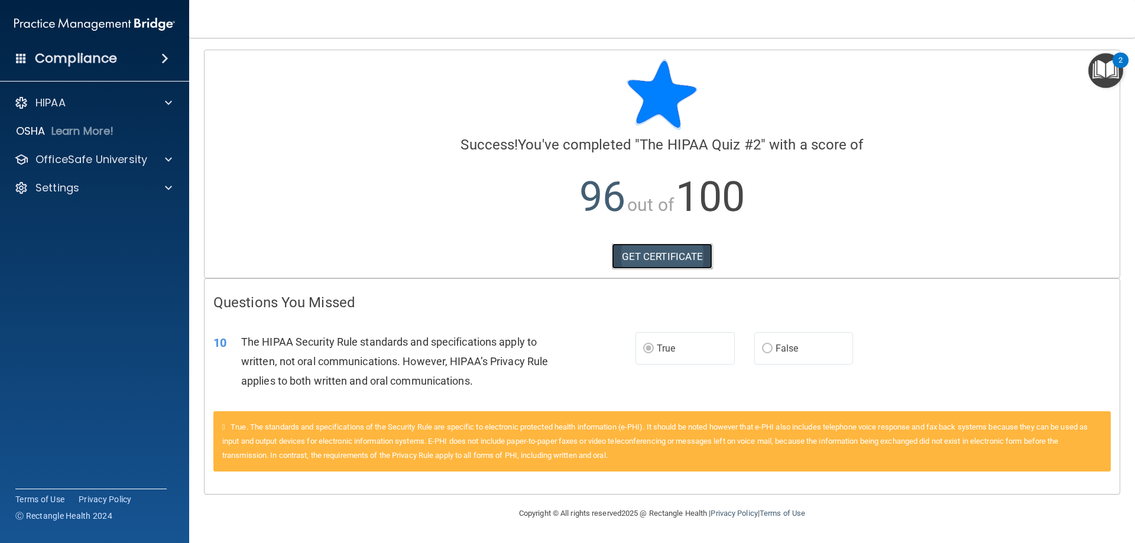
click at [672, 254] on link "GET CERTIFICATE" at bounding box center [662, 256] width 101 height 26
click at [122, 163] on p "OfficeSafe University" at bounding box center [91, 159] width 112 height 14
click at [108, 183] on div "HIPAA Training" at bounding box center [88, 188] width 161 height 12
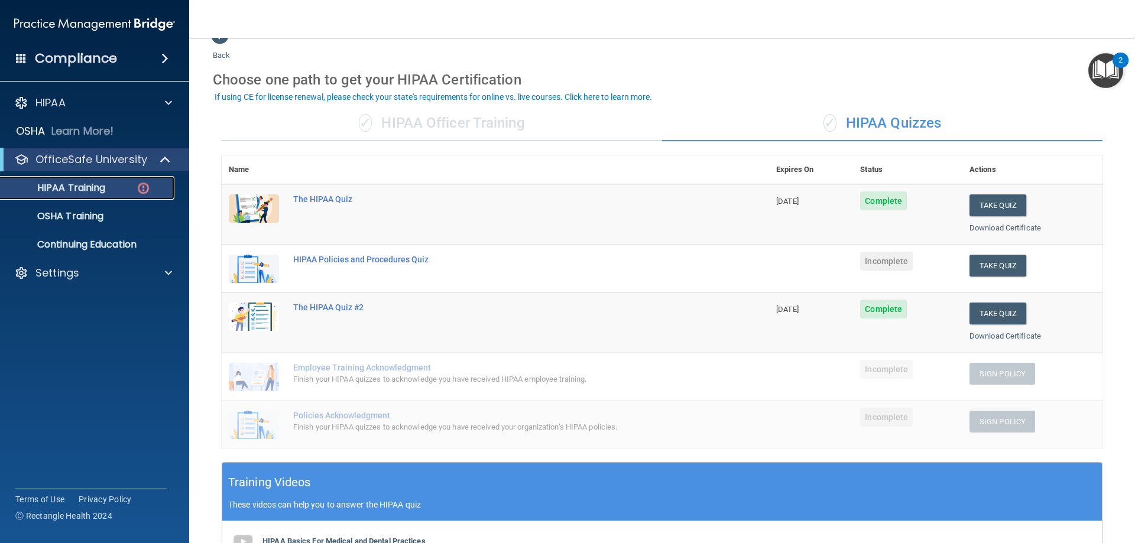
scroll to position [47, 0]
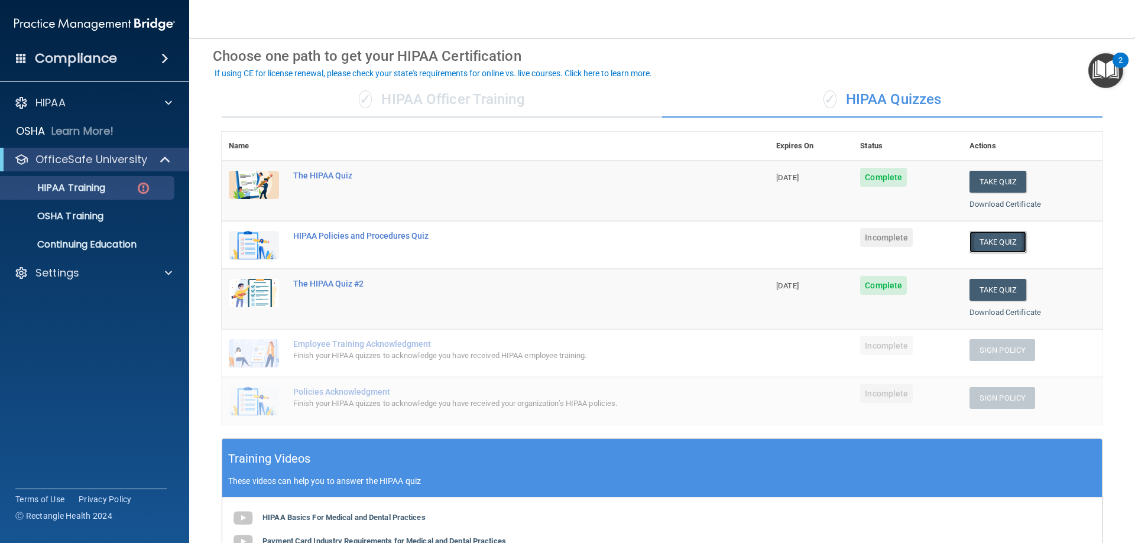
click at [989, 243] on button "Take Quiz" at bounding box center [997, 242] width 57 height 22
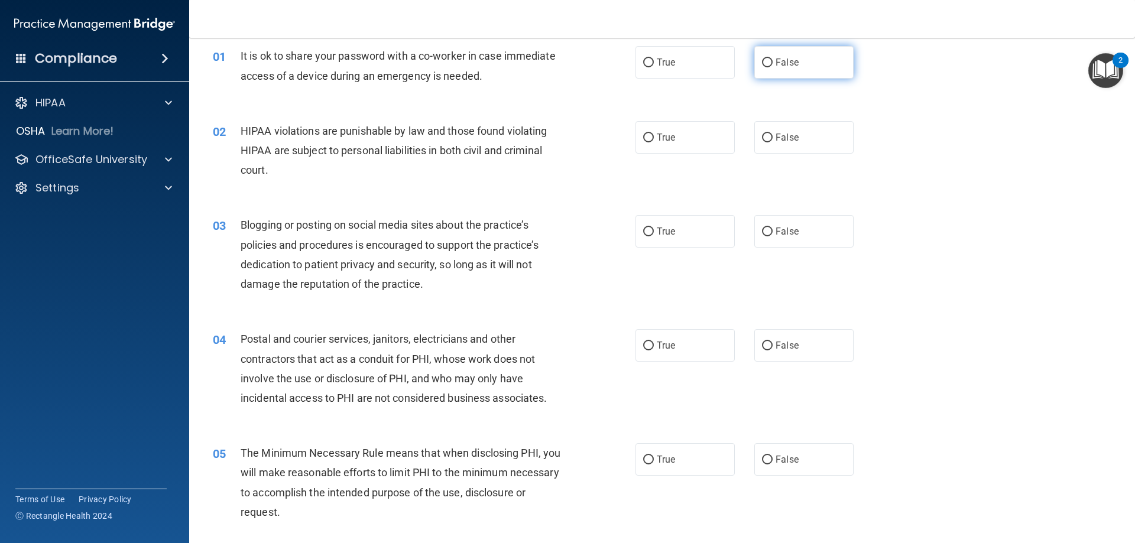
click at [764, 61] on input "False" at bounding box center [767, 63] width 11 height 9
radio input "true"
click at [643, 135] on input "True" at bounding box center [648, 138] width 11 height 9
radio input "true"
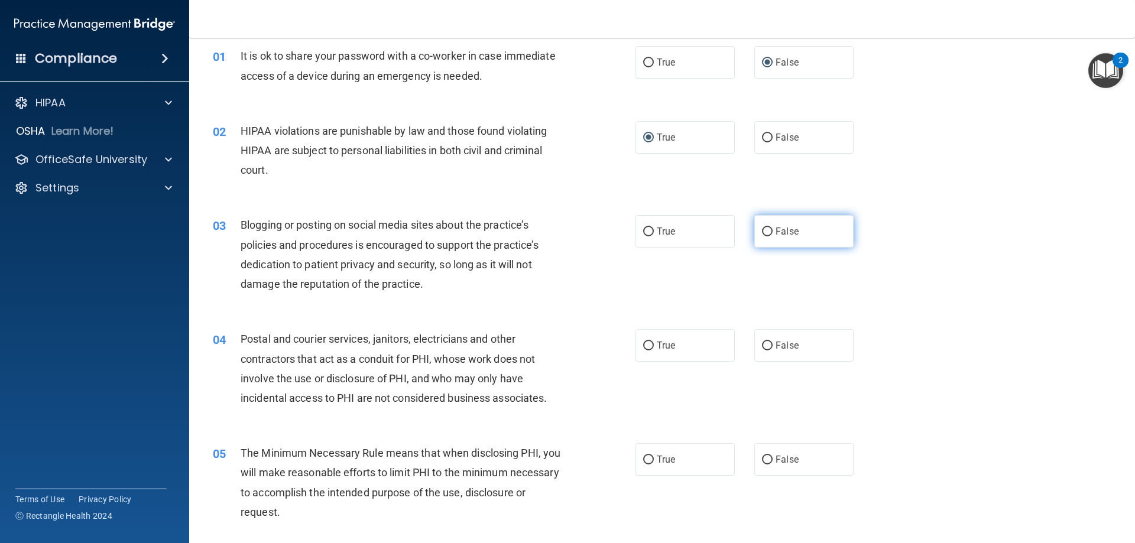
click at [762, 234] on input "False" at bounding box center [767, 232] width 11 height 9
radio input "true"
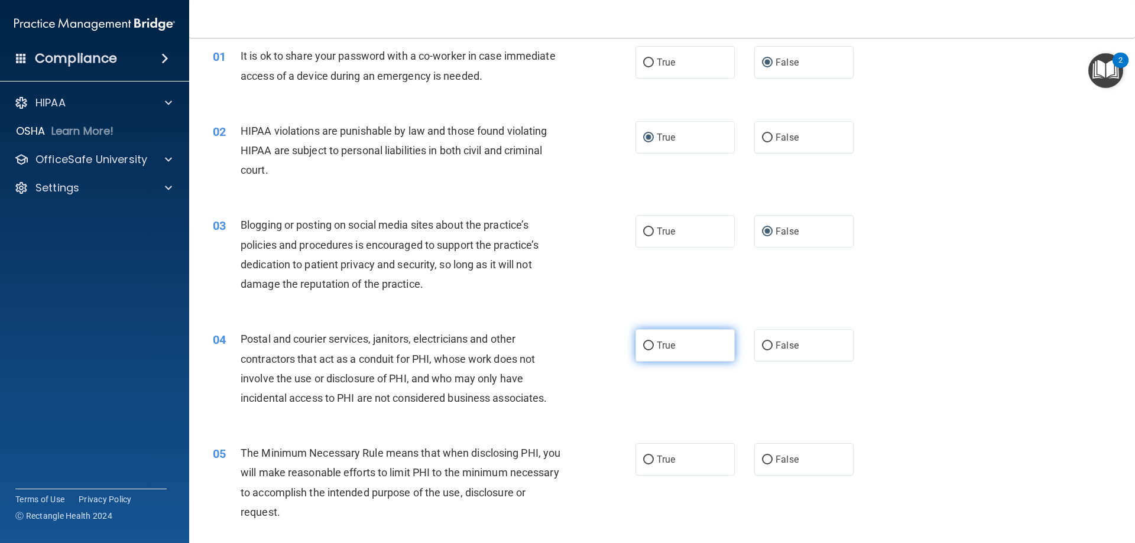
click at [645, 346] on input "True" at bounding box center [648, 346] width 11 height 9
radio input "true"
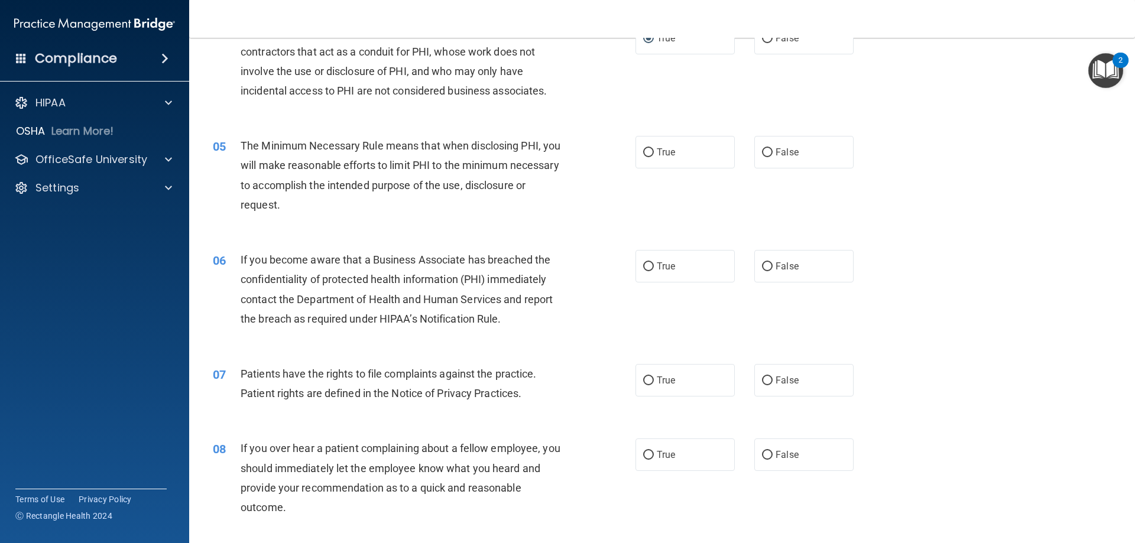
scroll to position [378, 0]
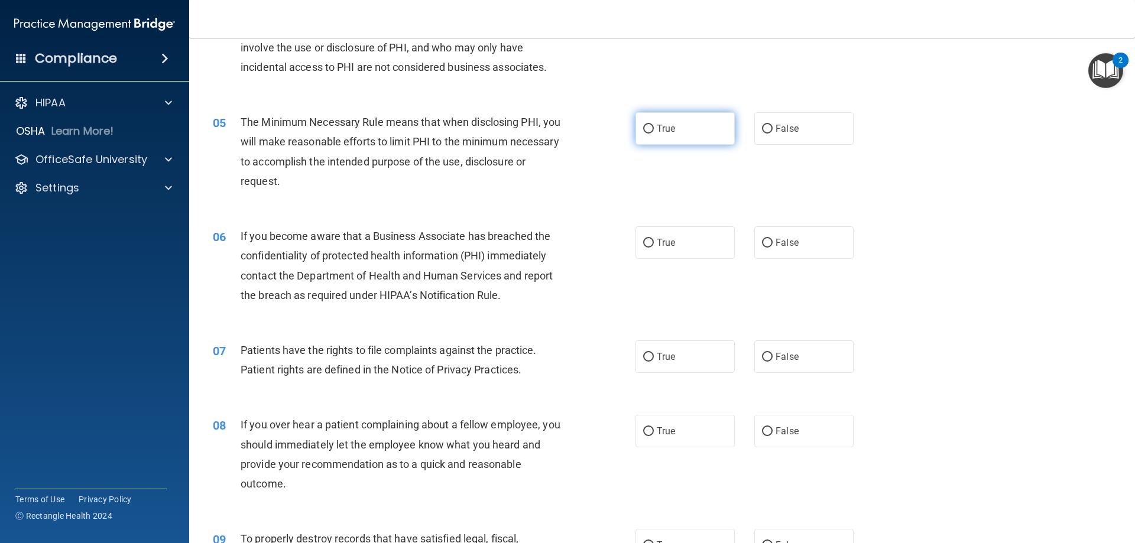
click at [643, 134] on input "True" at bounding box center [648, 129] width 11 height 9
radio input "true"
click at [647, 240] on input "True" at bounding box center [648, 243] width 11 height 9
radio input "true"
click at [643, 355] on input "True" at bounding box center [648, 357] width 11 height 9
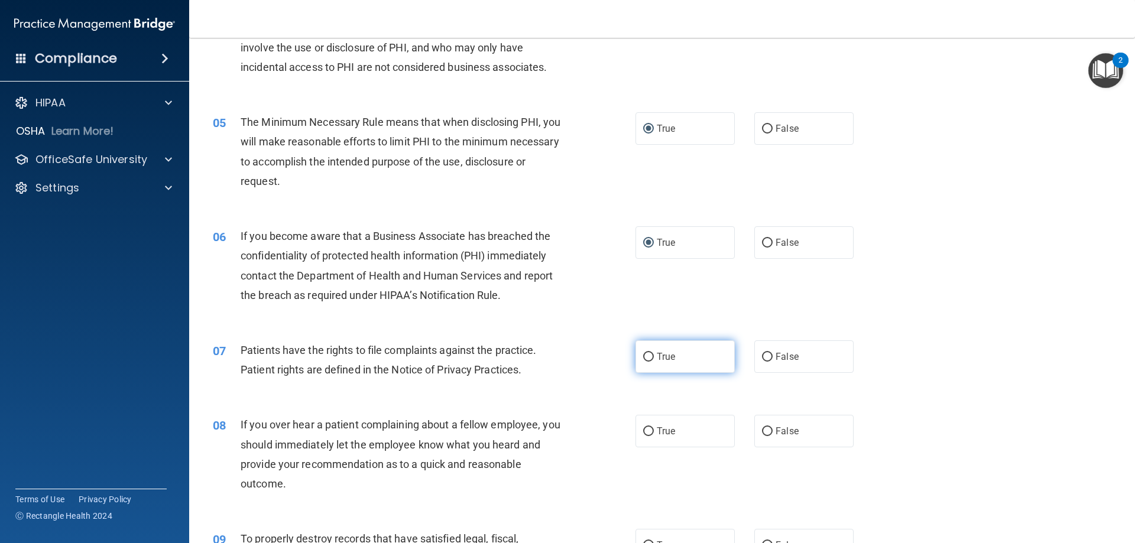
radio input "true"
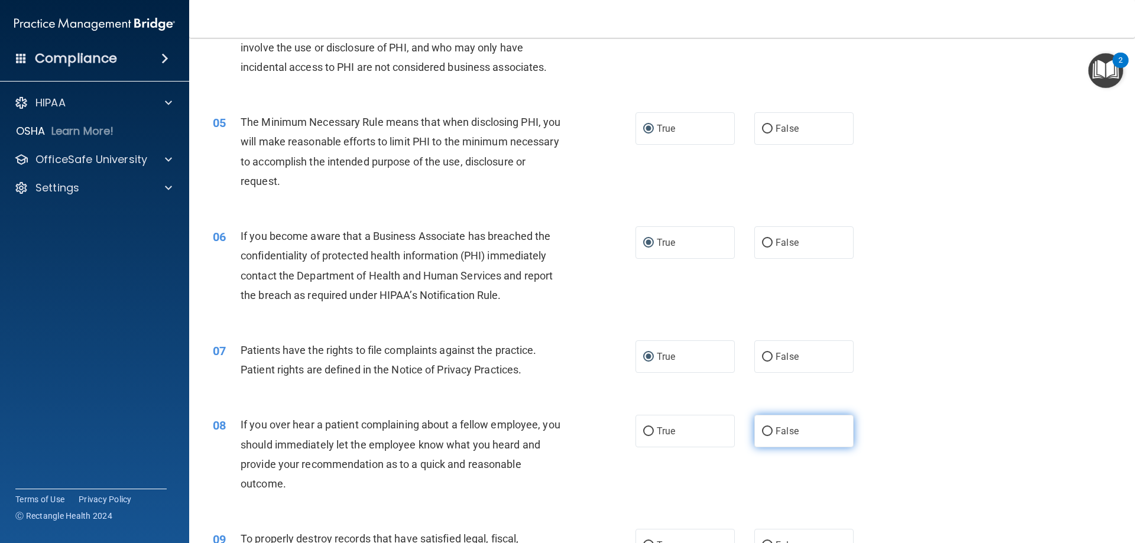
click at [766, 434] on input "False" at bounding box center [767, 431] width 11 height 9
radio input "true"
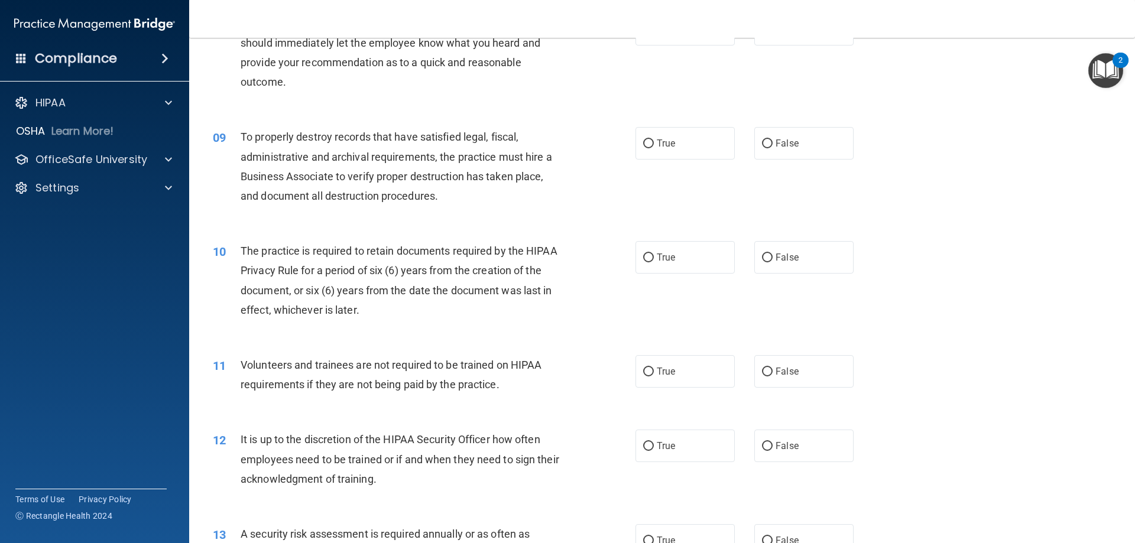
scroll to position [804, 0]
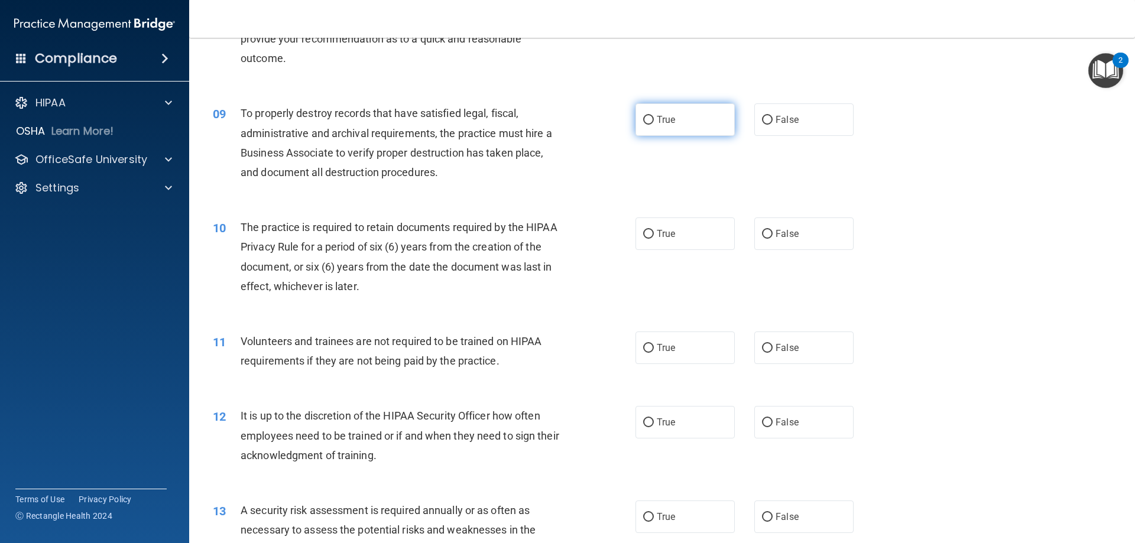
click at [643, 121] on input "True" at bounding box center [648, 120] width 11 height 9
radio input "true"
click at [643, 232] on input "True" at bounding box center [648, 234] width 11 height 9
radio input "true"
click at [762, 346] on input "False" at bounding box center [767, 348] width 11 height 9
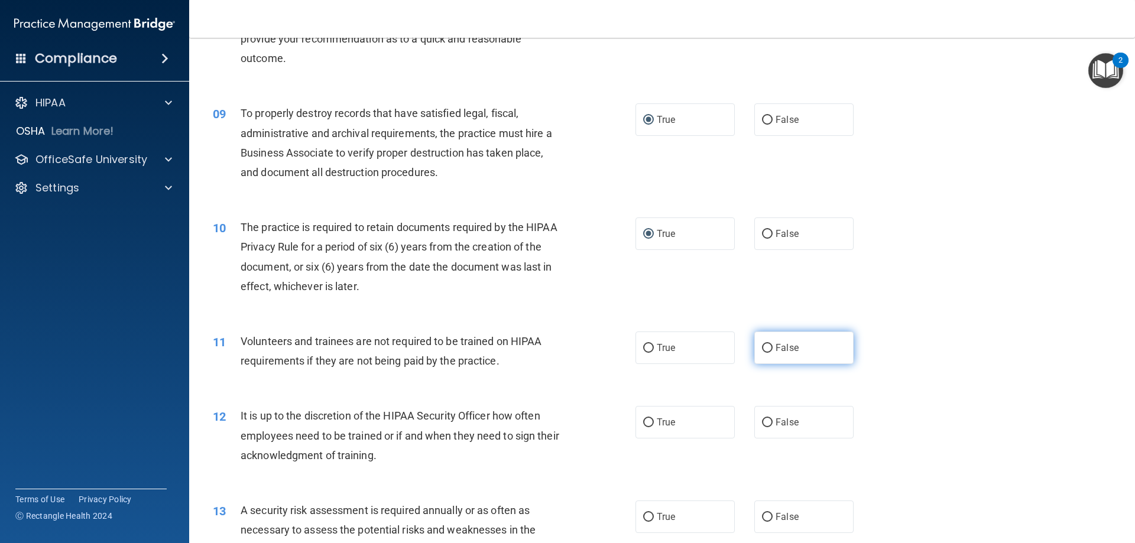
radio input "true"
click at [643, 423] on input "True" at bounding box center [648, 422] width 11 height 9
radio input "true"
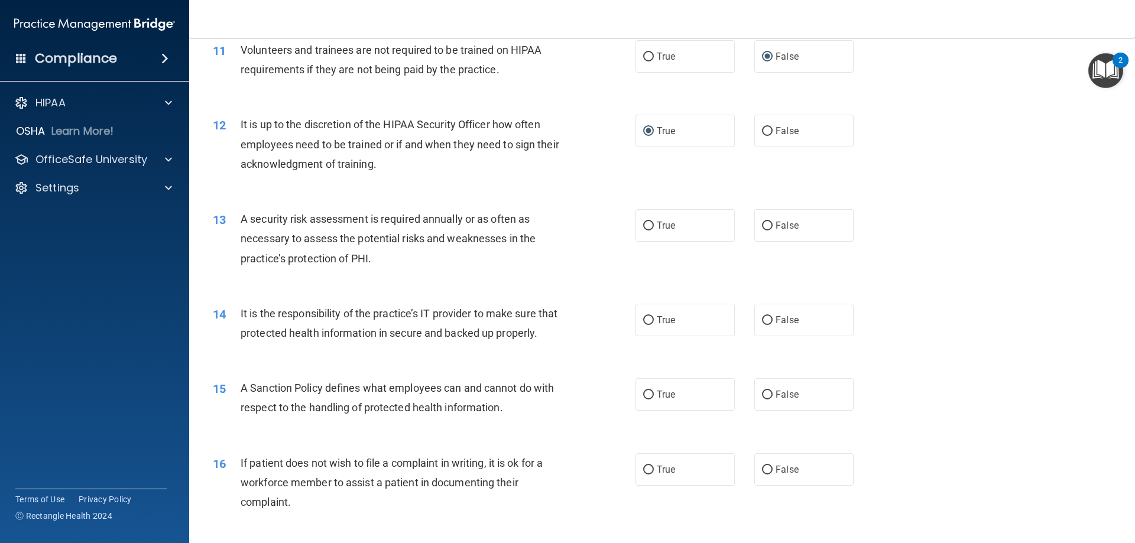
scroll to position [1119, 0]
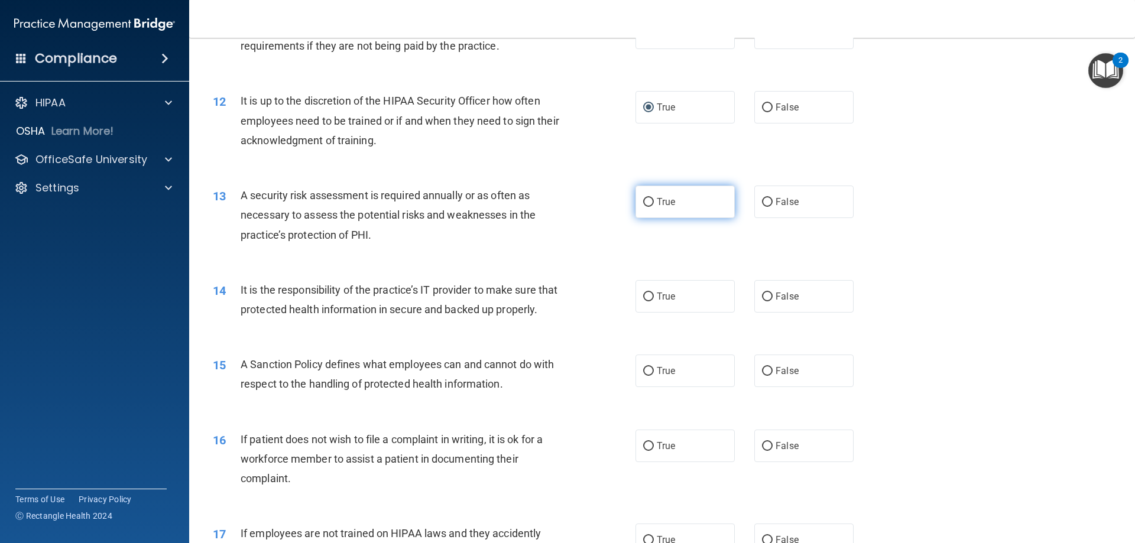
click at [645, 199] on input "True" at bounding box center [648, 202] width 11 height 9
radio input "true"
click at [643, 302] on label "True" at bounding box center [684, 296] width 99 height 33
click at [643, 301] on input "True" at bounding box center [648, 297] width 11 height 9
radio input "true"
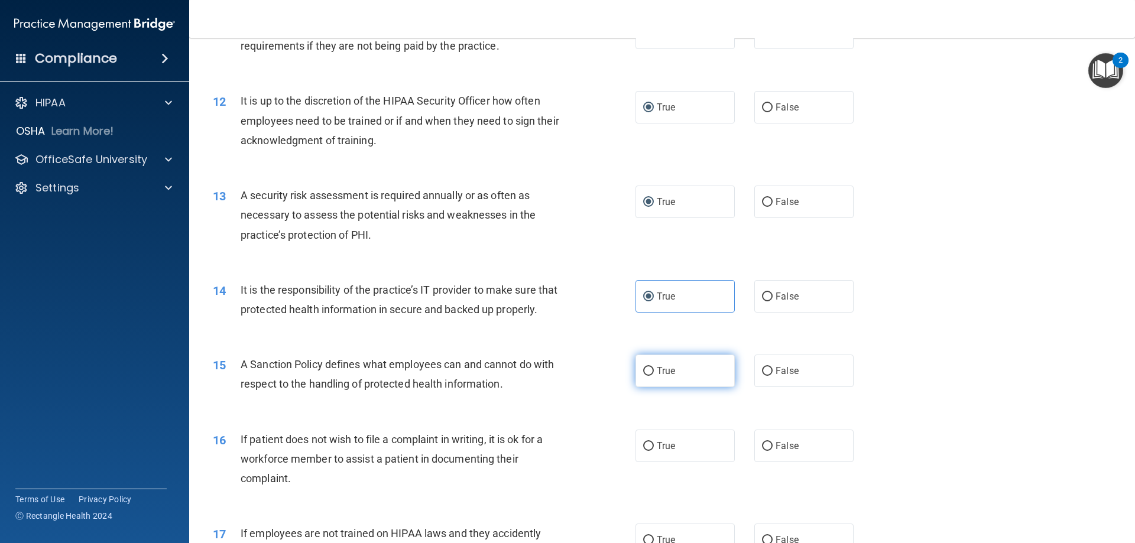
click at [645, 376] on input "True" at bounding box center [648, 371] width 11 height 9
radio input "true"
click at [645, 376] on input "True" at bounding box center [648, 371] width 11 height 9
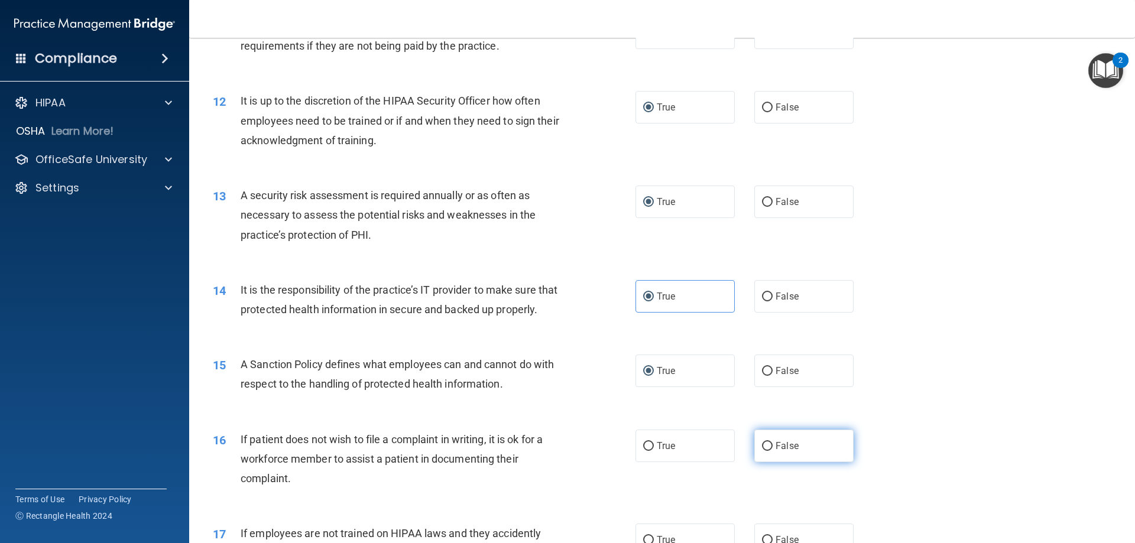
click at [765, 460] on label "False" at bounding box center [803, 446] width 99 height 33
click at [765, 451] on input "False" at bounding box center [767, 446] width 11 height 9
radio input "true"
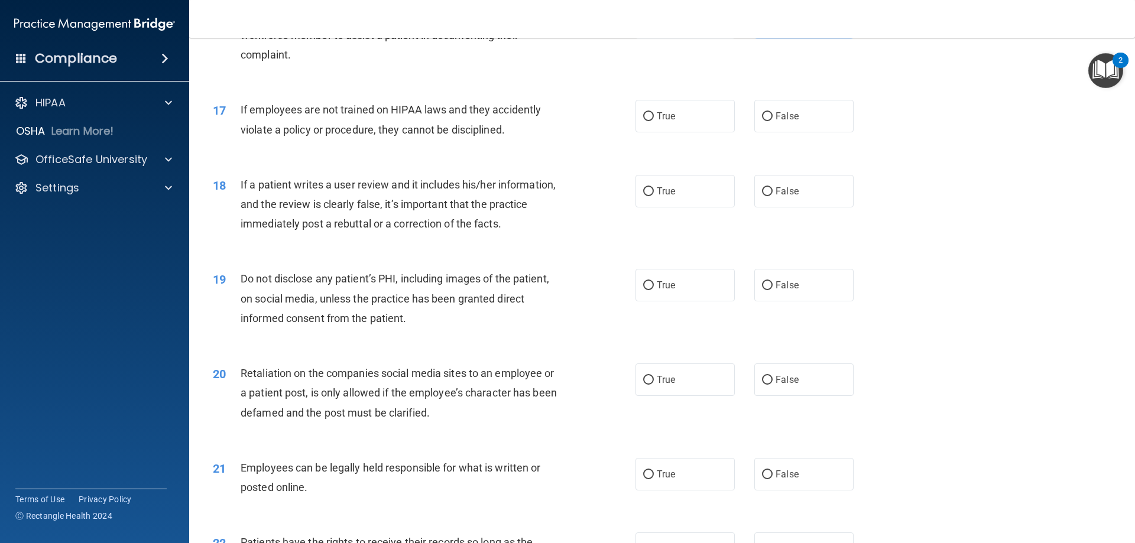
scroll to position [1552, 0]
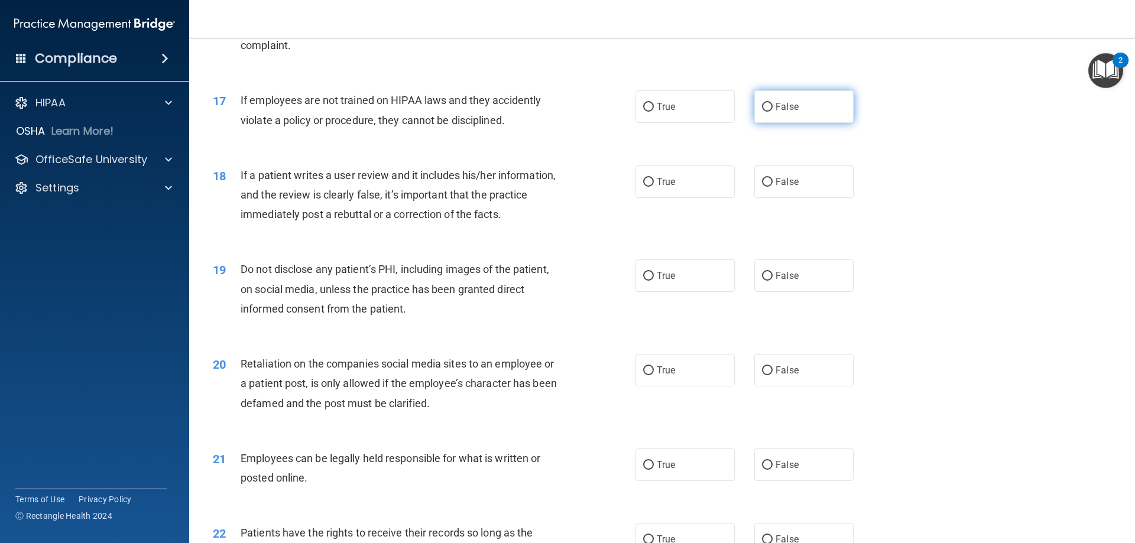
click at [762, 112] on input "False" at bounding box center [767, 107] width 11 height 9
radio input "true"
click at [644, 187] on input "True" at bounding box center [648, 182] width 11 height 9
radio input "true"
click at [764, 187] on input "False" at bounding box center [767, 182] width 11 height 9
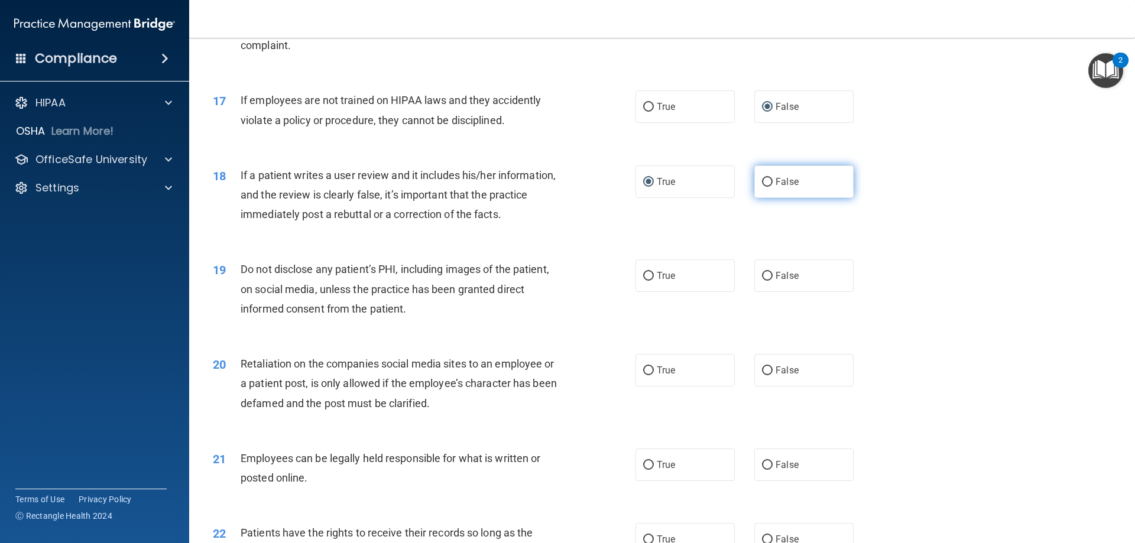
radio input "true"
radio input "false"
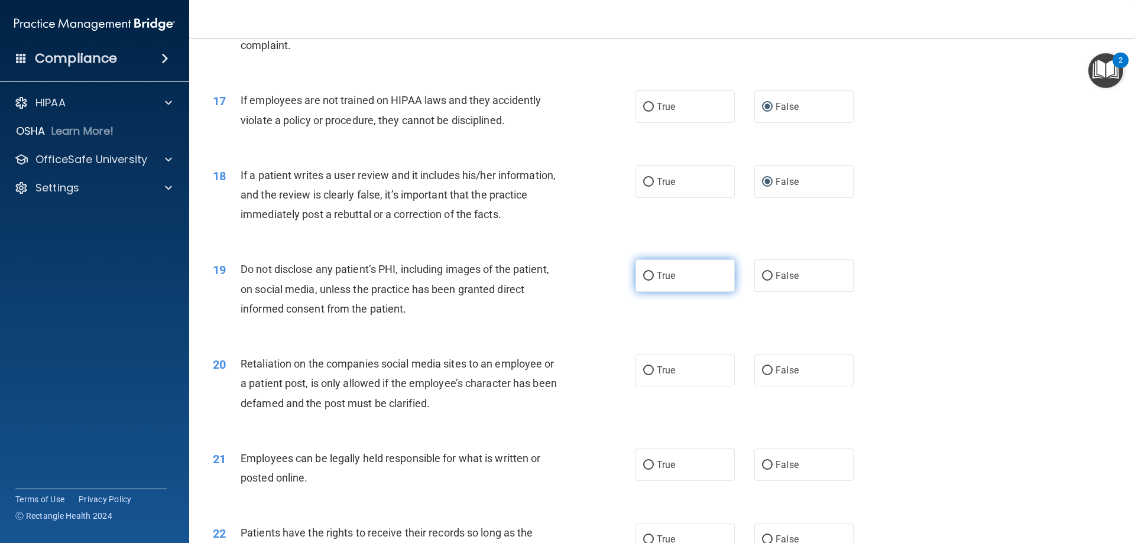
click at [643, 281] on input "True" at bounding box center [648, 276] width 11 height 9
radio input "true"
click at [762, 375] on input "False" at bounding box center [767, 370] width 11 height 9
radio input "true"
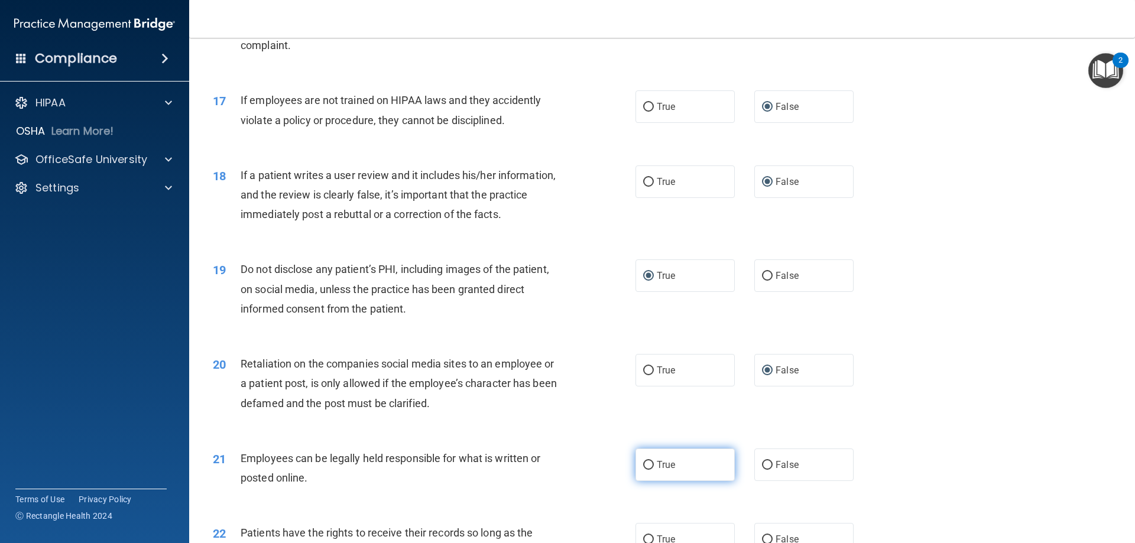
click at [647, 470] on input "True" at bounding box center [648, 465] width 11 height 9
radio input "true"
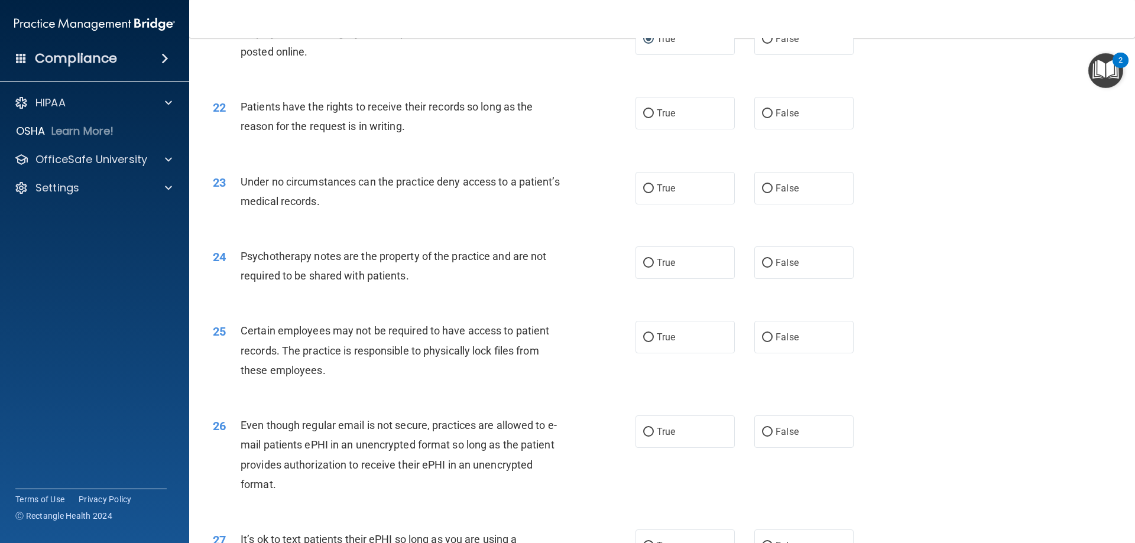
scroll to position [2002, 0]
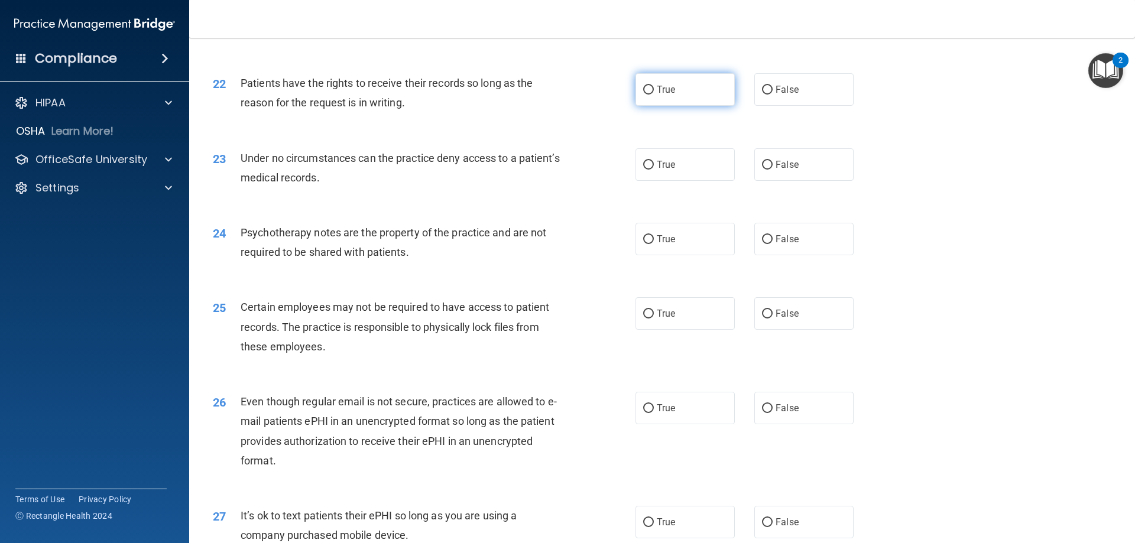
click at [643, 95] on input "True" at bounding box center [648, 90] width 11 height 9
radio input "true"
click at [762, 170] on input "False" at bounding box center [767, 165] width 11 height 9
radio input "true"
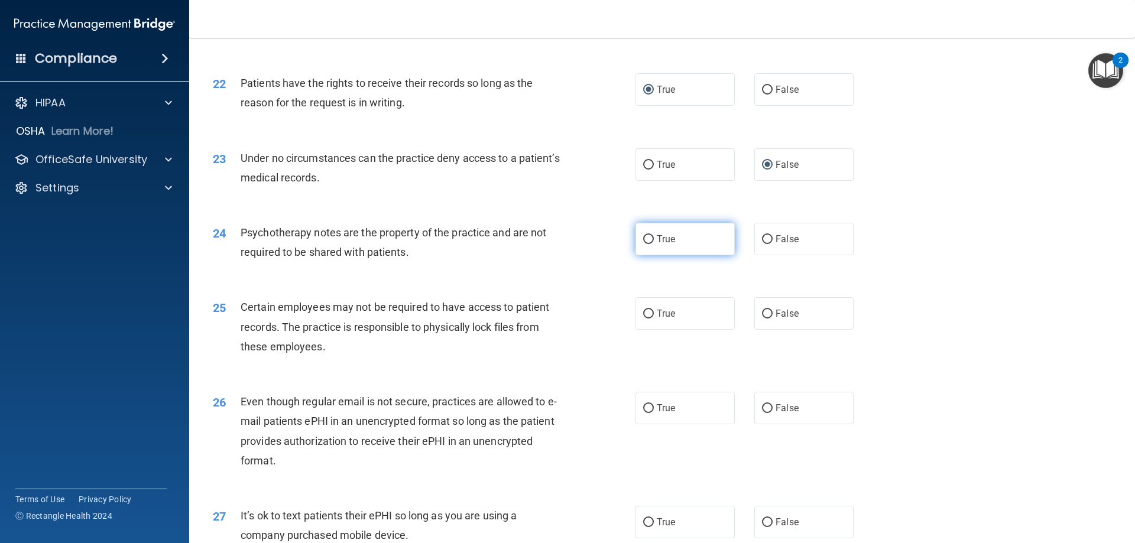
click at [644, 244] on input "True" at bounding box center [648, 239] width 11 height 9
radio input "true"
click at [643, 319] on input "True" at bounding box center [648, 314] width 11 height 9
radio input "true"
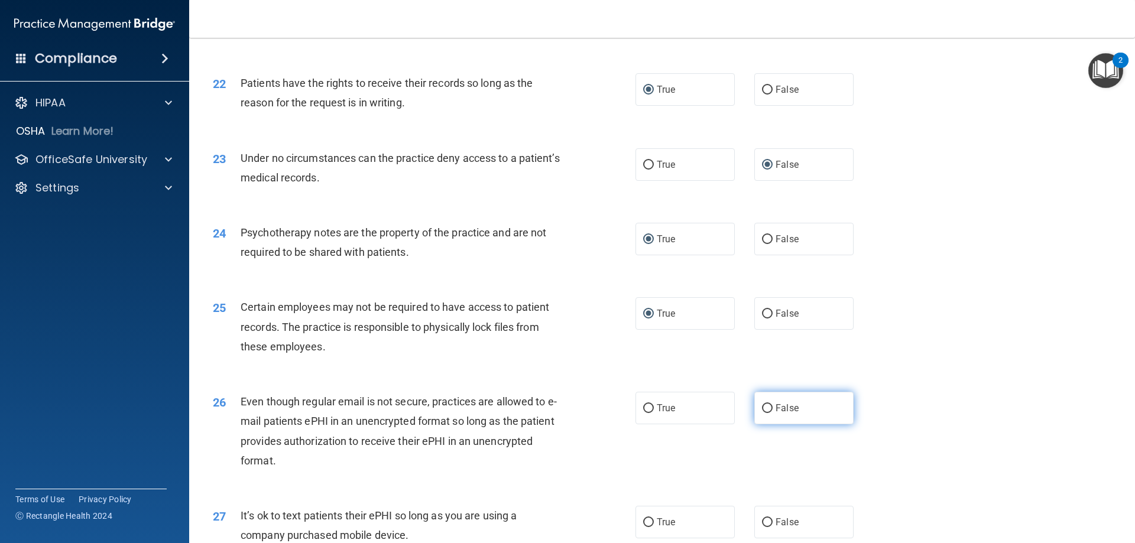
click at [762, 413] on input "False" at bounding box center [767, 408] width 11 height 9
radio input "true"
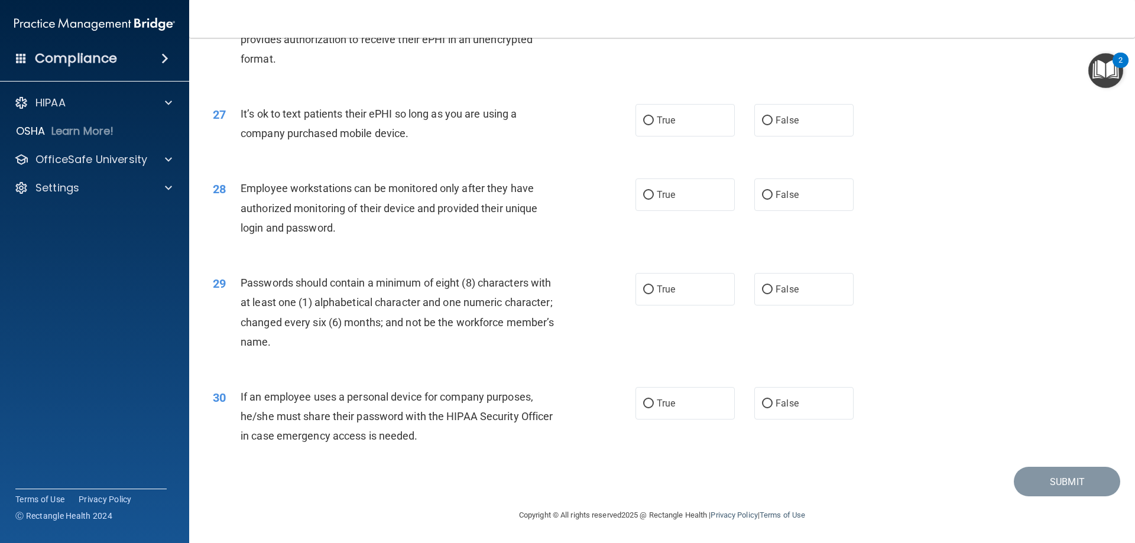
scroll to position [2424, 0]
click at [762, 122] on input "False" at bounding box center [767, 120] width 11 height 9
radio input "true"
click at [764, 196] on input "False" at bounding box center [767, 194] width 11 height 9
radio input "true"
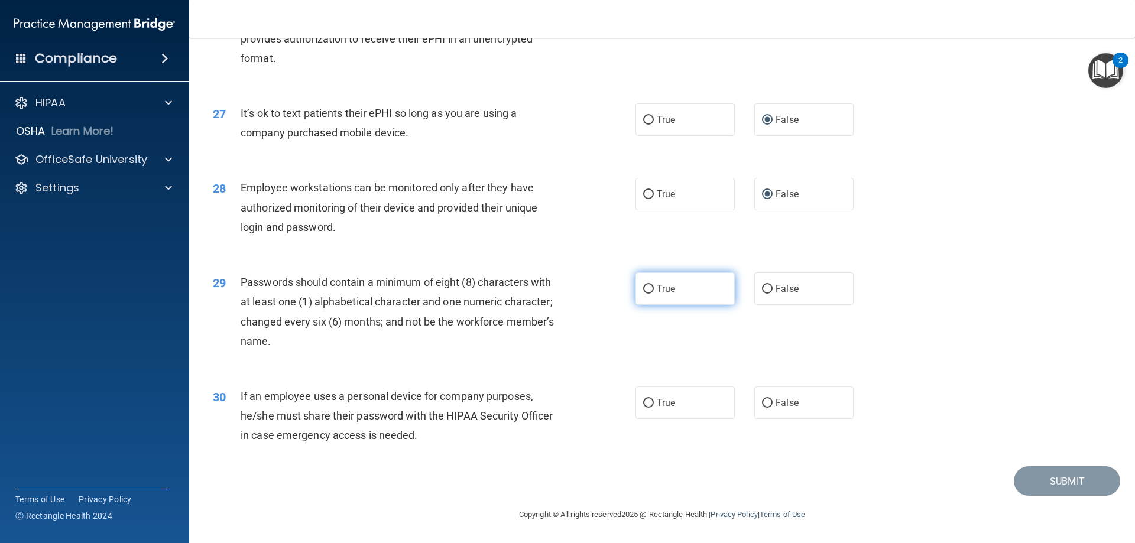
click at [646, 290] on input "True" at bounding box center [648, 289] width 11 height 9
radio input "true"
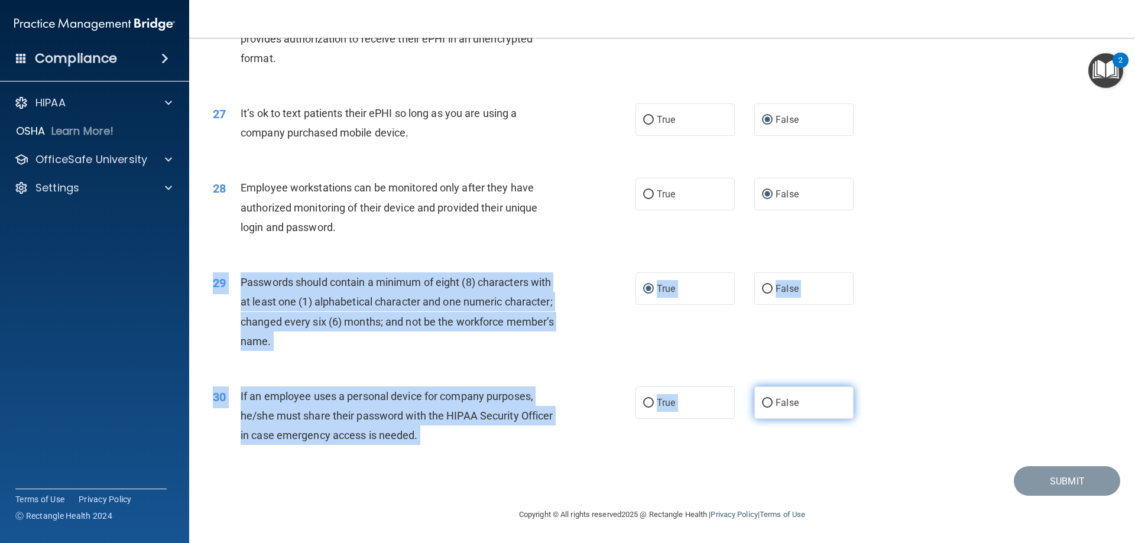
drag, startPoint x: 677, startPoint y: 349, endPoint x: 764, endPoint y: 400, distance: 100.6
click at [764, 400] on input "False" at bounding box center [767, 403] width 11 height 9
radio input "true"
click at [806, 441] on div "30 If an employee uses a personal device for company purposes, he/she must shar…" at bounding box center [662, 419] width 916 height 95
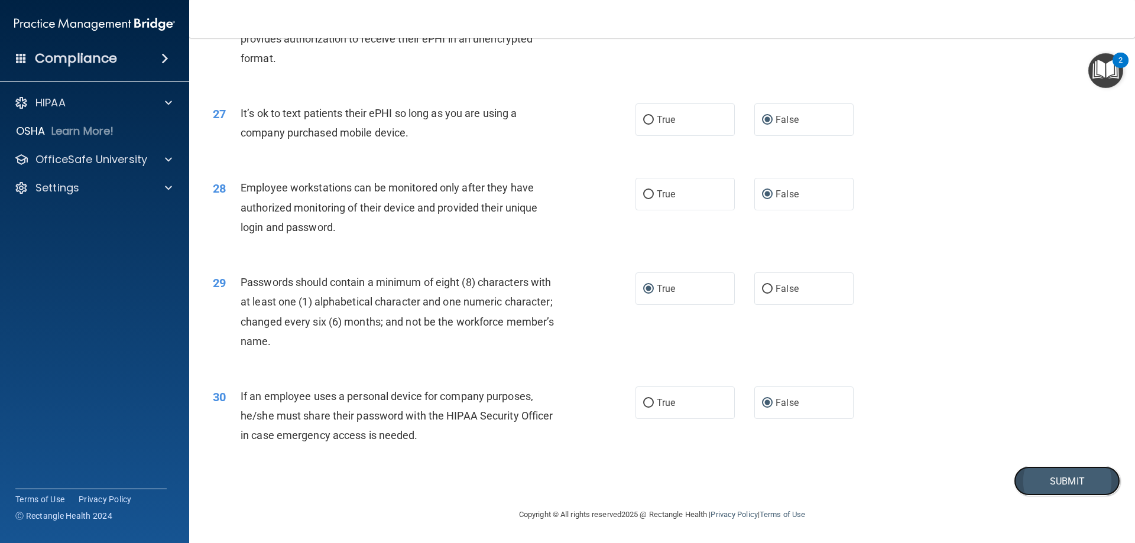
click at [1025, 476] on button "Submit" at bounding box center [1067, 481] width 106 height 30
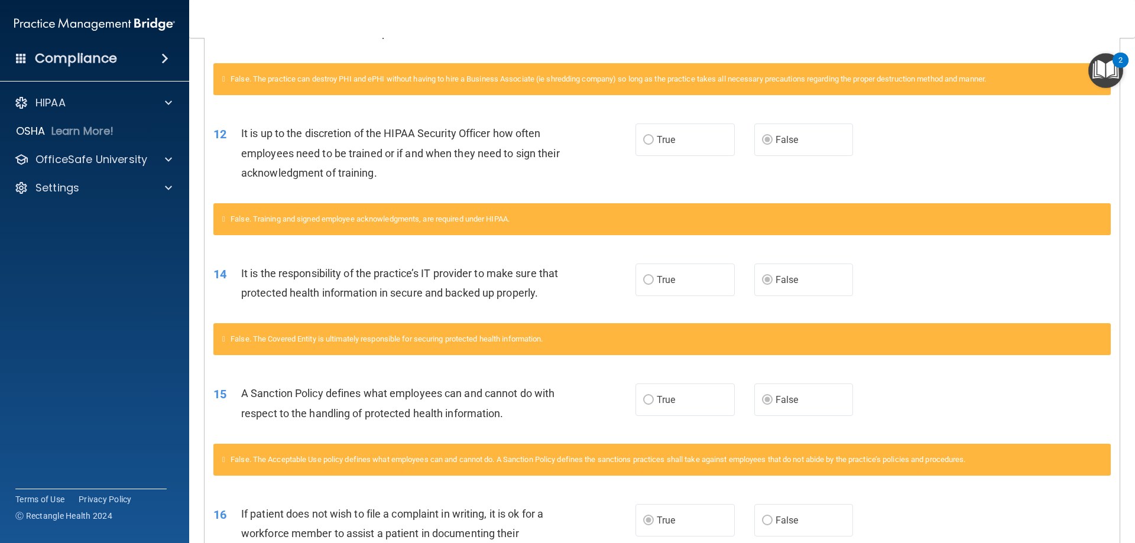
scroll to position [85, 0]
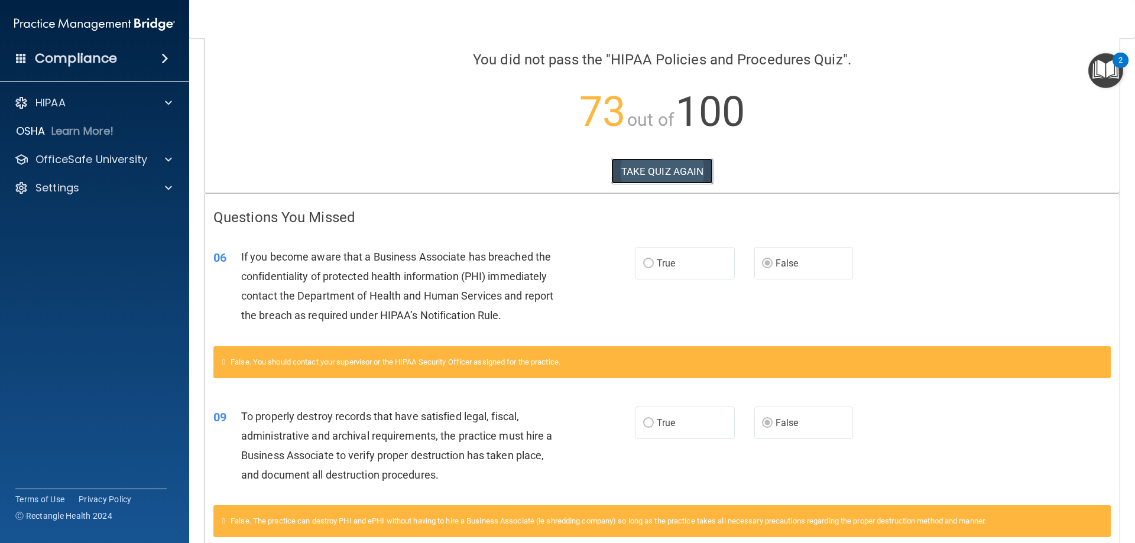
click at [645, 170] on button "TAKE QUIZ AGAIN" at bounding box center [662, 171] width 102 height 26
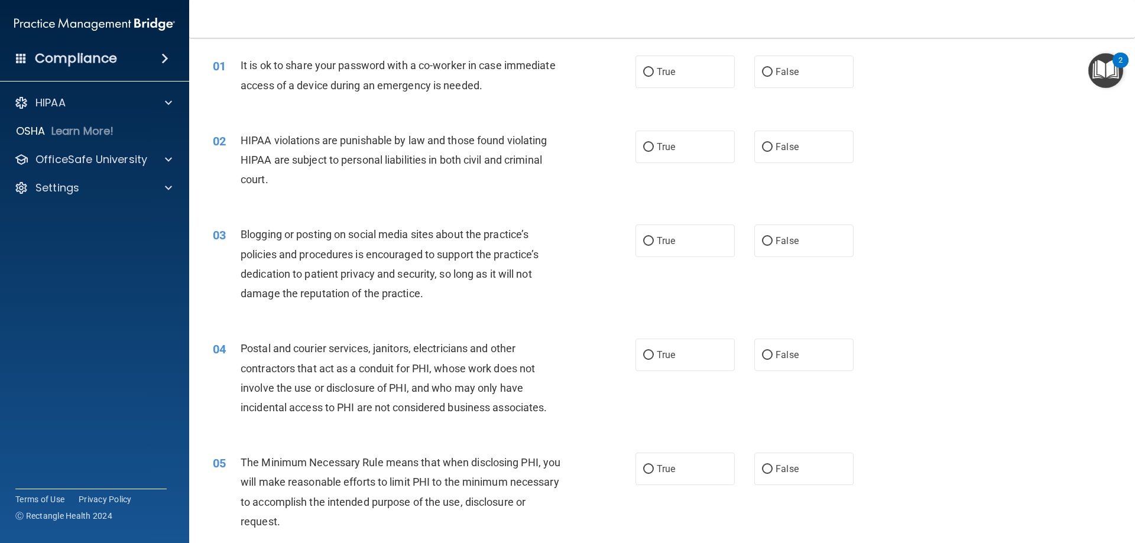
scroll to position [14, 0]
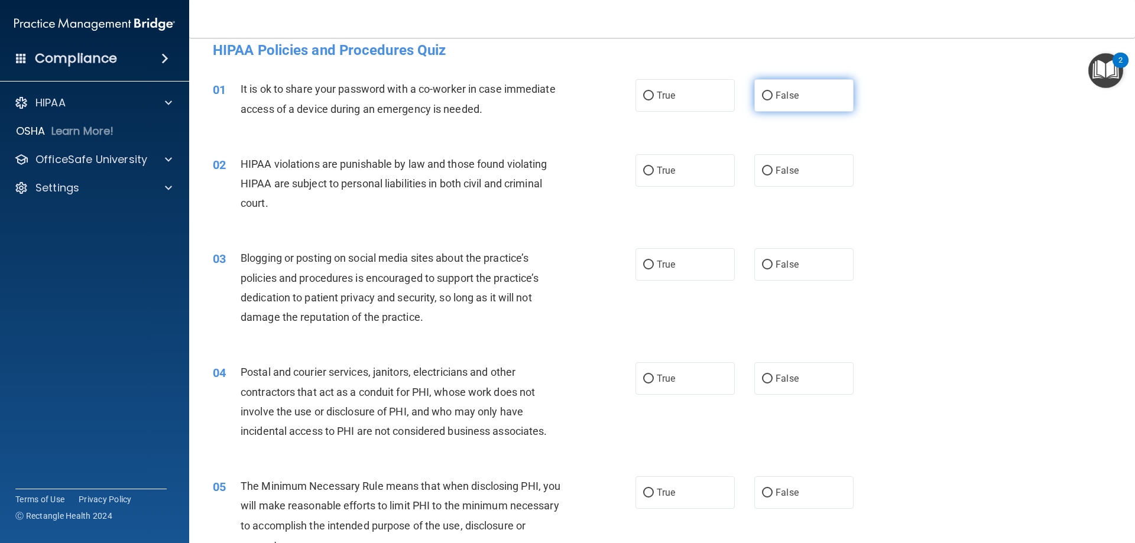
click at [762, 92] on input "False" at bounding box center [767, 96] width 11 height 9
radio input "true"
click at [644, 169] on input "True" at bounding box center [648, 171] width 11 height 9
radio input "true"
click at [763, 263] on input "False" at bounding box center [767, 265] width 11 height 9
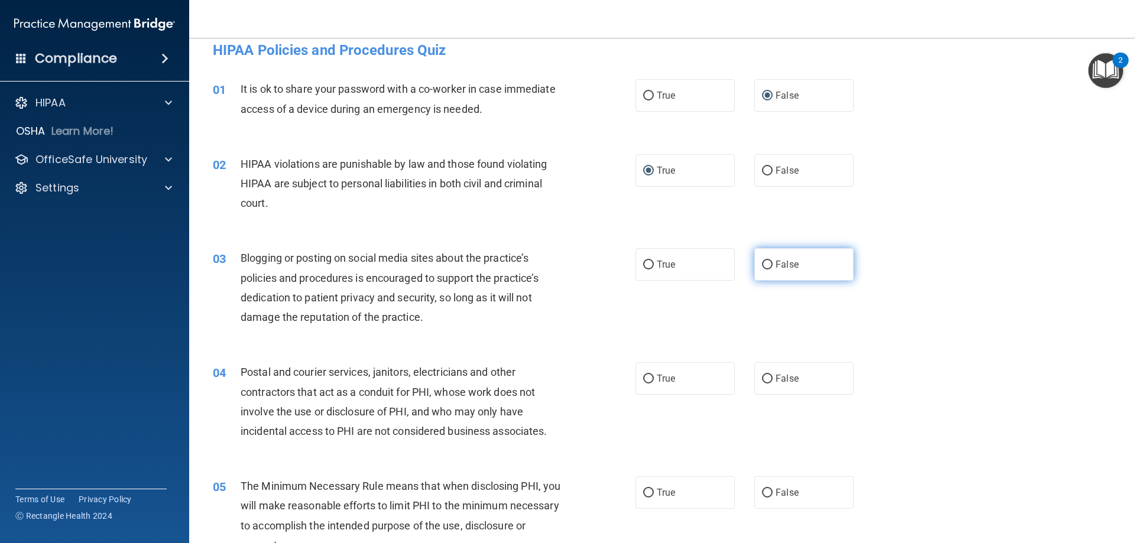
radio input "true"
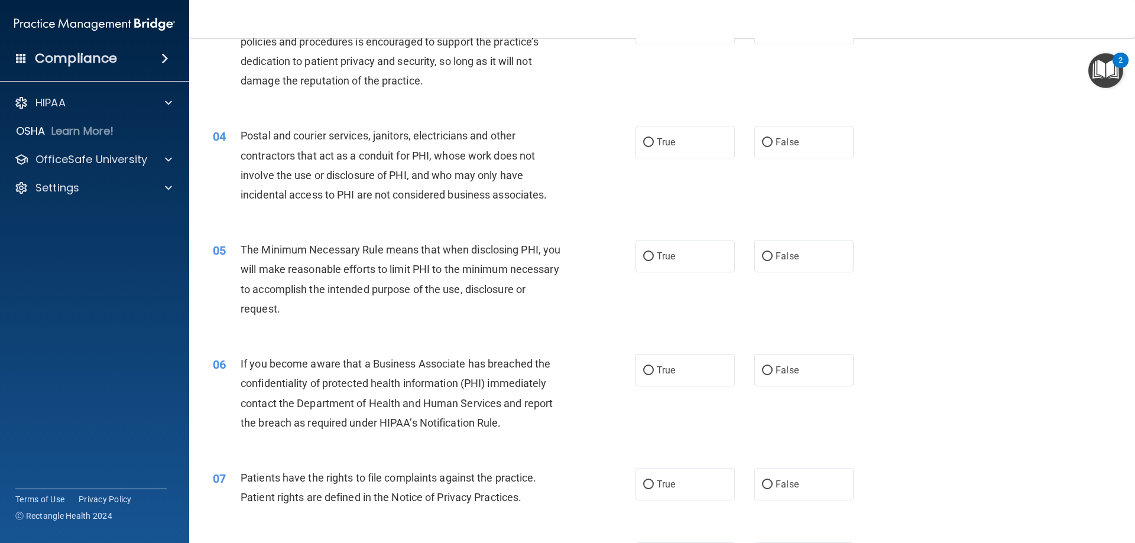
scroll to position [274, 0]
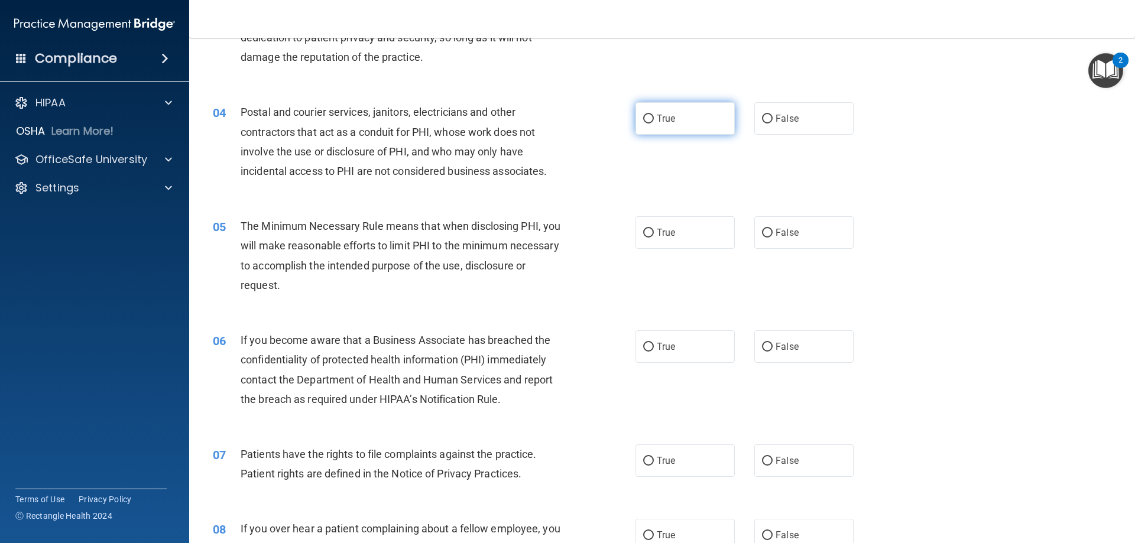
click at [643, 116] on input "True" at bounding box center [648, 119] width 11 height 9
radio input "true"
click at [643, 232] on input "True" at bounding box center [648, 233] width 11 height 9
radio input "true"
click at [766, 342] on label "False" at bounding box center [803, 346] width 99 height 33
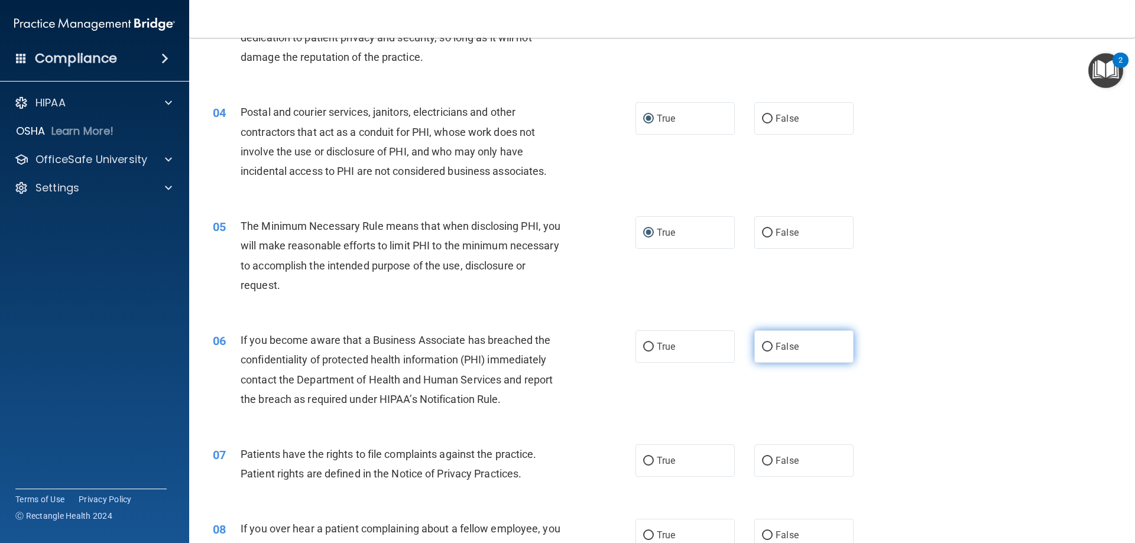
click at [766, 343] on input "False" at bounding box center [767, 347] width 11 height 9
radio input "true"
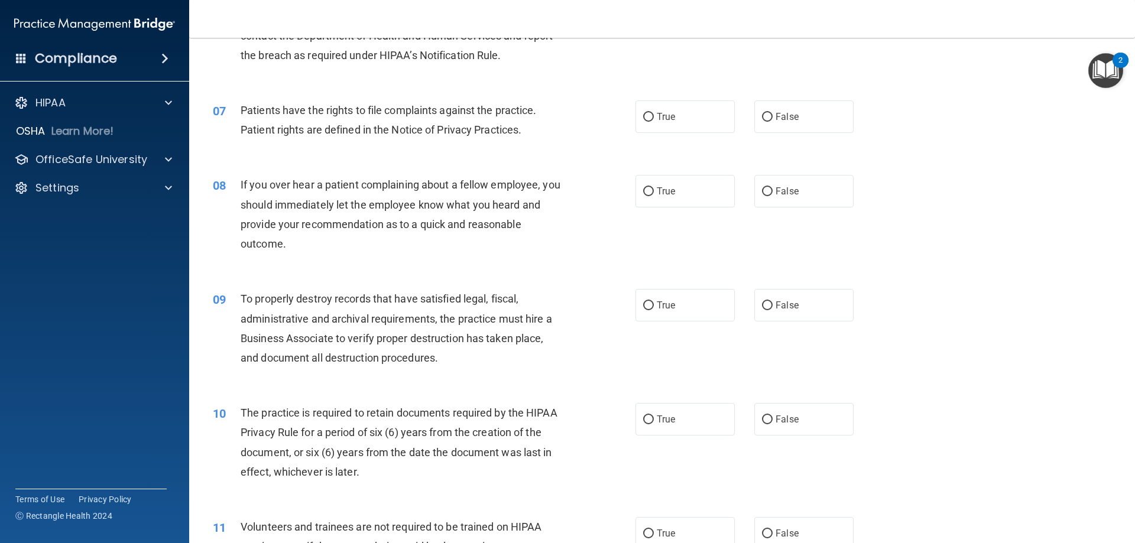
scroll to position [629, 0]
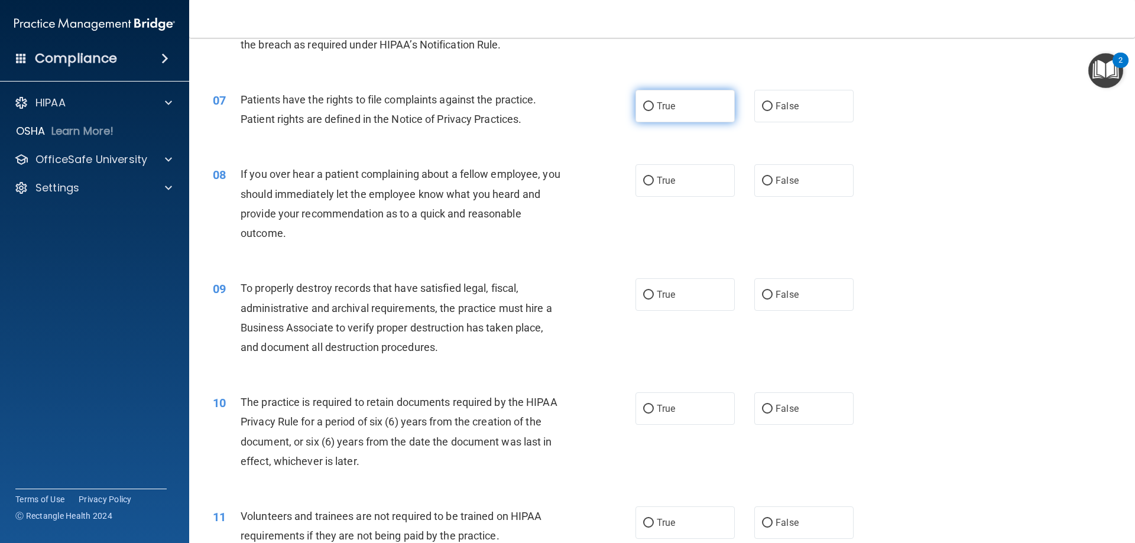
click at [643, 104] on input "True" at bounding box center [648, 106] width 11 height 9
radio input "true"
click at [762, 178] on input "False" at bounding box center [767, 181] width 11 height 9
radio input "true"
click at [762, 296] on input "False" at bounding box center [767, 295] width 11 height 9
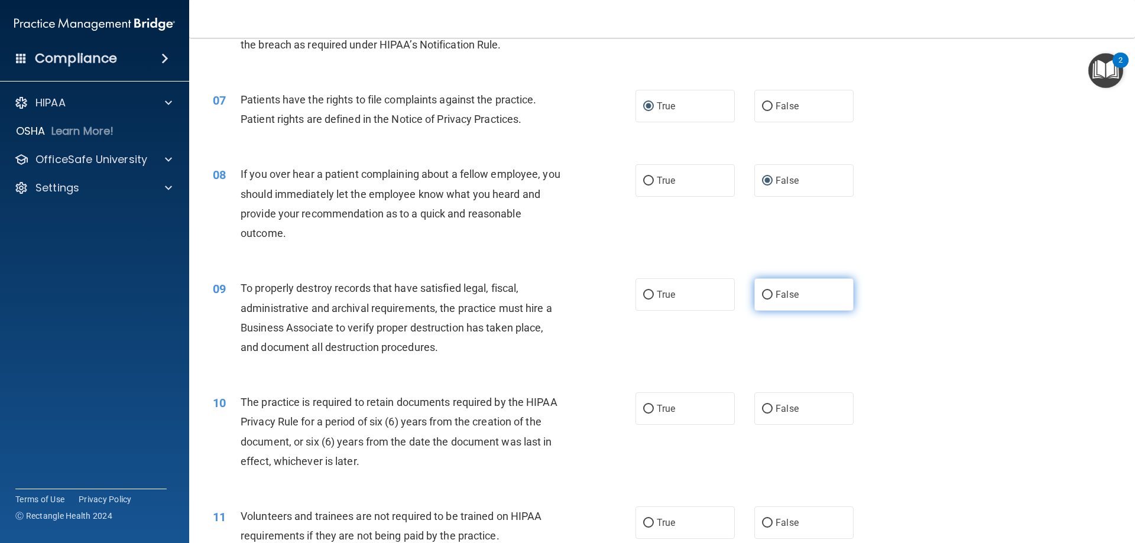
radio input "true"
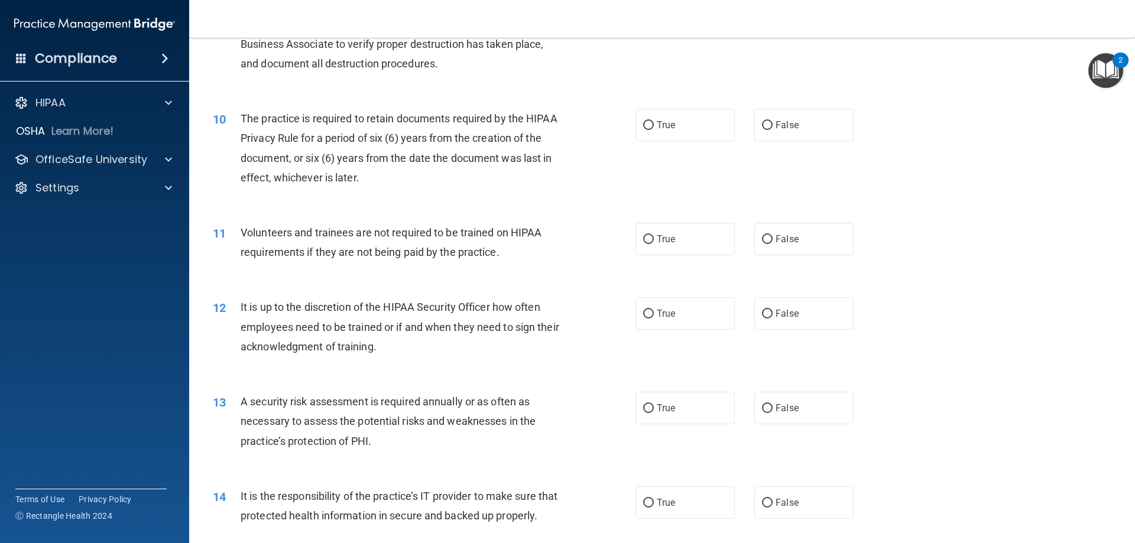
scroll to position [936, 0]
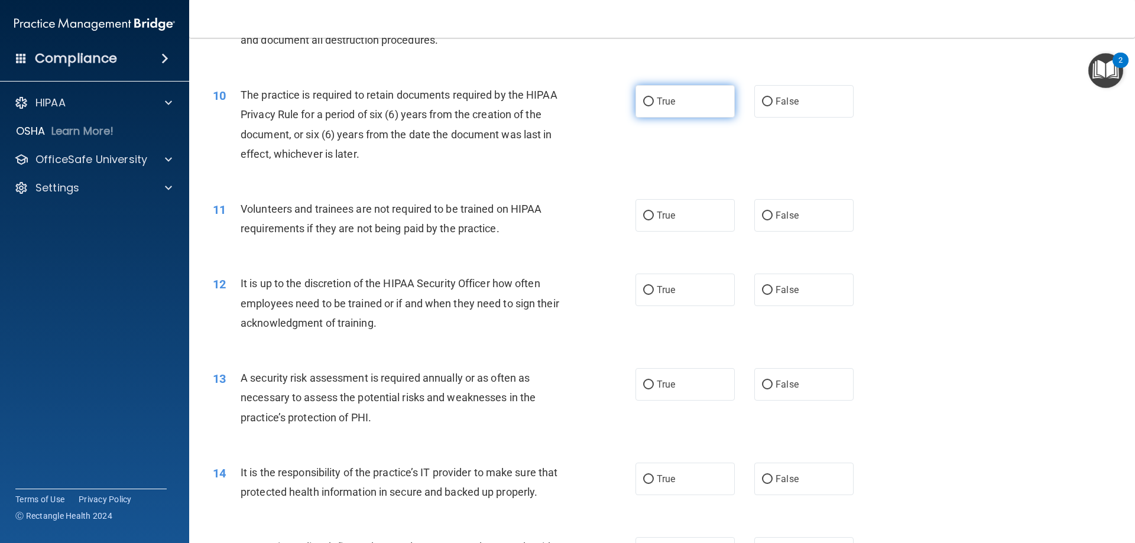
click at [643, 100] on input "True" at bounding box center [648, 102] width 11 height 9
radio input "true"
click at [762, 218] on input "False" at bounding box center [767, 216] width 11 height 9
radio input "true"
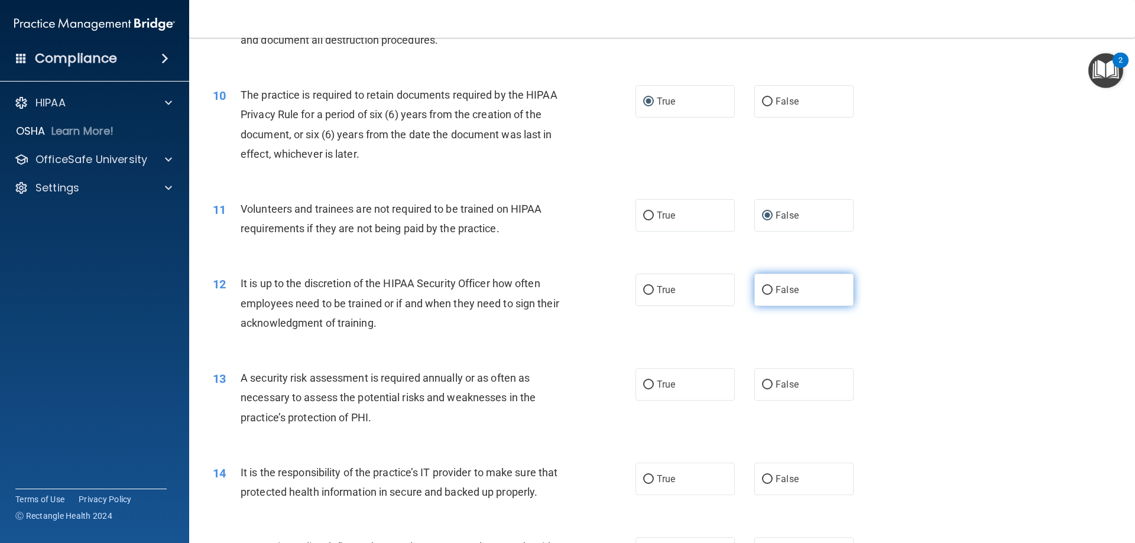
click at [762, 293] on input "False" at bounding box center [767, 290] width 11 height 9
radio input "true"
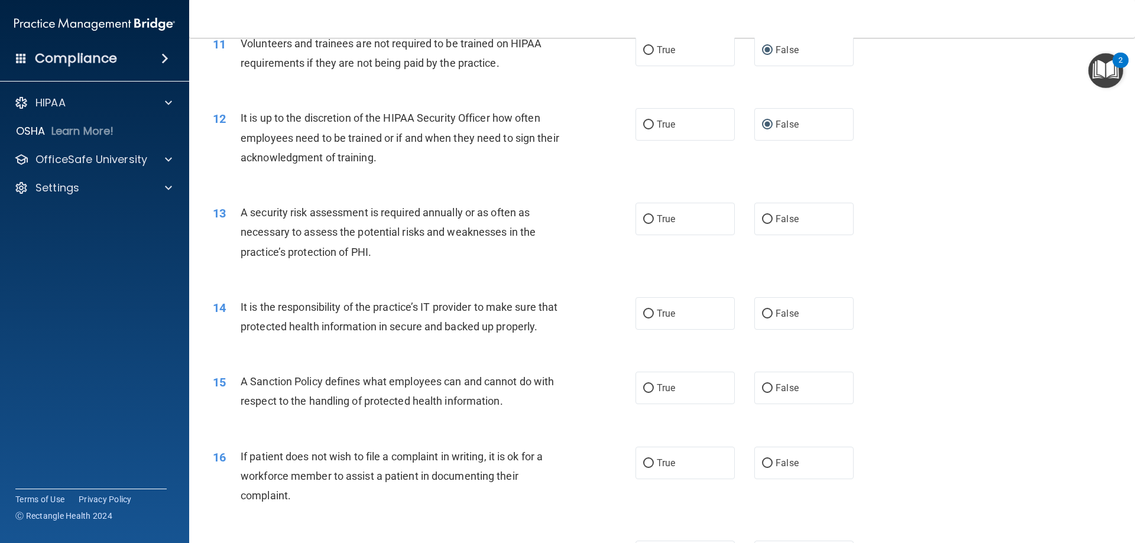
scroll to position [1125, 0]
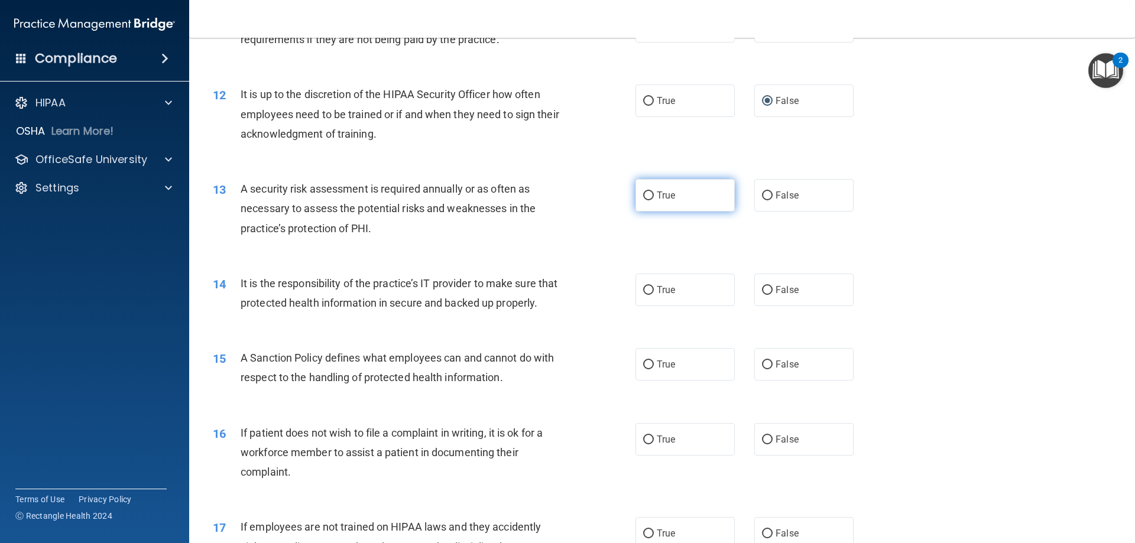
click at [643, 196] on input "True" at bounding box center [648, 195] width 11 height 9
radio input "true"
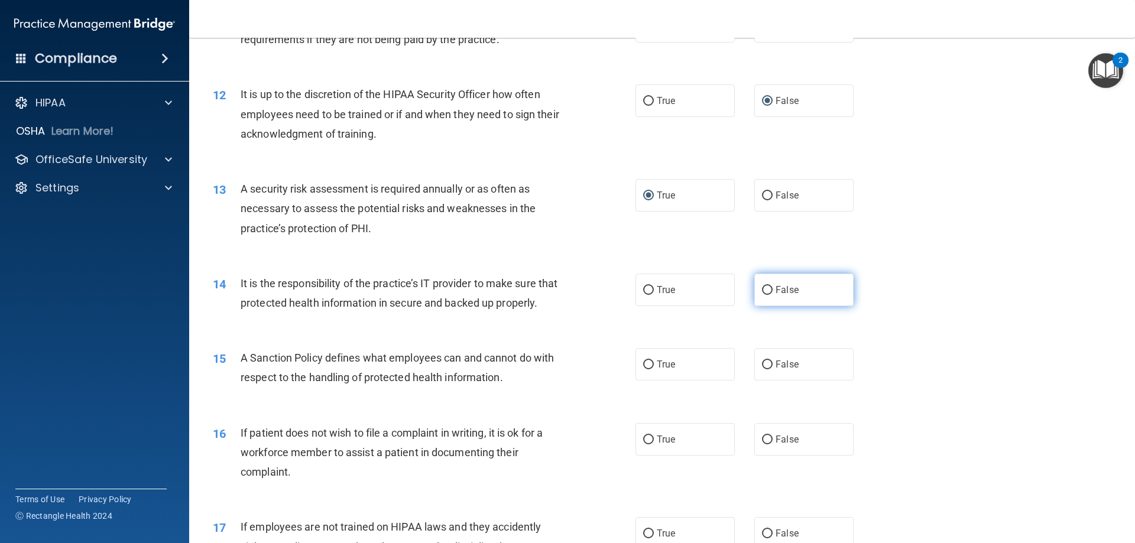
click at [762, 289] on input "False" at bounding box center [767, 290] width 11 height 9
radio input "true"
click at [763, 369] on input "False" at bounding box center [767, 364] width 11 height 9
radio input "true"
click at [643, 444] on input "True" at bounding box center [648, 440] width 11 height 9
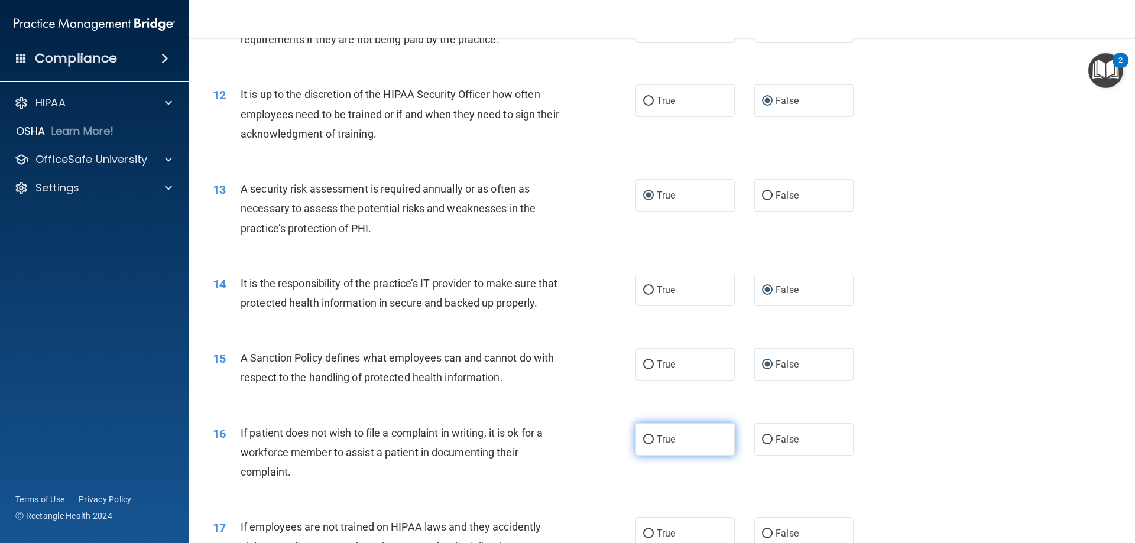
radio input "true"
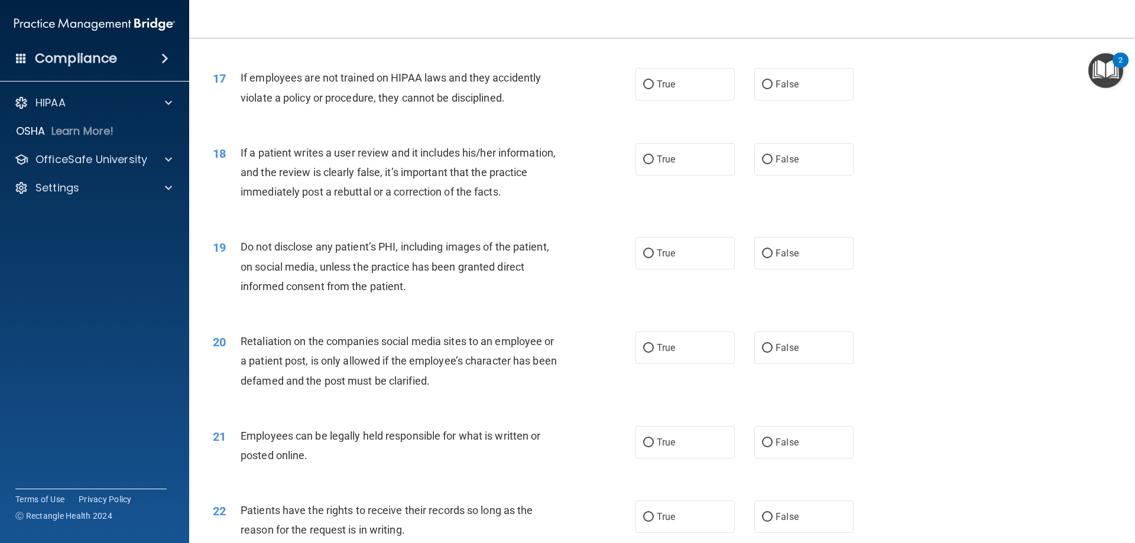
scroll to position [1598, 0]
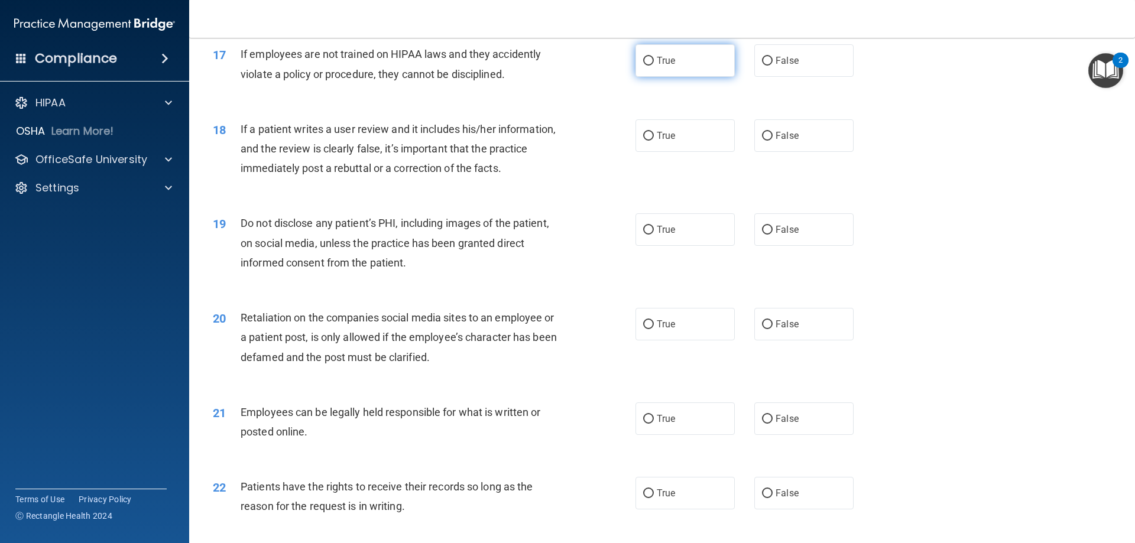
click at [639, 75] on label "True" at bounding box center [684, 60] width 99 height 33
click at [643, 66] on input "True" at bounding box center [648, 61] width 11 height 9
radio input "true"
click at [762, 141] on input "False" at bounding box center [767, 136] width 11 height 9
radio input "true"
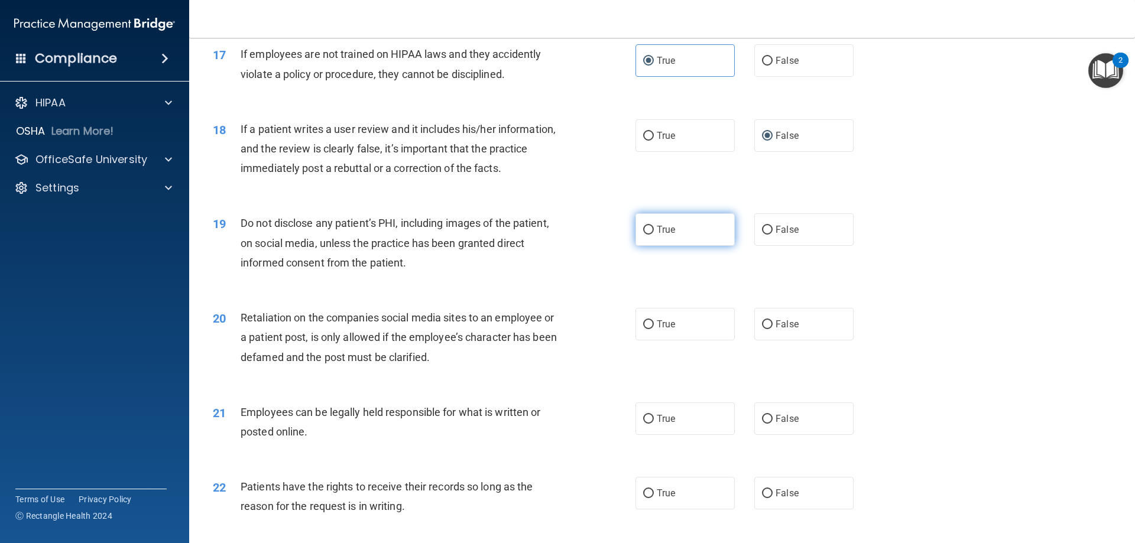
click at [643, 235] on input "True" at bounding box center [648, 230] width 11 height 9
radio input "true"
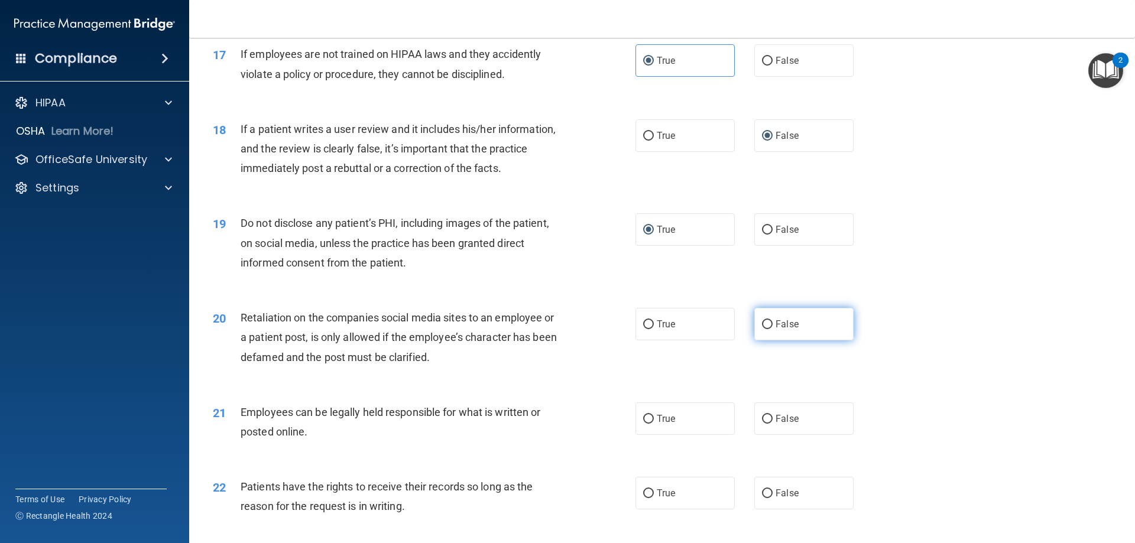
click at [762, 329] on input "False" at bounding box center [767, 324] width 11 height 9
radio input "true"
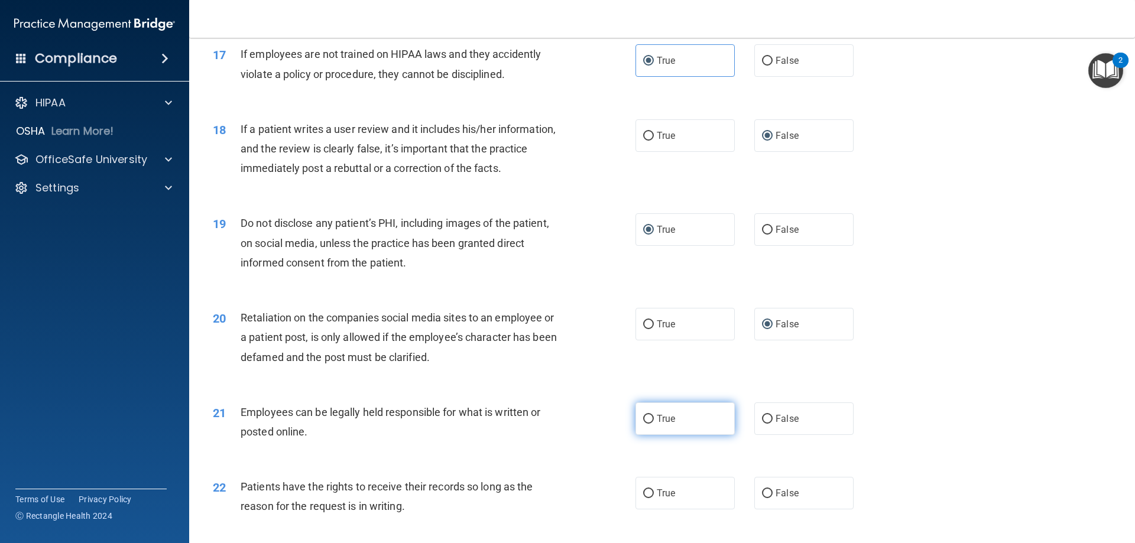
click at [645, 424] on input "True" at bounding box center [648, 419] width 11 height 9
radio input "true"
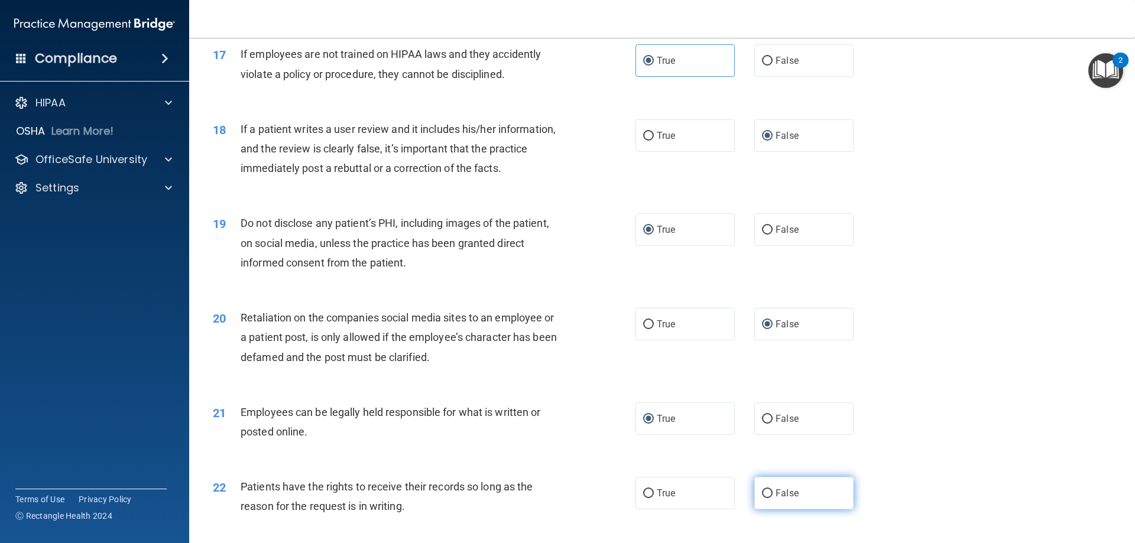
click at [763, 498] on input "False" at bounding box center [767, 493] width 11 height 9
radio input "true"
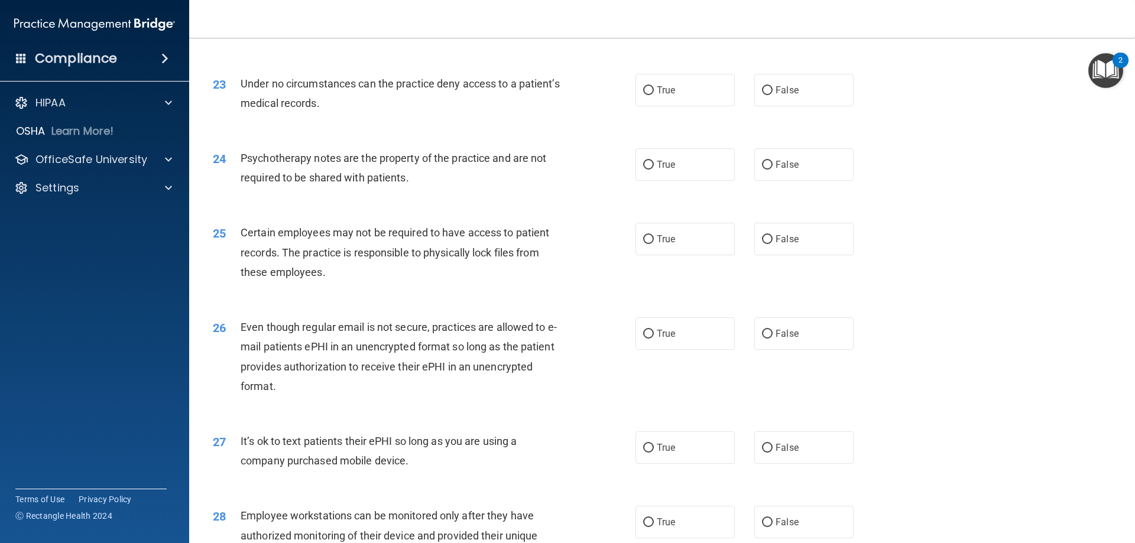
scroll to position [2086, 0]
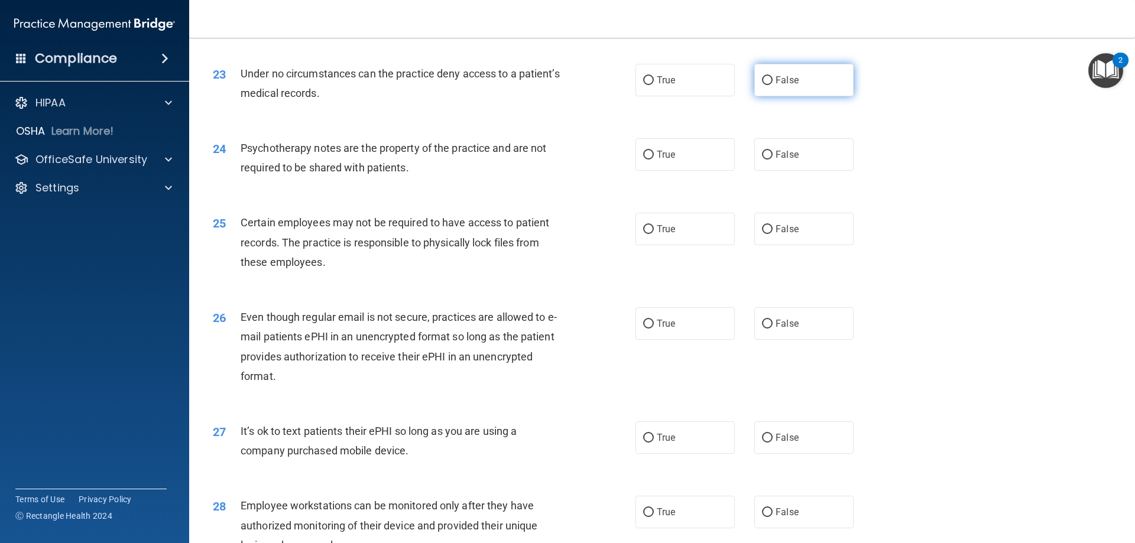
click at [764, 85] on input "False" at bounding box center [767, 80] width 11 height 9
radio input "true"
click at [643, 160] on input "True" at bounding box center [648, 155] width 11 height 9
radio input "true"
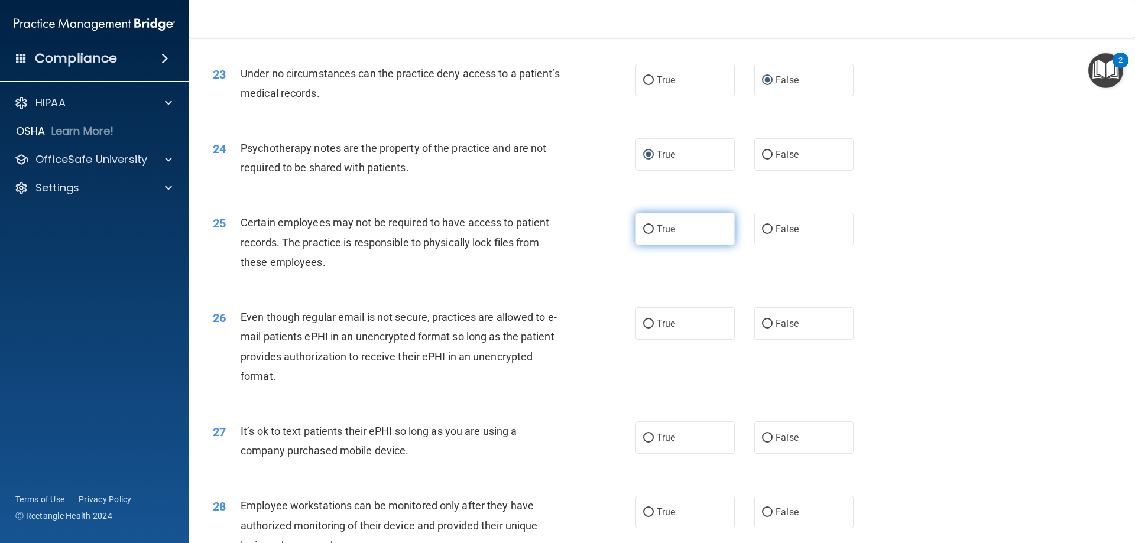
click at [644, 234] on input "True" at bounding box center [648, 229] width 11 height 9
radio input "true"
click at [762, 329] on input "False" at bounding box center [767, 324] width 11 height 9
radio input "true"
click at [763, 443] on input "False" at bounding box center [767, 438] width 11 height 9
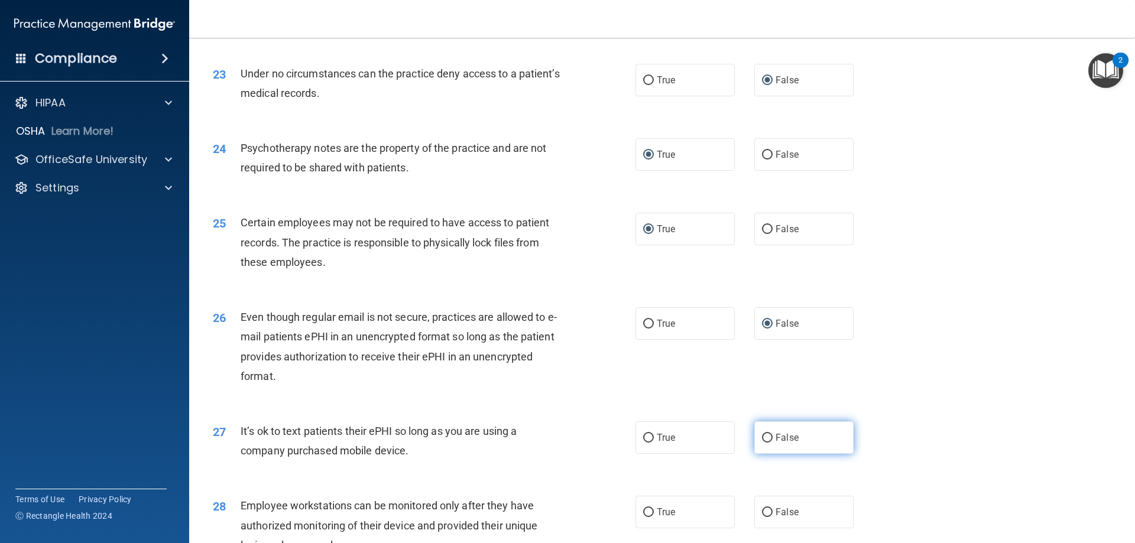
radio input "true"
click at [1124, 538] on main "- HIPAA Policies and Procedures Quiz This quiz doesn’t expire until . Are you s…" at bounding box center [662, 290] width 946 height 505
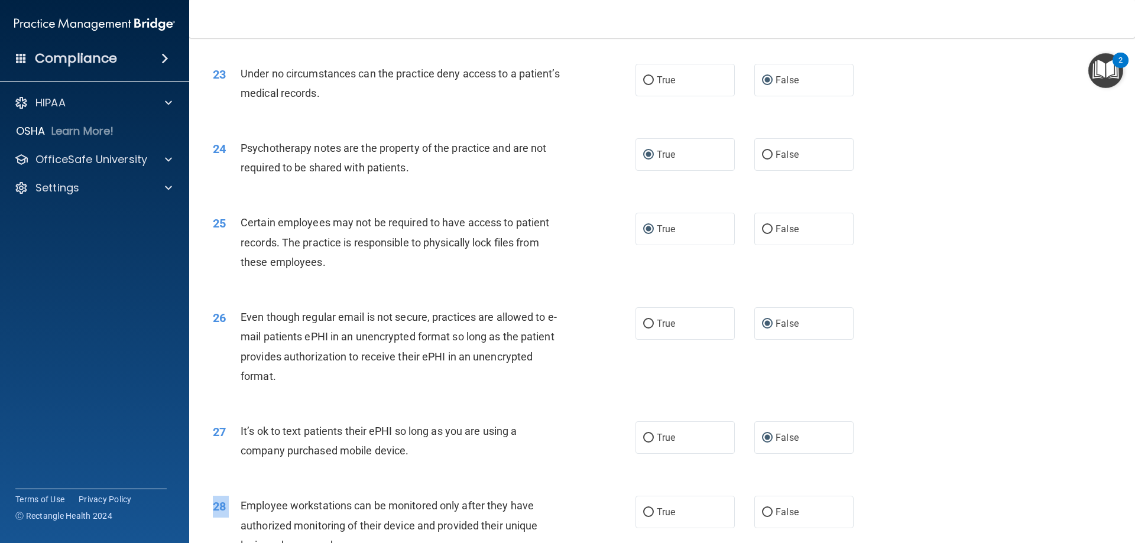
click at [1124, 538] on main "- HIPAA Policies and Procedures Quiz This quiz doesn’t expire until . Are you s…" at bounding box center [662, 290] width 946 height 505
click at [643, 329] on input "True" at bounding box center [648, 324] width 11 height 9
radio input "true"
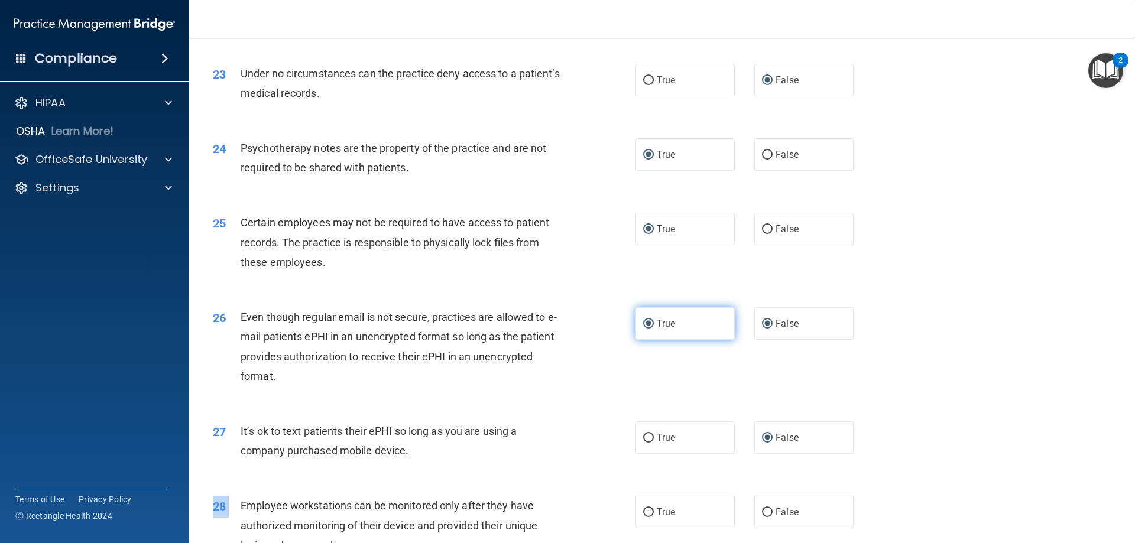
radio input "false"
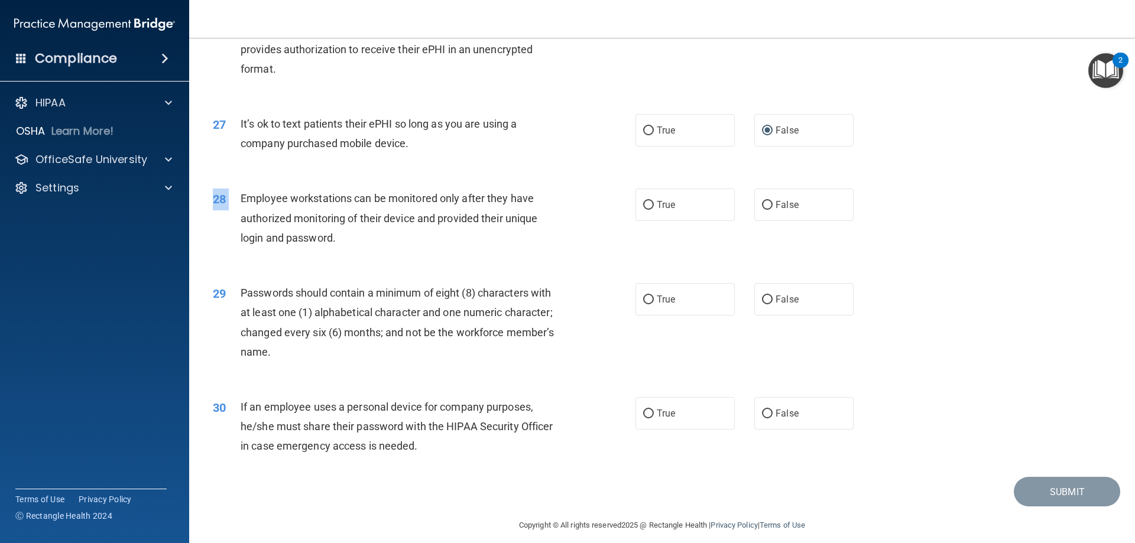
scroll to position [2417, 0]
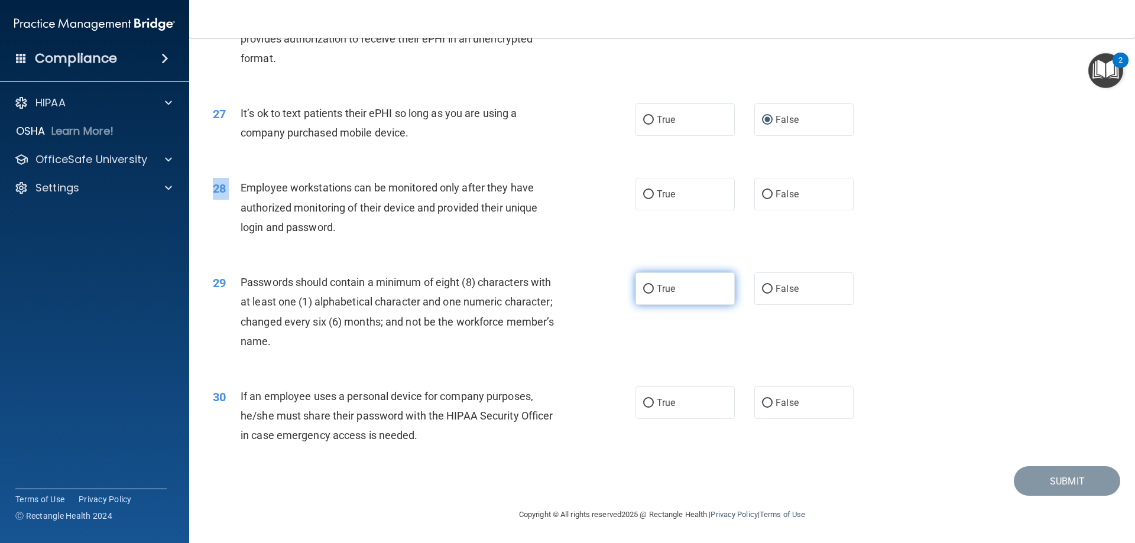
click at [643, 293] on input "True" at bounding box center [648, 289] width 11 height 9
radio input "true"
click at [762, 408] on input "False" at bounding box center [767, 403] width 11 height 9
radio input "true"
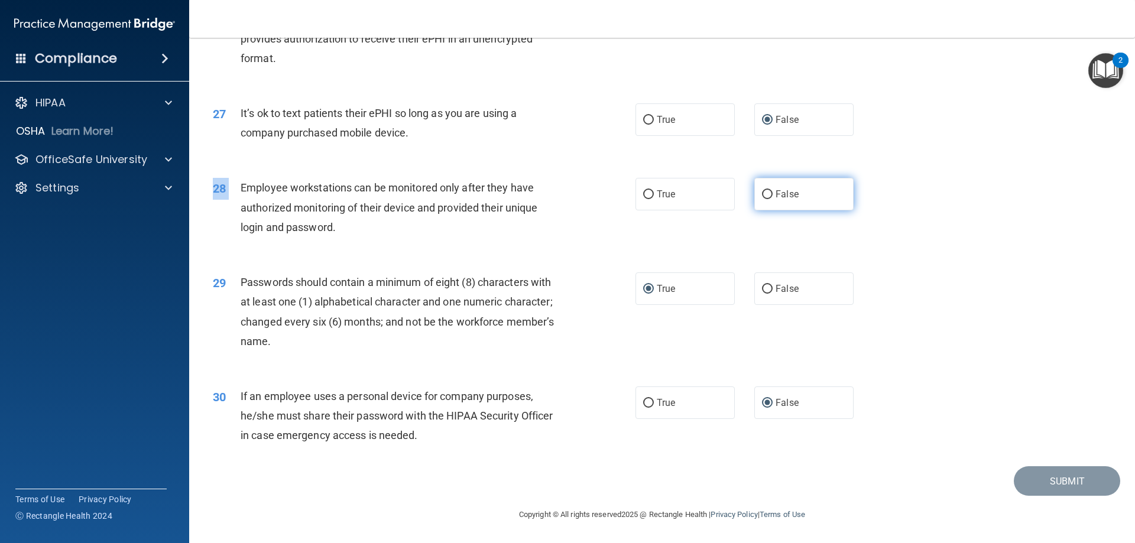
click at [762, 199] on input "False" at bounding box center [767, 194] width 11 height 9
radio input "true"
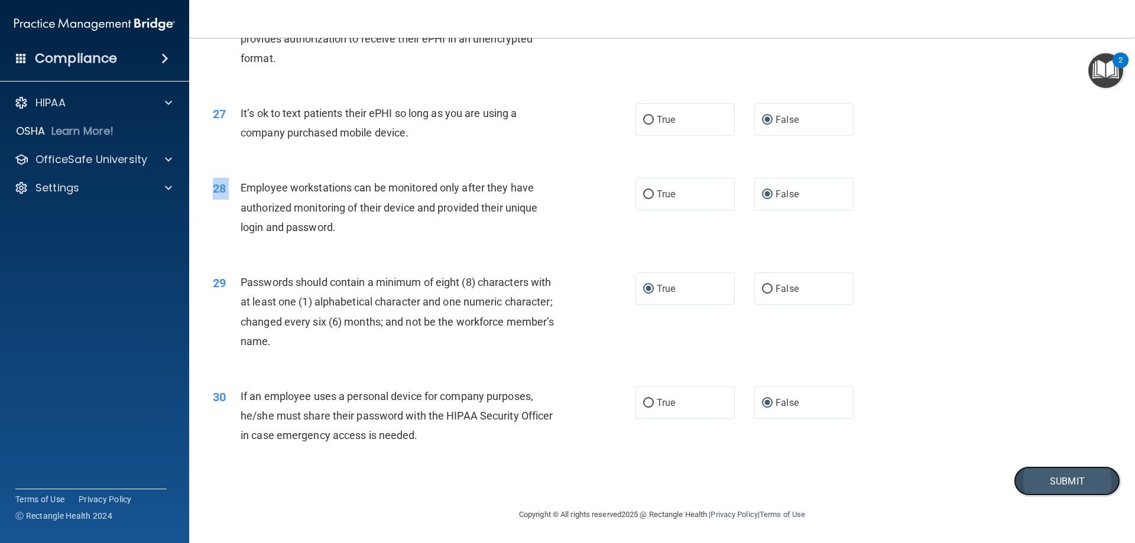
click at [1044, 484] on button "Submit" at bounding box center [1067, 481] width 106 height 30
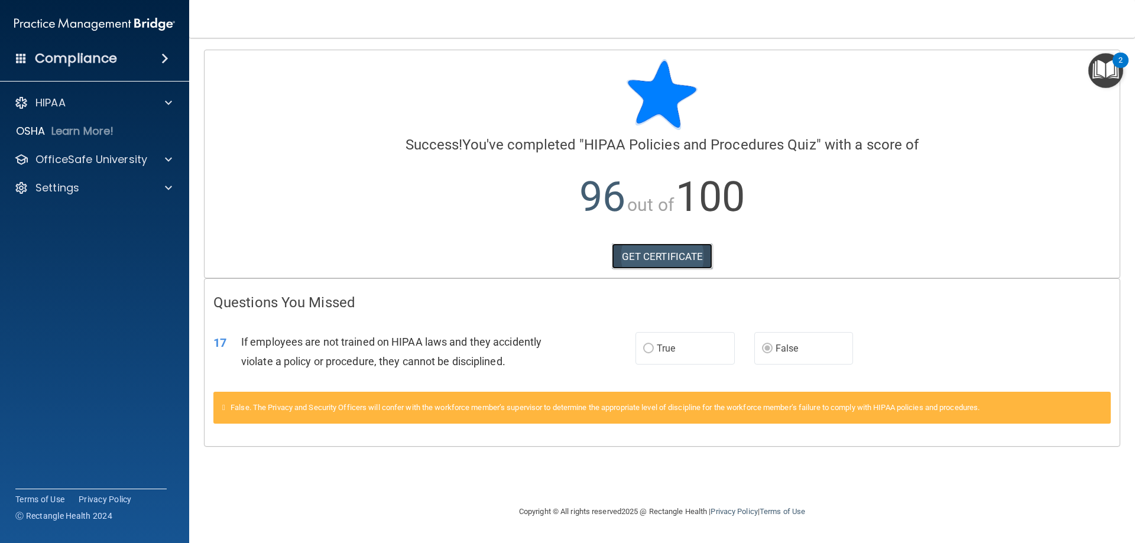
click at [668, 258] on link "GET CERTIFICATE" at bounding box center [662, 256] width 101 height 26
click at [104, 162] on p "OfficeSafe University" at bounding box center [91, 159] width 112 height 14
click at [100, 190] on p "HIPAA Training" at bounding box center [57, 188] width 98 height 12
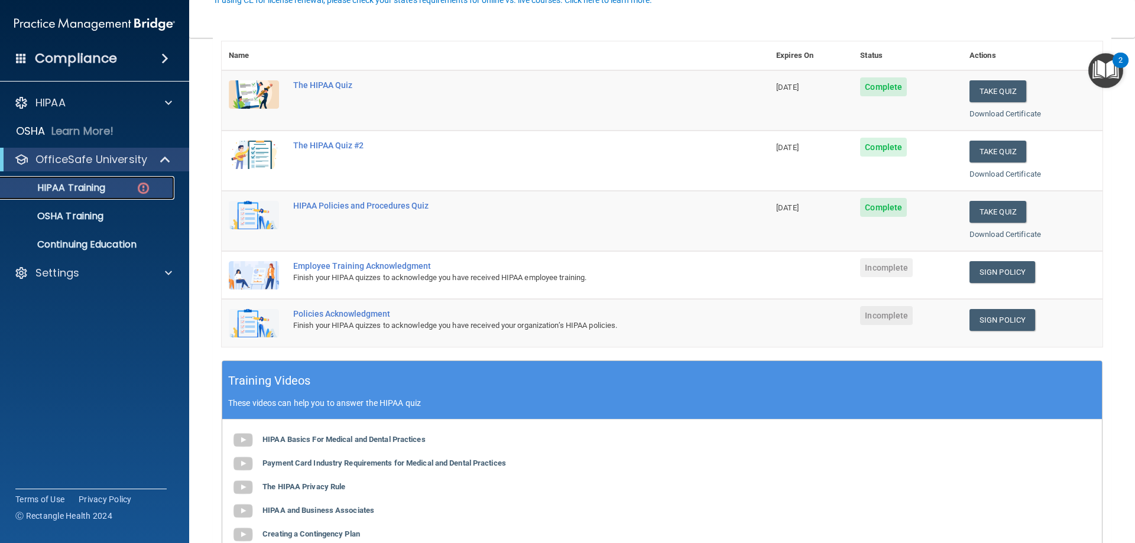
scroll to position [142, 0]
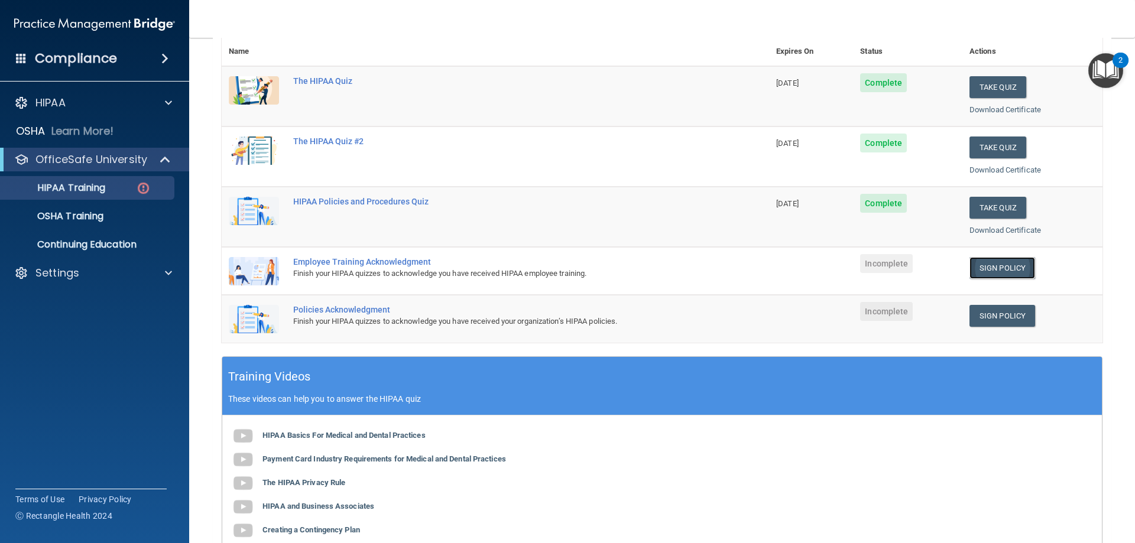
click at [1002, 262] on link "Sign Policy" at bounding box center [1002, 268] width 66 height 22
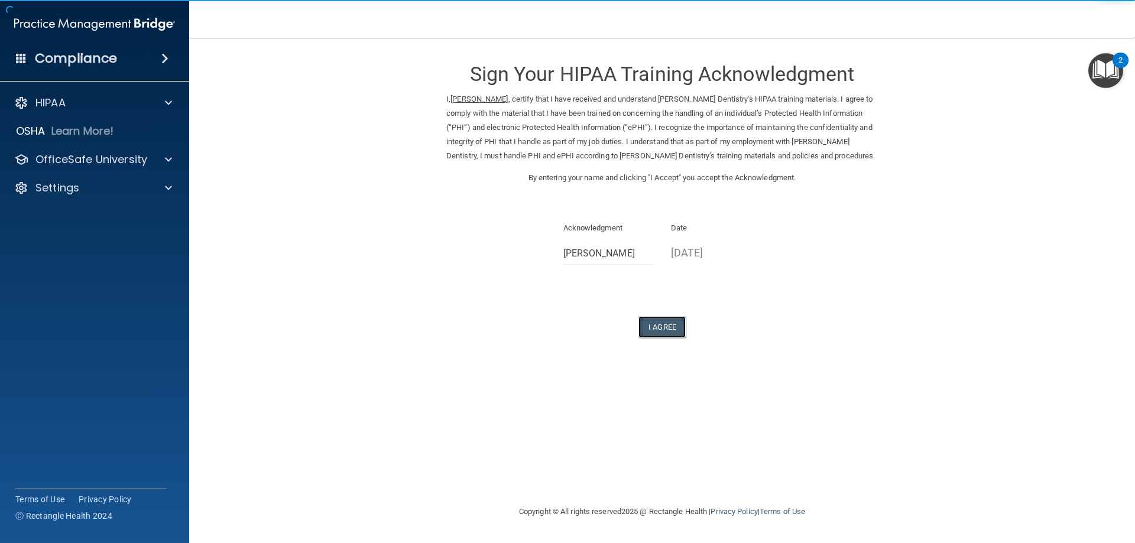
click at [663, 326] on button "I Agree" at bounding box center [661, 327] width 47 height 22
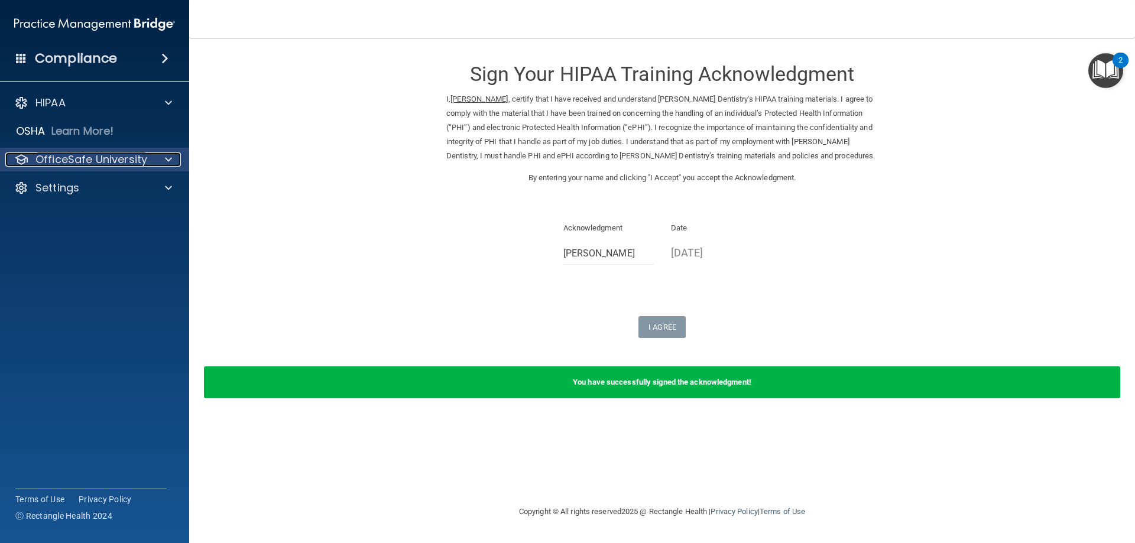
click at [134, 157] on p "OfficeSafe University" at bounding box center [91, 159] width 112 height 14
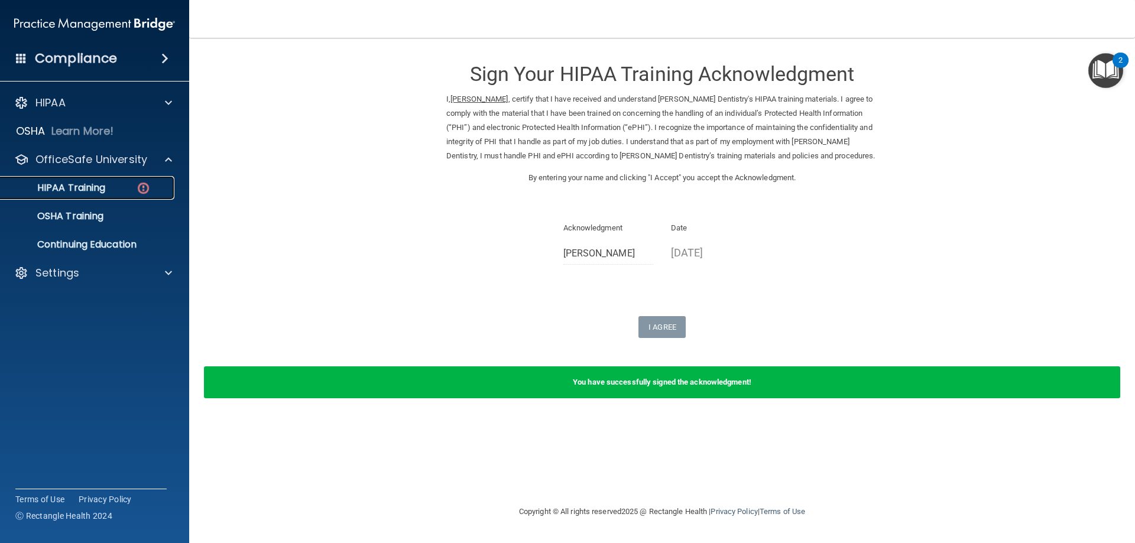
click at [122, 186] on div "HIPAA Training" at bounding box center [88, 188] width 161 height 12
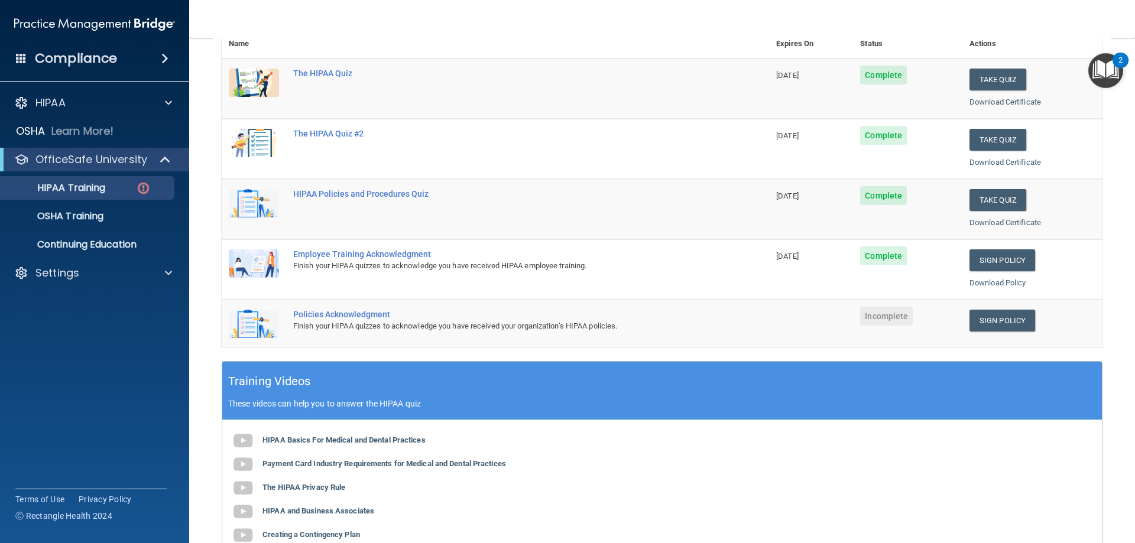
scroll to position [165, 0]
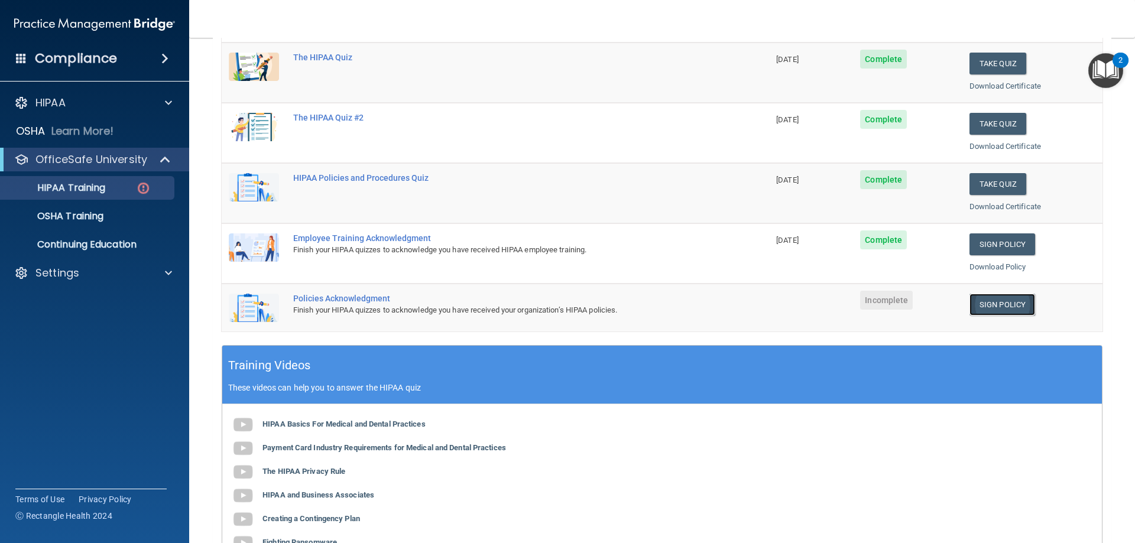
click at [996, 303] on link "Sign Policy" at bounding box center [1002, 305] width 66 height 22
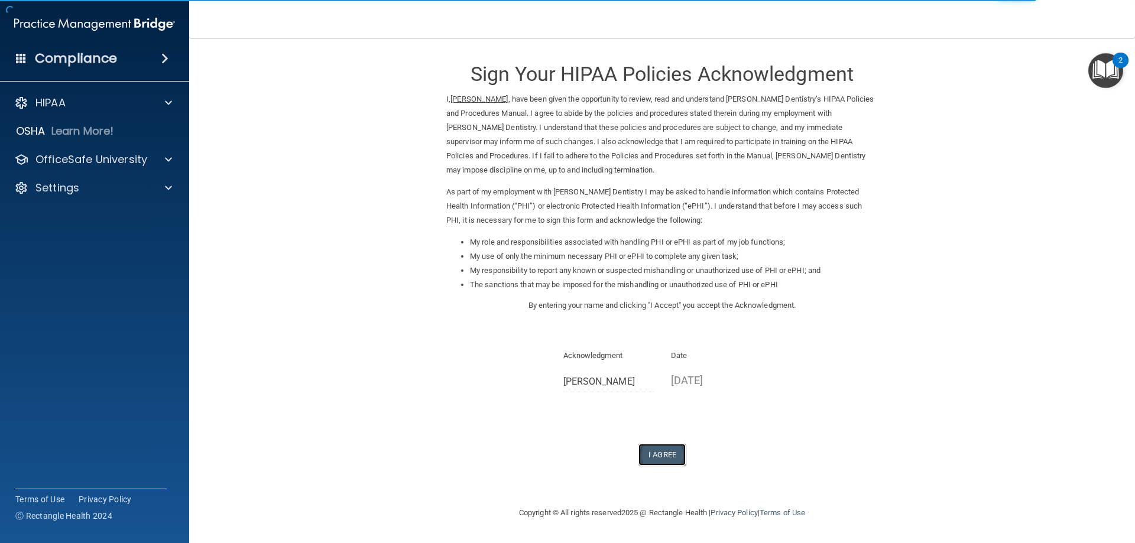
click at [657, 458] on button "I Agree" at bounding box center [661, 455] width 47 height 22
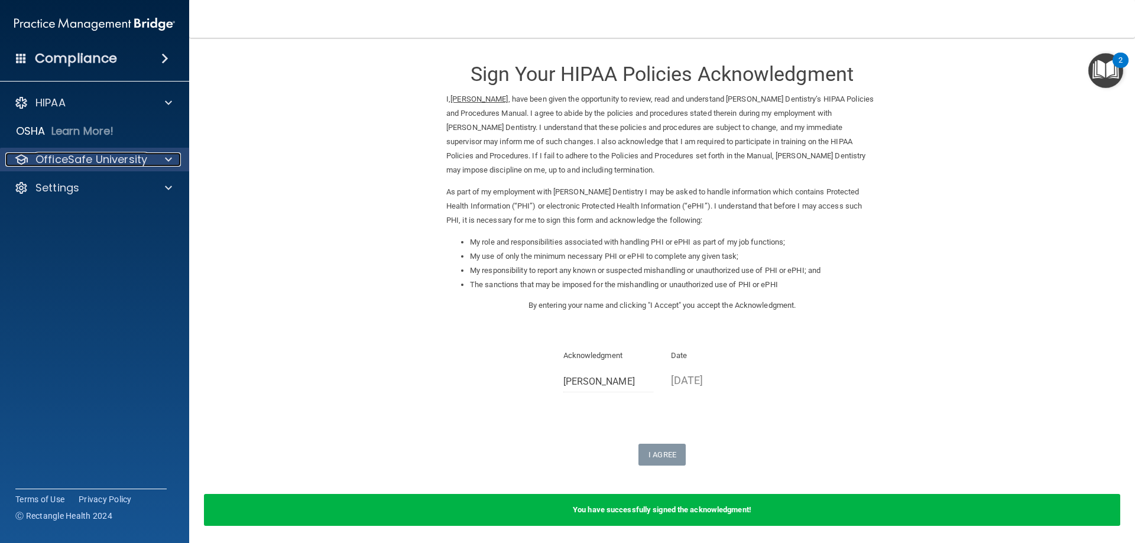
click at [127, 162] on p "OfficeSafe University" at bounding box center [91, 159] width 112 height 14
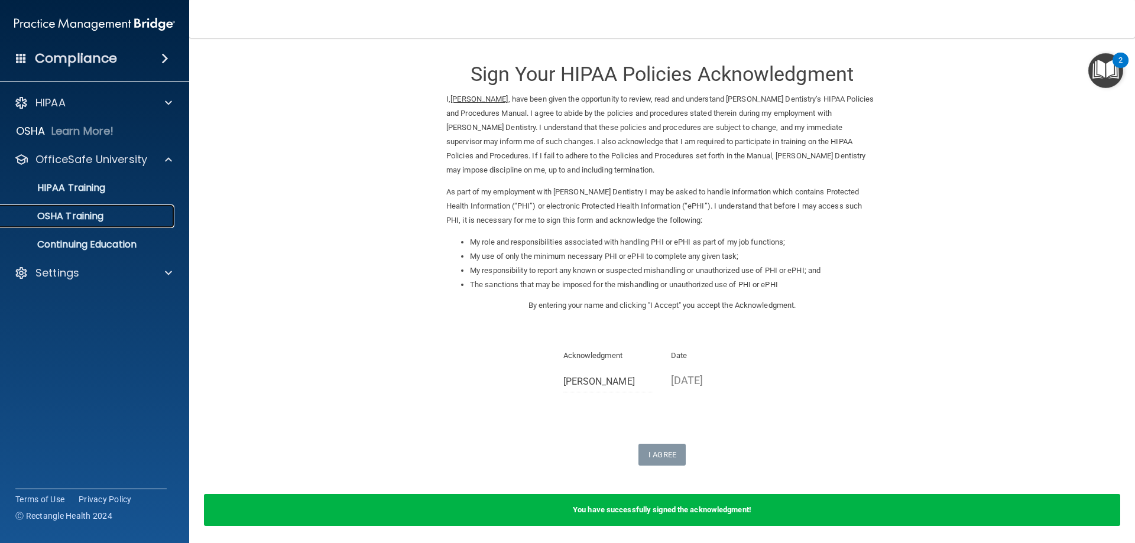
click at [95, 223] on link "OSHA Training" at bounding box center [81, 216] width 186 height 24
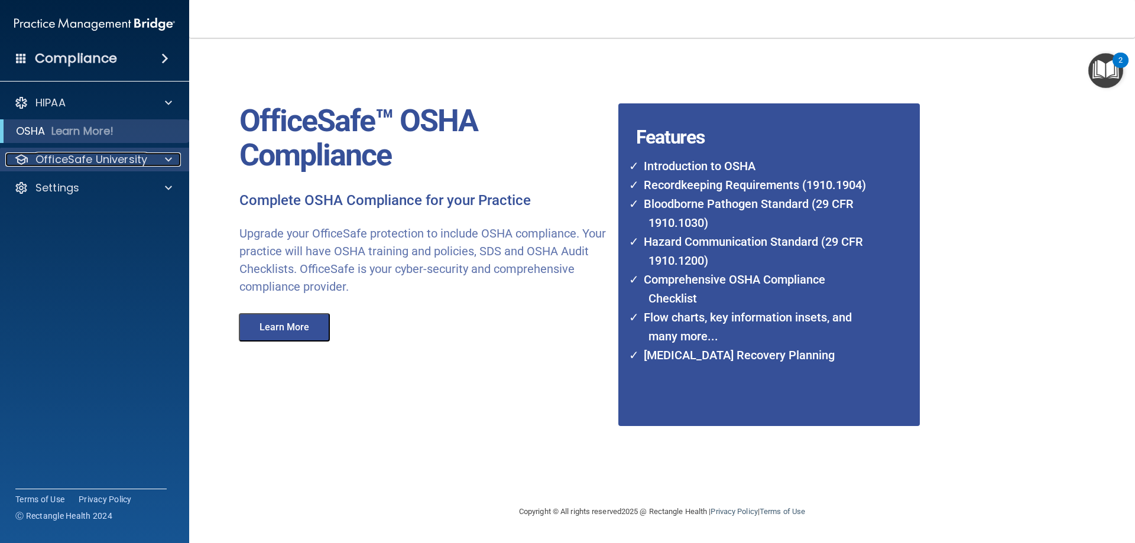
click at [86, 160] on p "OfficeSafe University" at bounding box center [91, 159] width 112 height 14
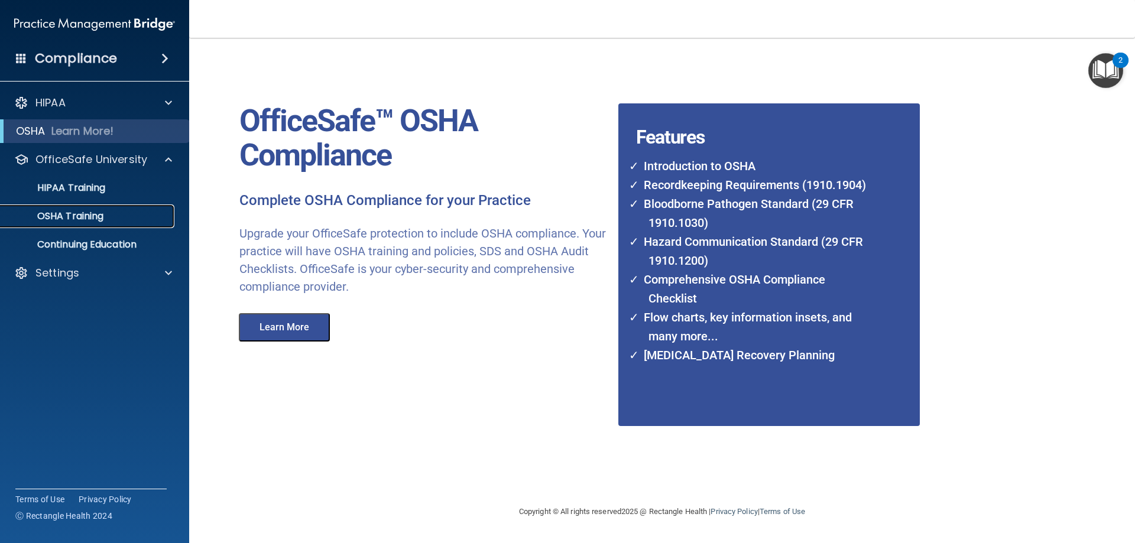
click at [113, 216] on div "OSHA Training" at bounding box center [88, 216] width 161 height 12
click at [112, 245] on p "Continuing Education" at bounding box center [88, 245] width 161 height 12
